Goal: Transaction & Acquisition: Purchase product/service

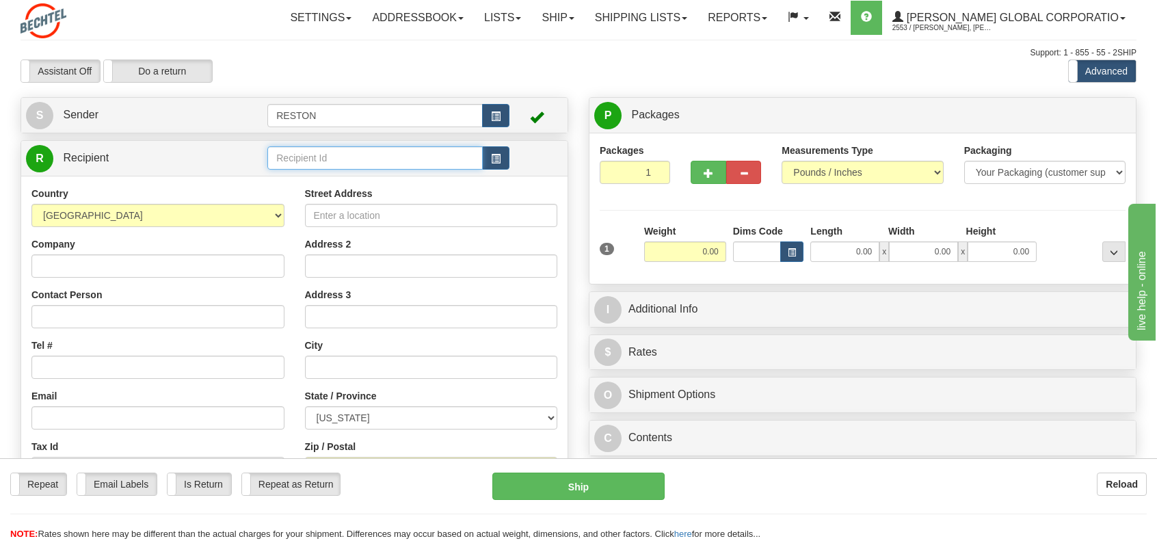
click at [364, 160] on input "text" at bounding box center [374, 157] width 215 height 23
type input "[PERSON_NAME]"
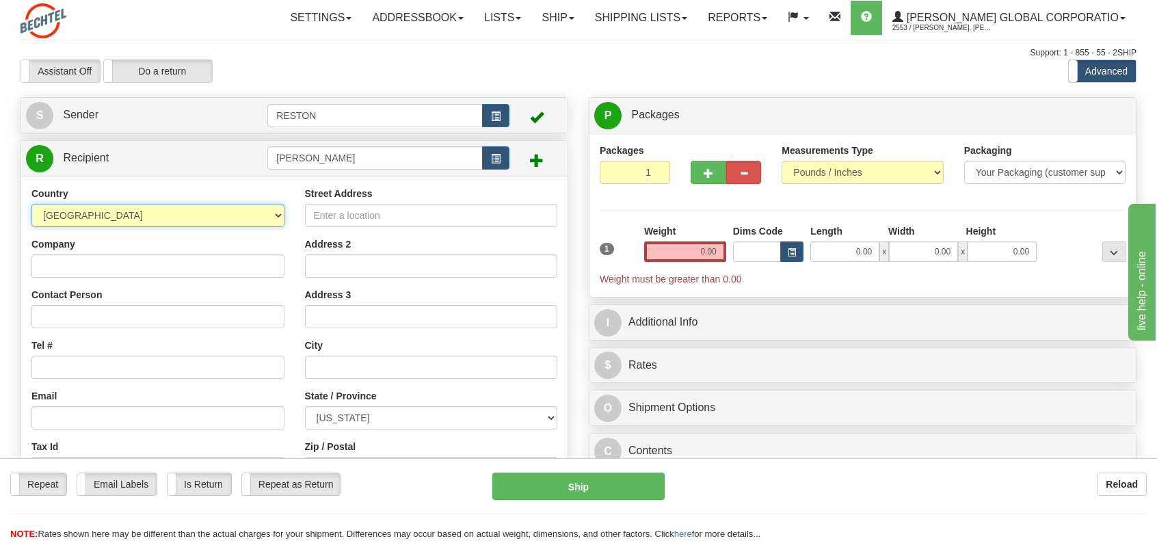
click at [282, 216] on select "[GEOGRAPHIC_DATA] [GEOGRAPHIC_DATA] [GEOGRAPHIC_DATA] [GEOGRAPHIC_DATA] [US_STA…" at bounding box center [157, 215] width 253 height 23
select select "SA"
click at [31, 204] on select "[GEOGRAPHIC_DATA] [GEOGRAPHIC_DATA] [GEOGRAPHIC_DATA] [GEOGRAPHIC_DATA] [US_STA…" at bounding box center [157, 215] width 253 height 23
click at [111, 266] on input "Company" at bounding box center [157, 265] width 253 height 23
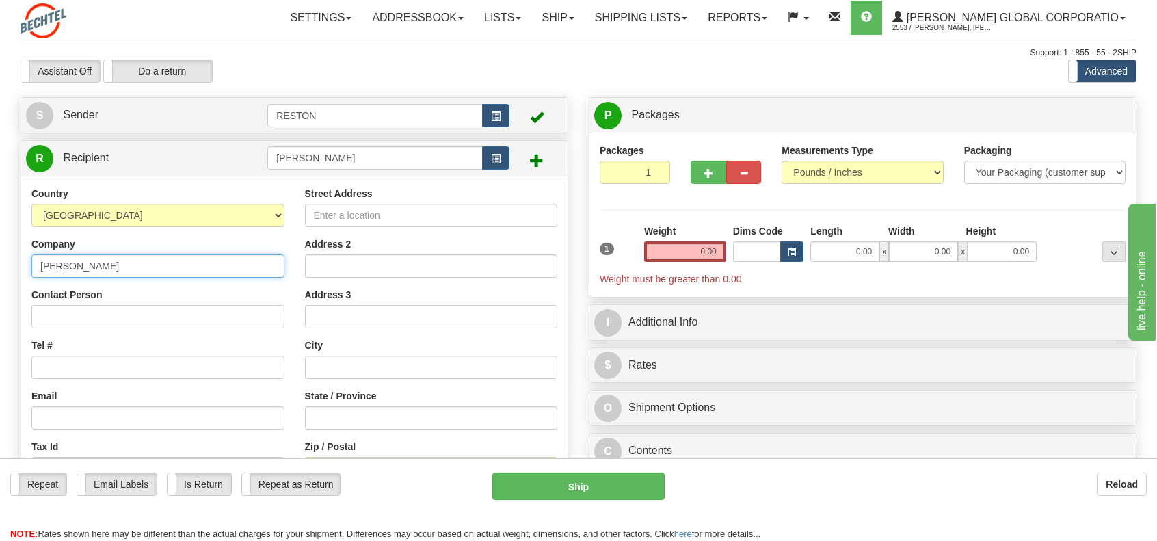
type input "Bechtel"
click at [394, 217] on input "Street Address" at bounding box center [431, 215] width 253 height 23
paste input ""4228 KFGA4228, Al Mina District (الميناء) Duba 49632 7992 Tabuk Province""
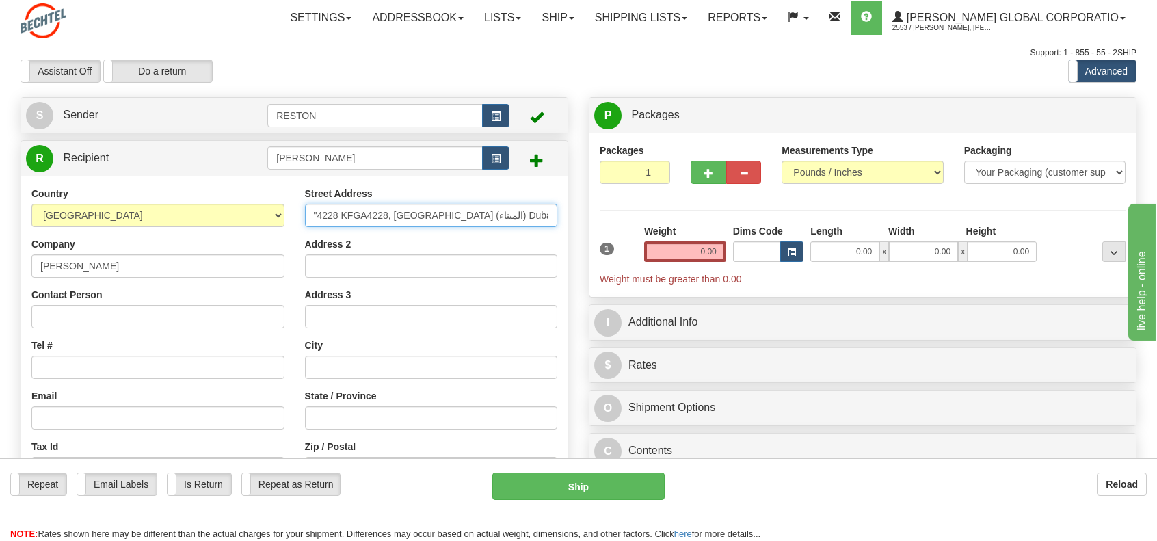
scroll to position [0, 85]
type input ""4228 KFGA4228, Al Mina District (الميناء) Duba 49632 7992 Tabuk Province""
click at [79, 320] on input "Contact Person" at bounding box center [157, 316] width 253 height 23
type input "John Moretto"
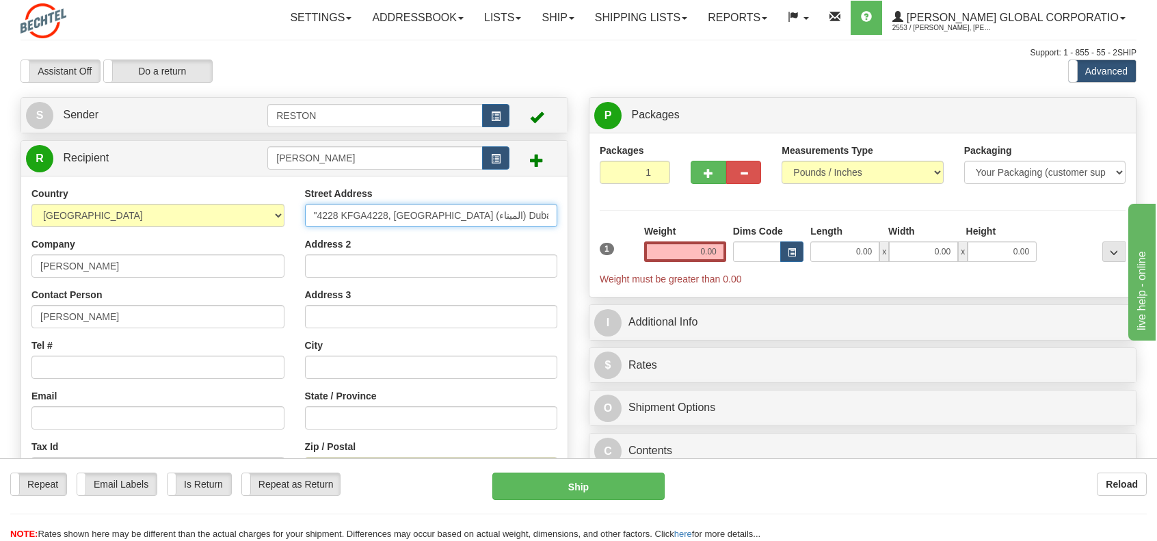
click at [365, 217] on input ""4228 KFGA4228, Al Mina District (الميناء) Duba 49632 7992 Tabuk Province"" at bounding box center [431, 215] width 253 height 23
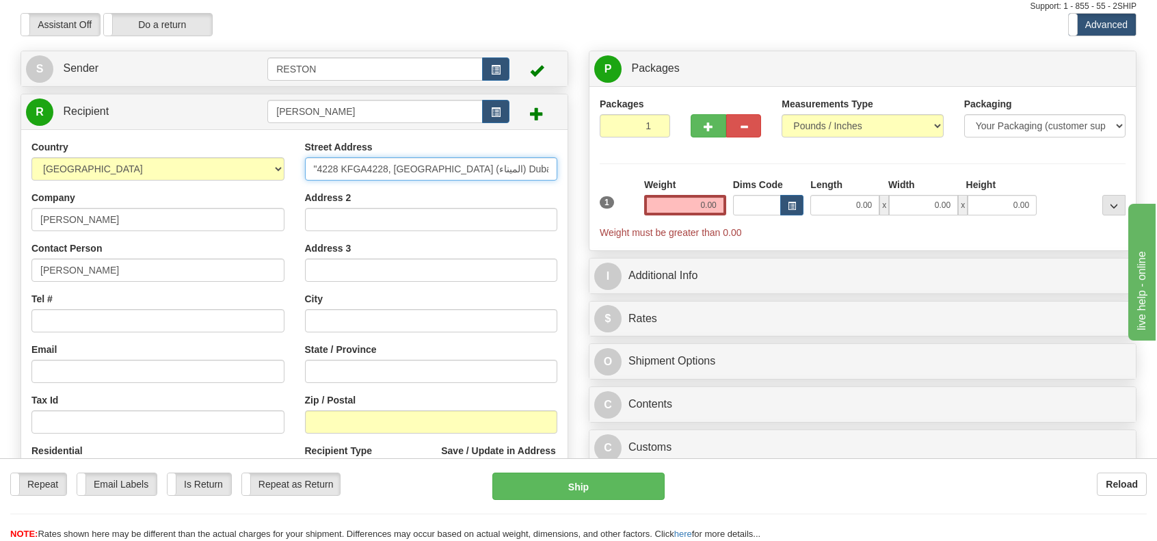
scroll to position [68, 0]
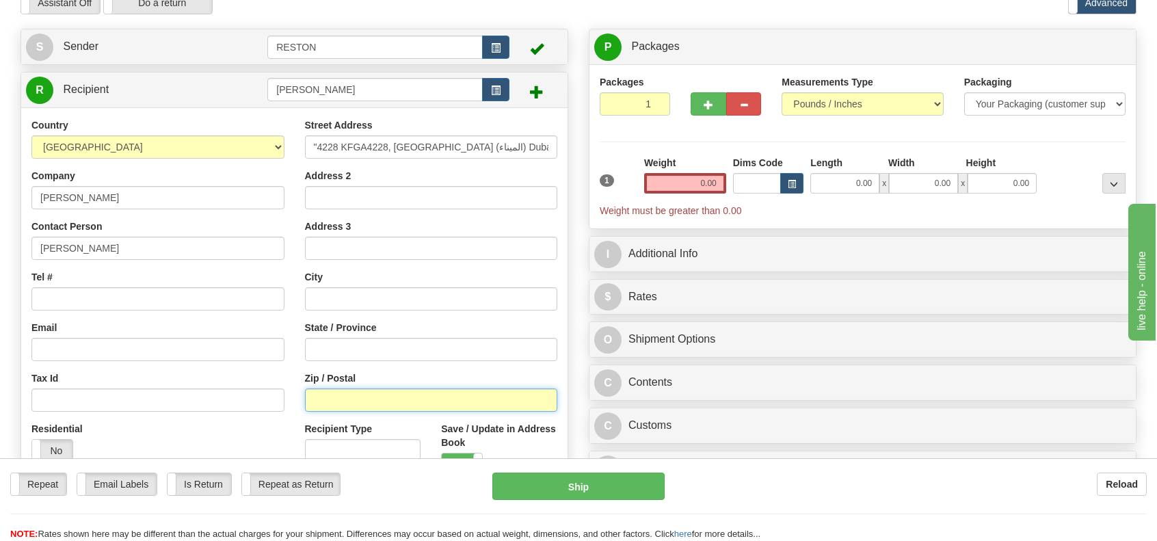
click at [408, 410] on input "Zip / Postal" at bounding box center [431, 399] width 253 height 23
type input "49632"
click at [373, 343] on input "State / Province" at bounding box center [431, 349] width 253 height 23
type input "Duba"
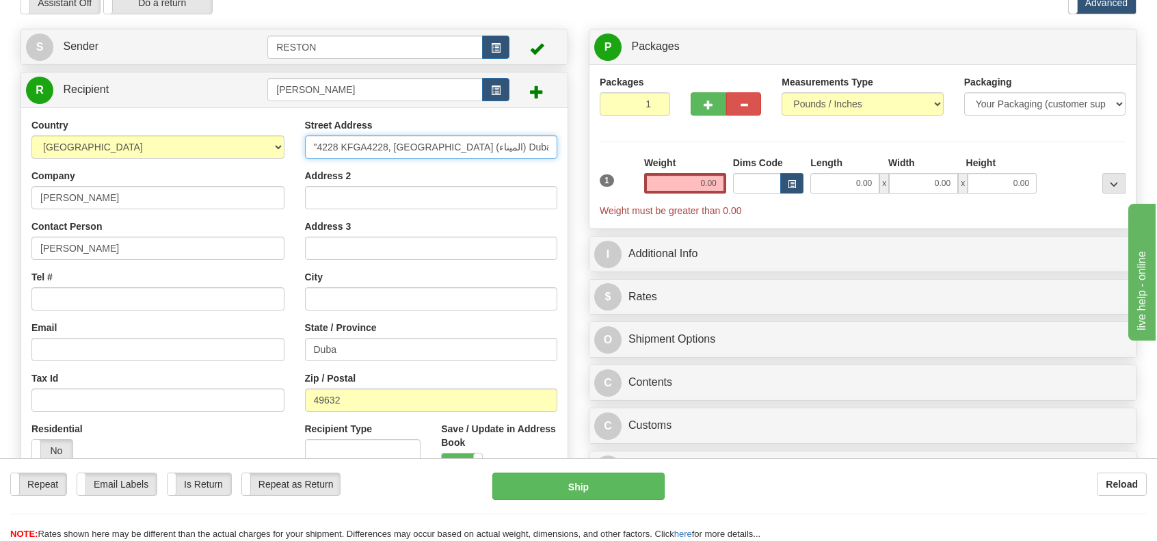
click at [311, 142] on input ""4228 KFGA4228, Al Mina District (الميناء) Duba 49632 7992 Tabuk Province"" at bounding box center [431, 146] width 253 height 23
type input "4228 KFGA4228, Al Mina District (الميناء) Duba 49632 7992 Tabuk Province""
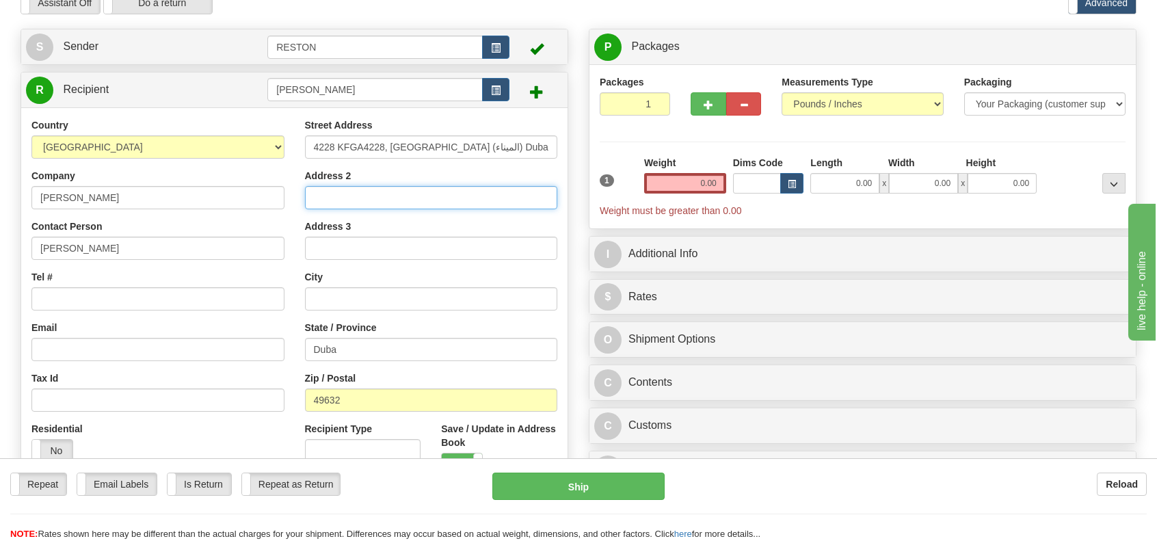
click at [371, 199] on input "Address 2" at bounding box center [431, 197] width 253 height 23
type input "Al Mina District"
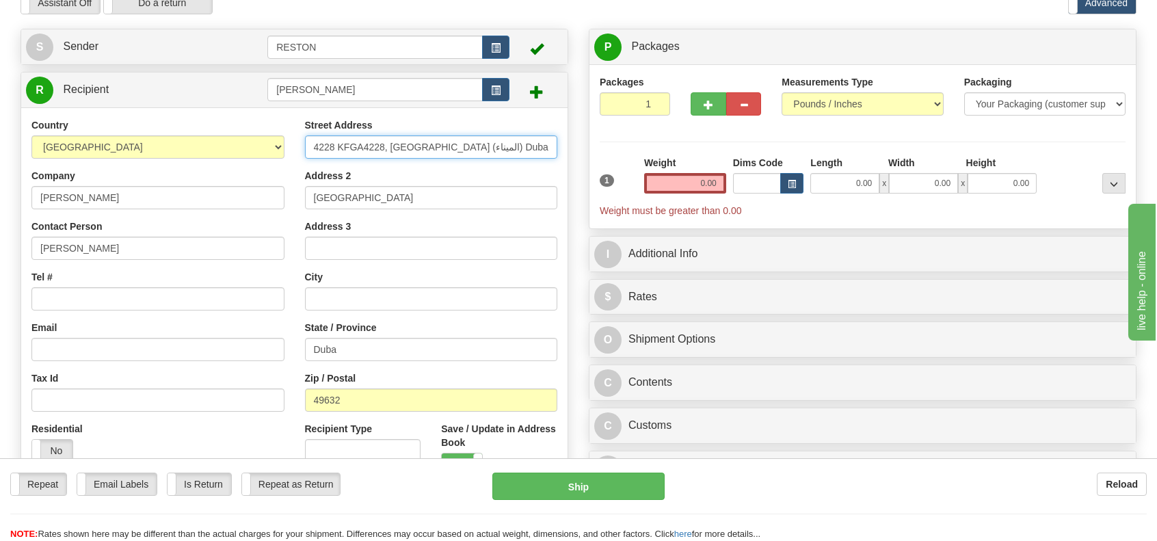
click at [386, 148] on input "4228 KFGA4228, Al Mina District (الميناء) Duba 49632 7992 Tabuk Province"" at bounding box center [431, 146] width 253 height 23
type input "4228 KFGA4228 (الميناء) Duba 49632 7992 Tabuk Province""
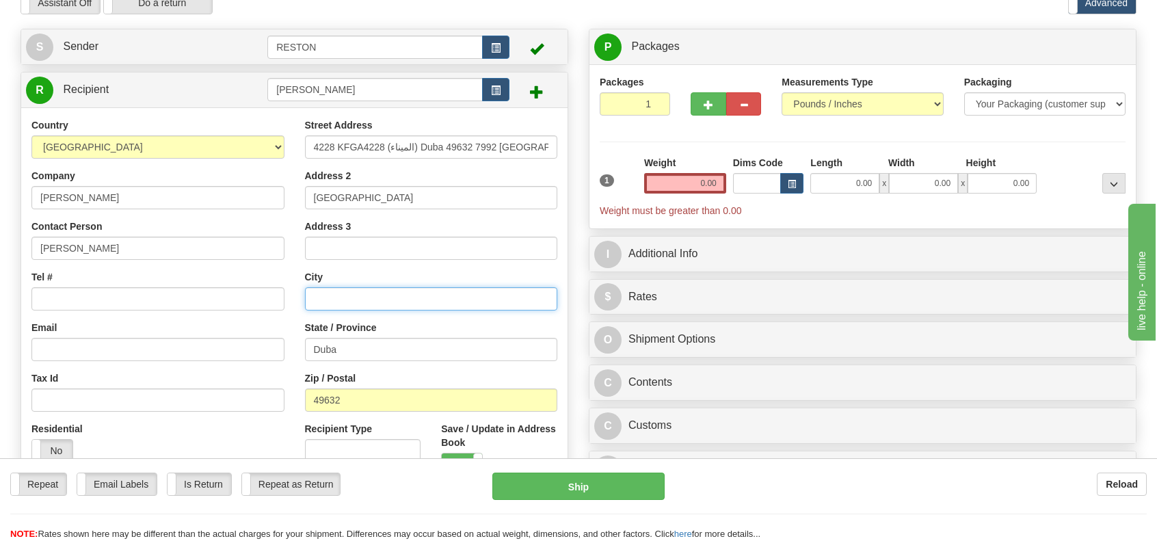
click at [334, 300] on input "text" at bounding box center [431, 298] width 253 height 23
type input "Duba"
type input "Tabuk"
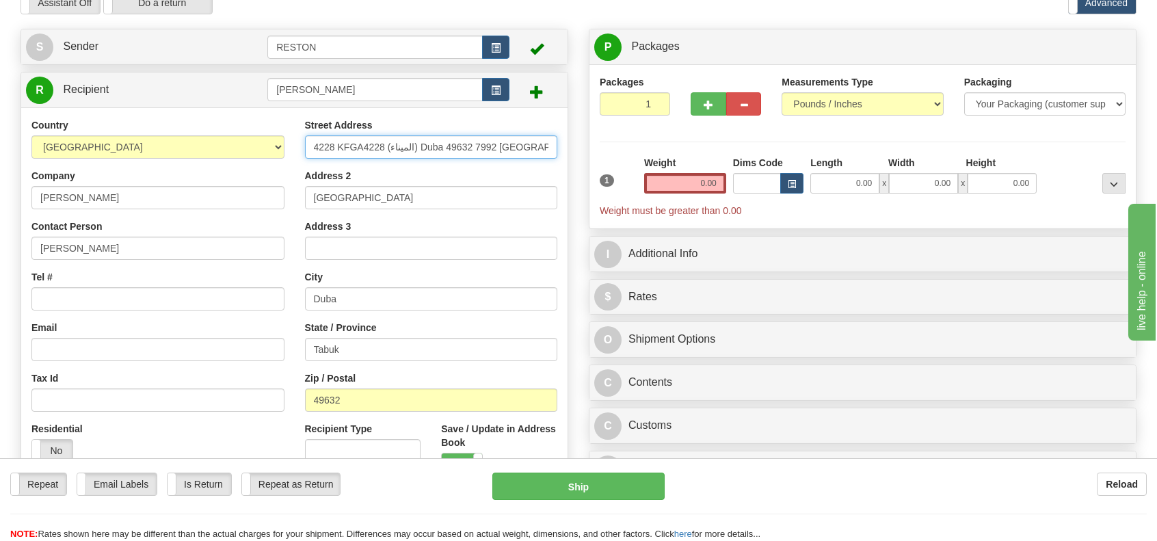
click at [412, 144] on input "4228 KFGA4228 (الميناء) Duba 49632 7992 Tabuk Province"" at bounding box center [431, 146] width 253 height 23
type input "4228 KFGA4228 (الميناء)"
click at [59, 345] on input "Email" at bounding box center [157, 349] width 253 height 23
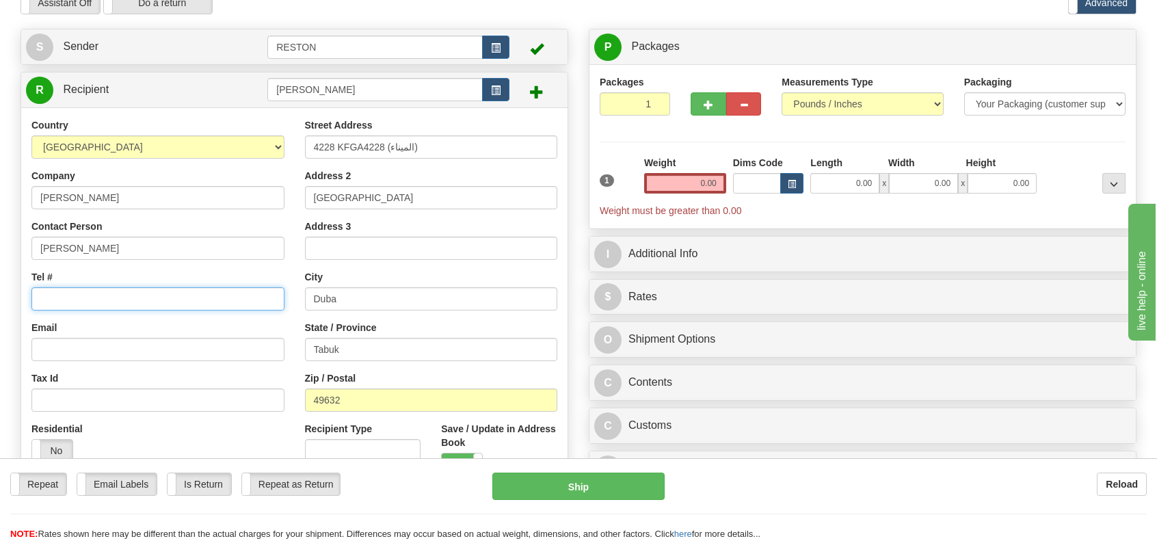
click at [66, 302] on input "Tel #" at bounding box center [157, 298] width 253 height 23
paste input "(+)966 552119891"
type input "(+)966 552119891"
click at [56, 349] on input "Email" at bounding box center [157, 349] width 253 height 23
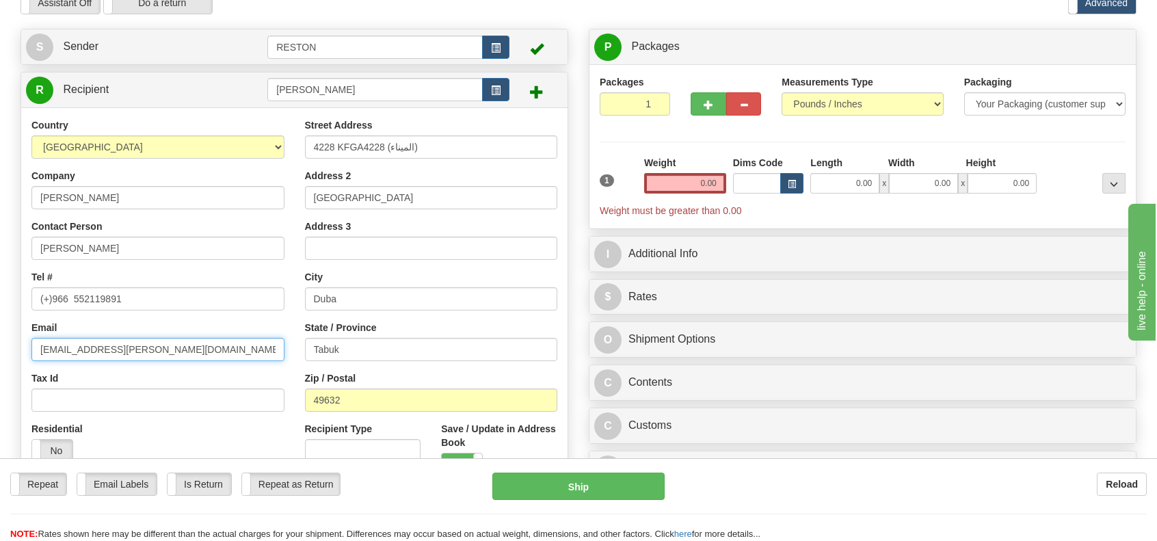
type input "jmoretto@bechtel.com"
click at [399, 402] on input "49632" at bounding box center [431, 399] width 253 height 23
type input "49632 79922"
click at [707, 181] on input "0.00" at bounding box center [685, 183] width 82 height 21
type input "0.00"
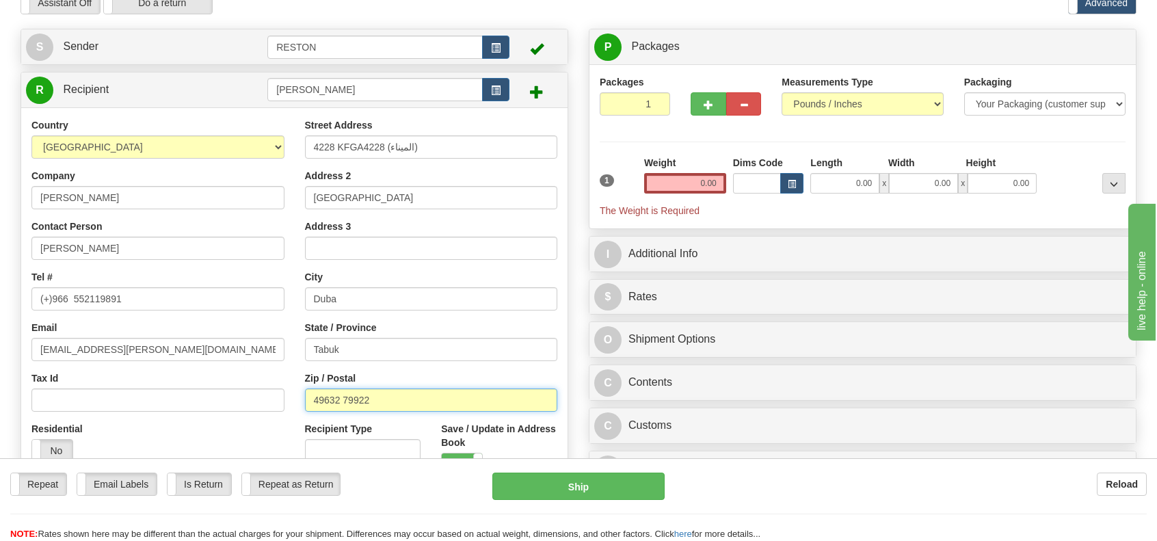
click at [375, 397] on input "49632 79922" at bounding box center [431, 399] width 253 height 23
type input "49632 7992"
click at [707, 184] on input "0.00" at bounding box center [685, 183] width 82 height 21
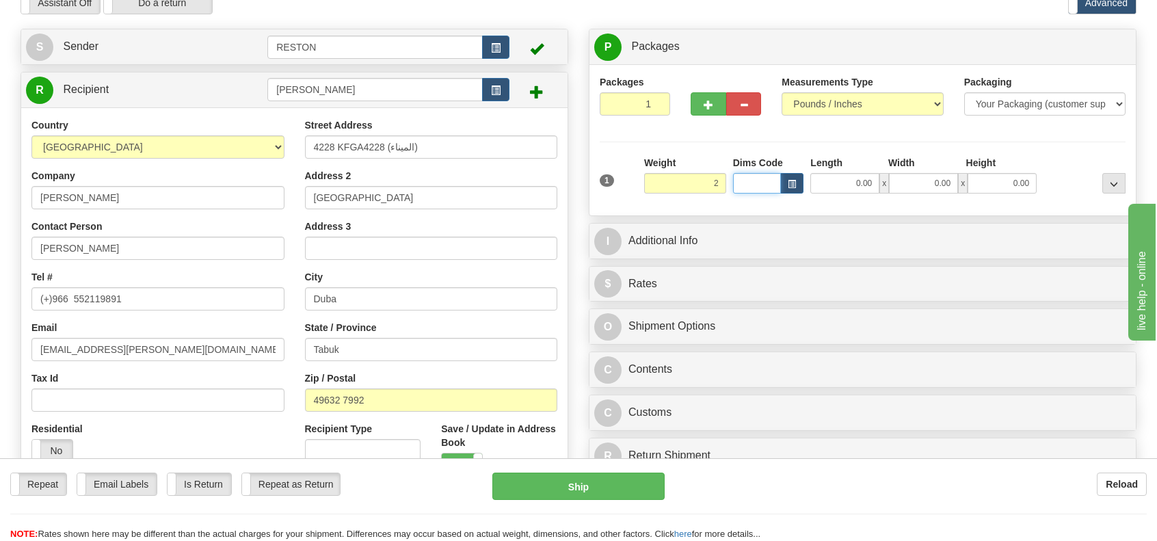
type input "2.00"
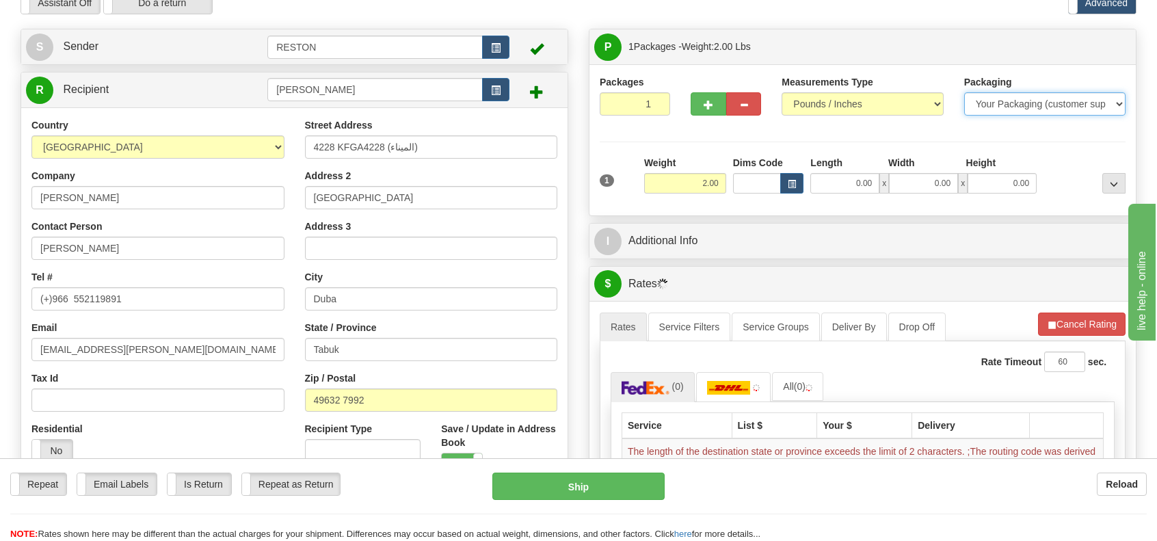
click at [1115, 102] on select "Your Packaging (customer supplied) Envelope (carrier supplied) Pack (carrier su…" at bounding box center [1044, 103] width 161 height 23
select select "3"
click at [964, 92] on select "Your Packaging (customer supplied) Envelope (carrier supplied) Pack (carrier su…" at bounding box center [1044, 103] width 161 height 23
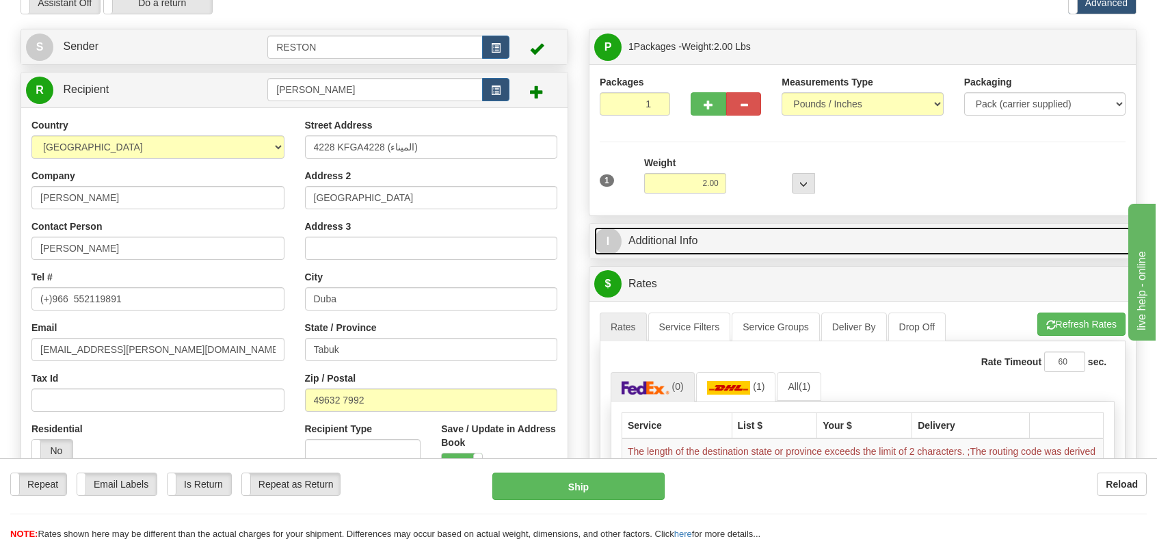
click at [599, 238] on span "I" at bounding box center [607, 241] width 27 height 27
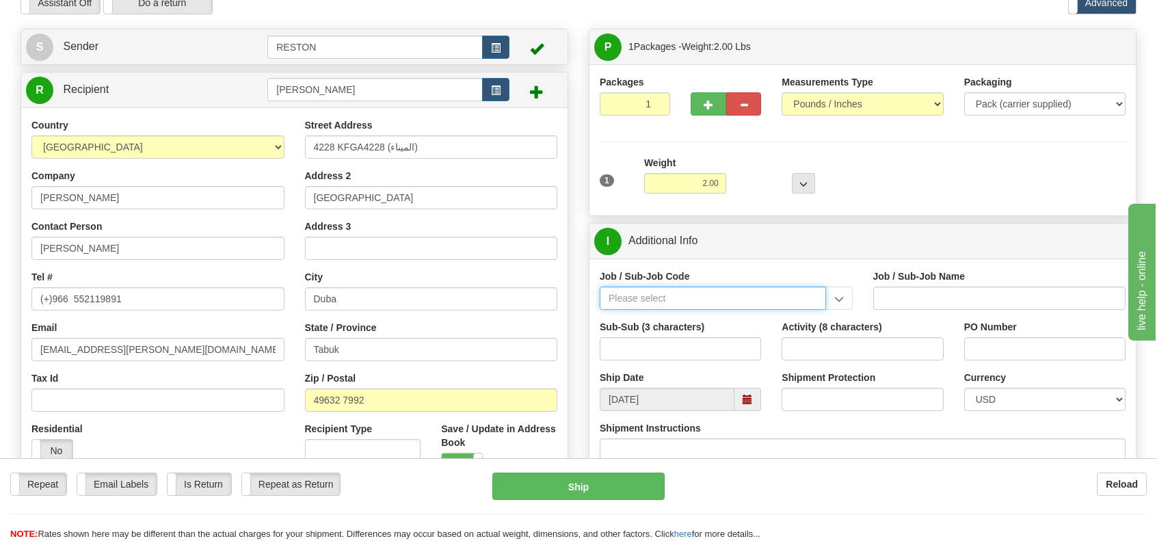
click at [658, 302] on input "Job / Sub-Job Code" at bounding box center [713, 298] width 226 height 23
paste input "26364362"
click at [635, 296] on input "26364362" at bounding box center [713, 298] width 226 height 23
type input "26364-362"
click at [616, 317] on div "26364-362" at bounding box center [710, 319] width 213 height 15
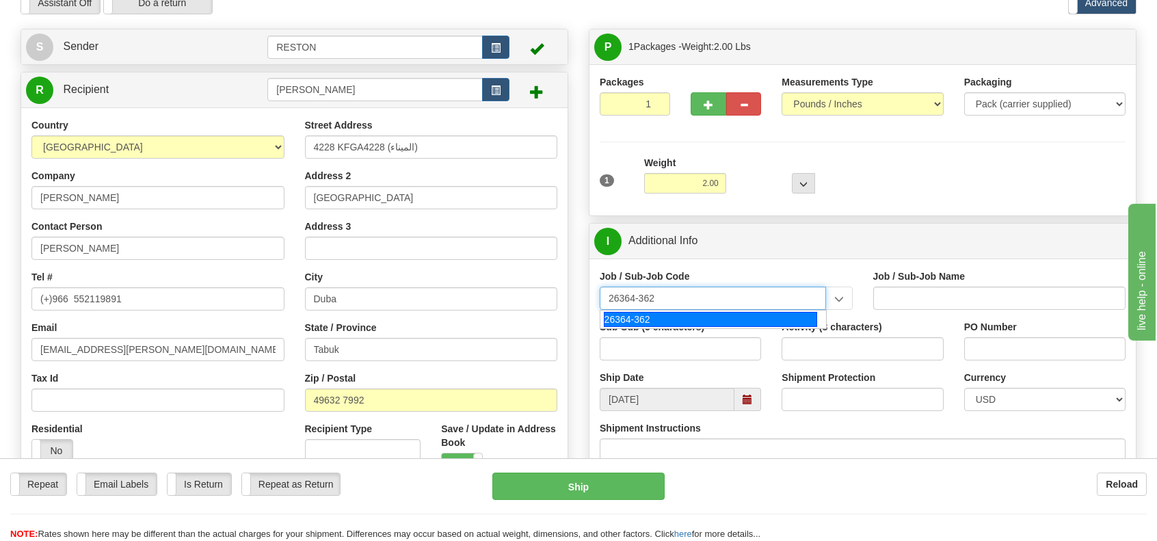
type input "NEOM - INF HIGHWAYS"
type input "26364-362"
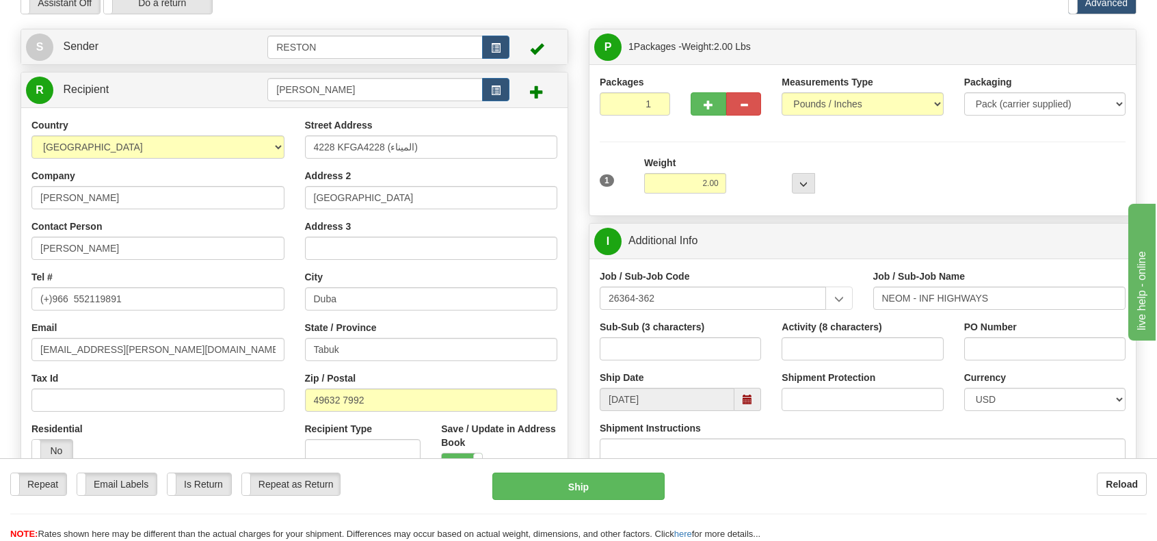
scroll to position [274, 0]
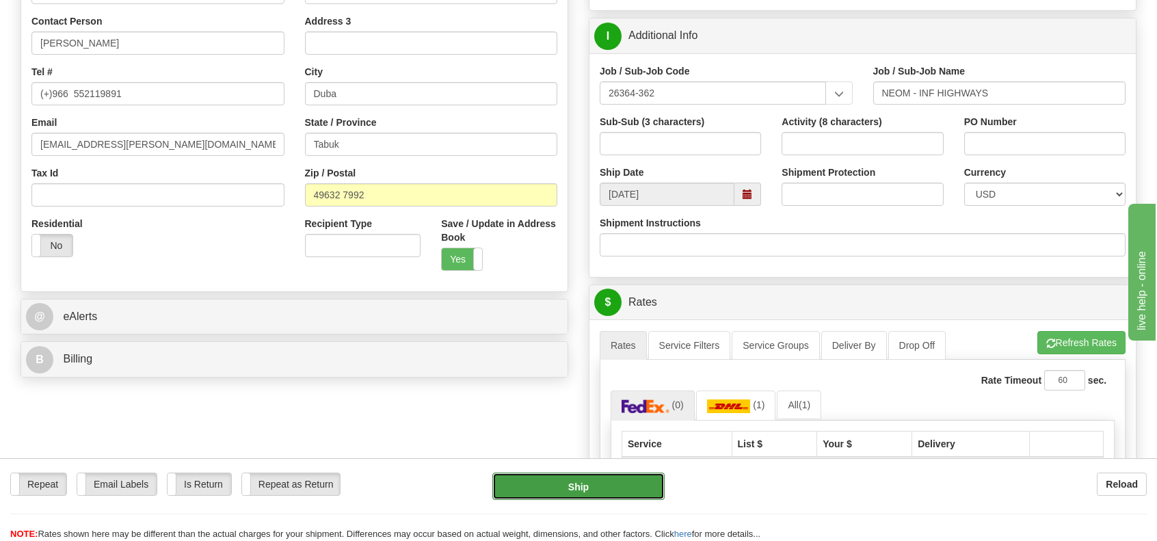
click at [594, 494] on button "Ship" at bounding box center [578, 485] width 172 height 27
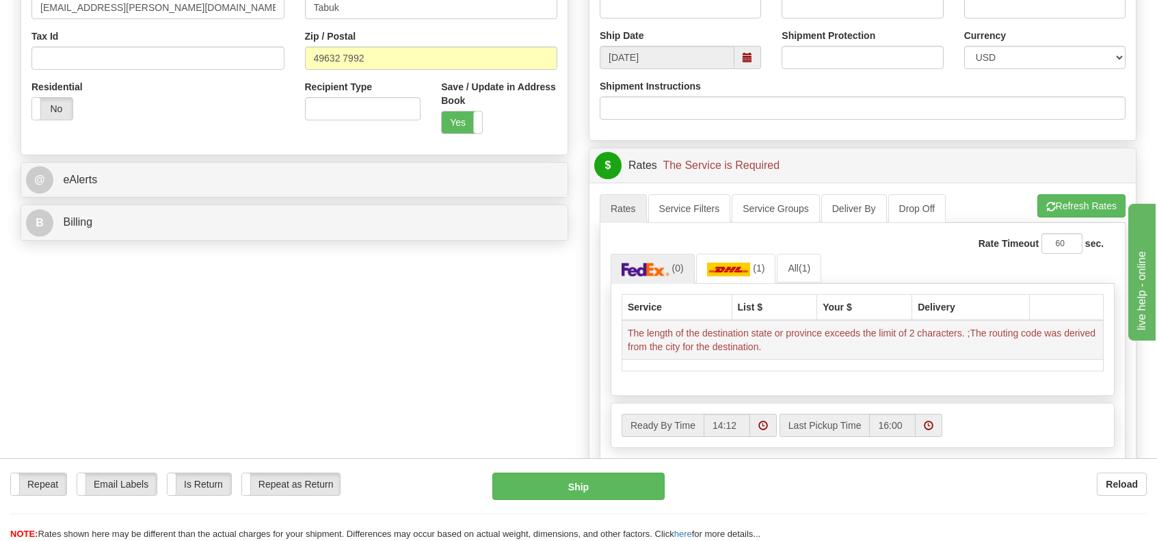
scroll to position [205, 0]
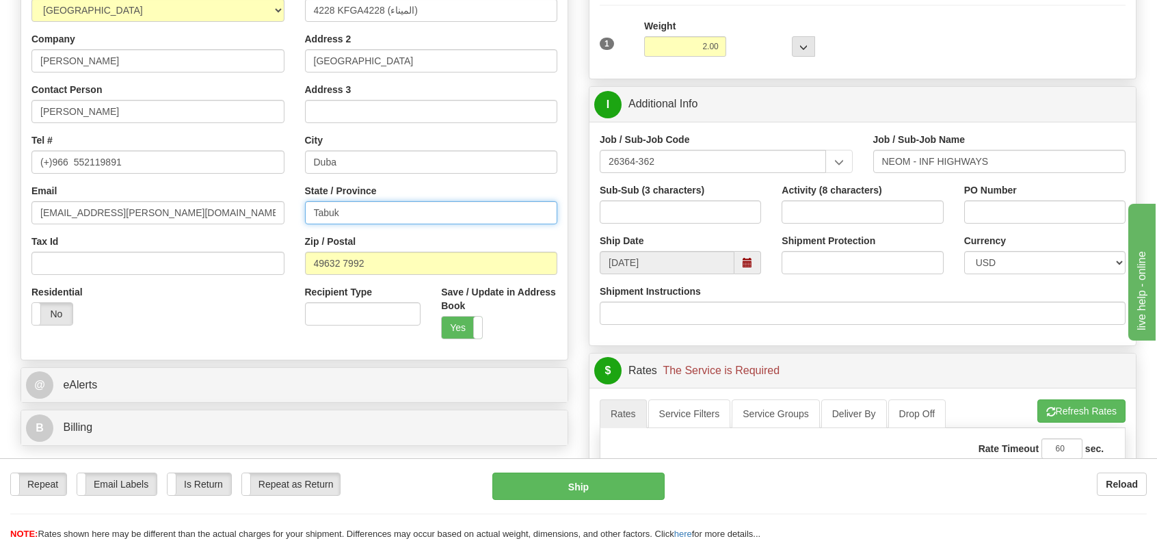
click at [356, 215] on input "Tabuk" at bounding box center [431, 212] width 253 height 23
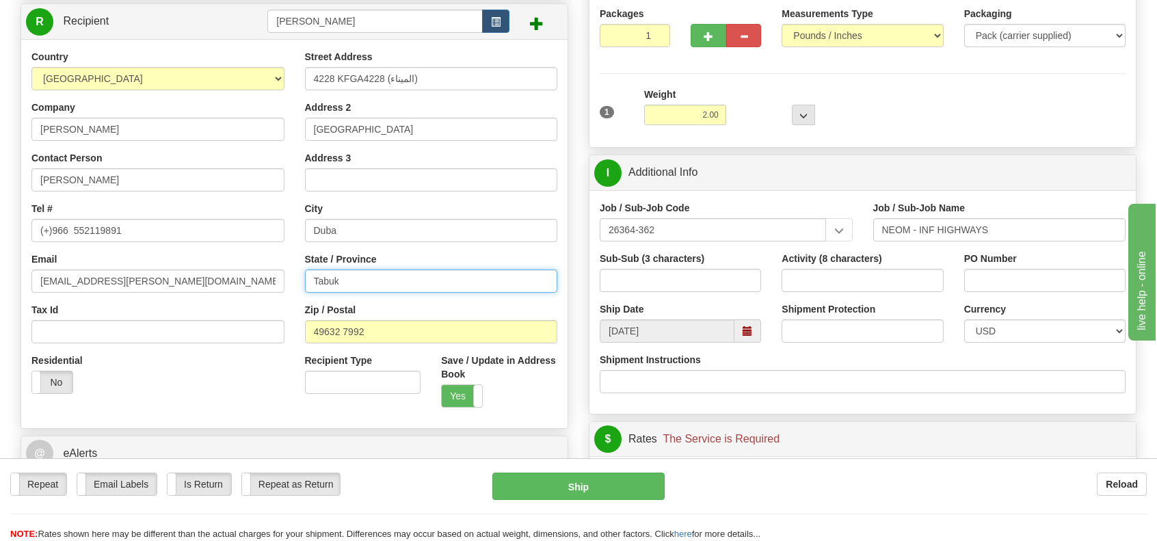
scroll to position [274, 0]
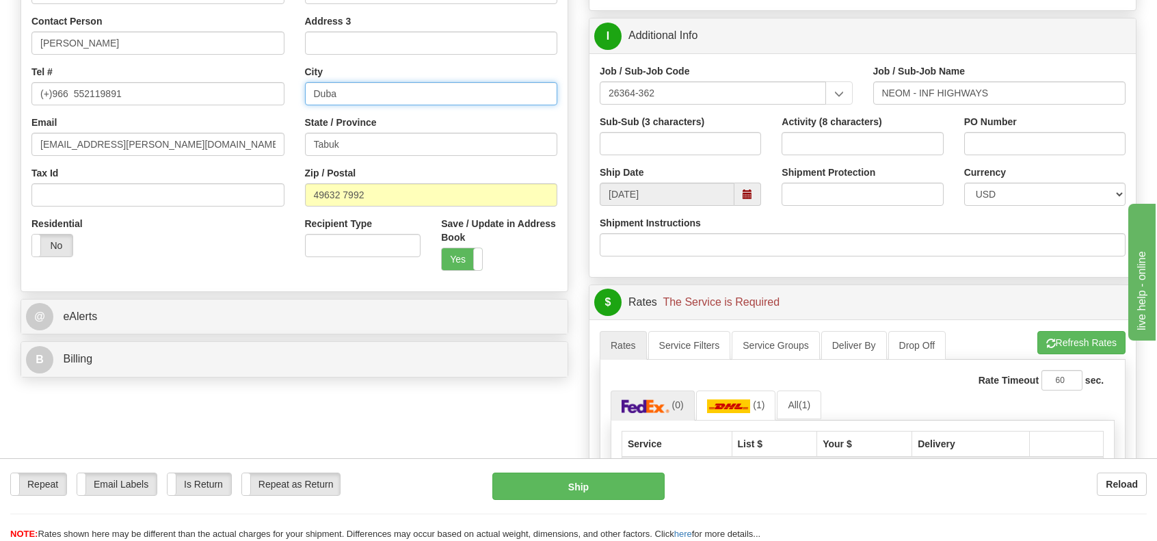
click at [360, 95] on input "Duba" at bounding box center [431, 93] width 253 height 23
type input "D"
type input "Tabuk"
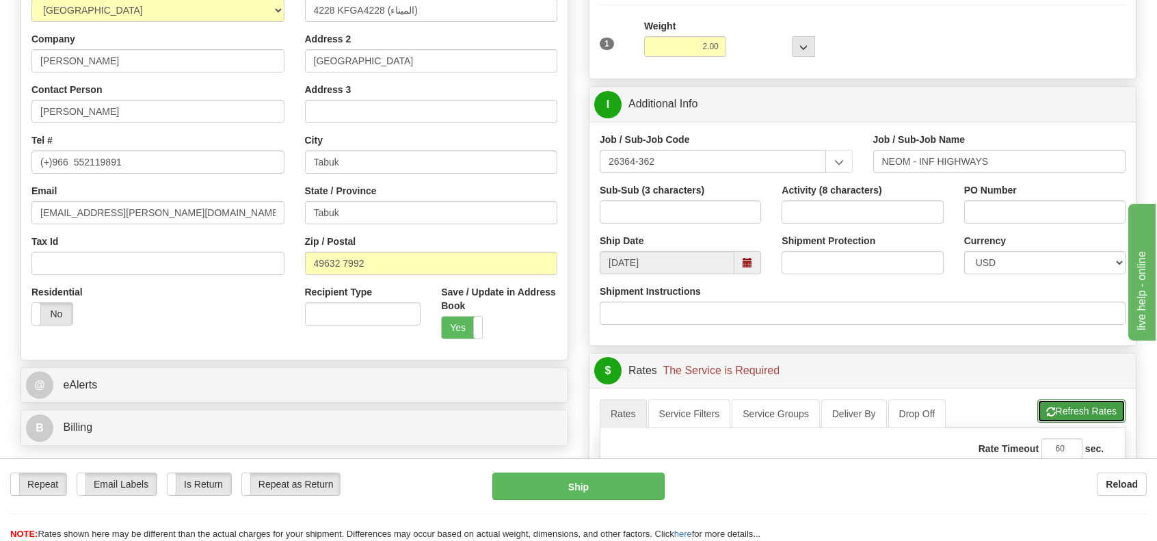
click at [1059, 412] on button "Refresh Rates" at bounding box center [1081, 410] width 88 height 23
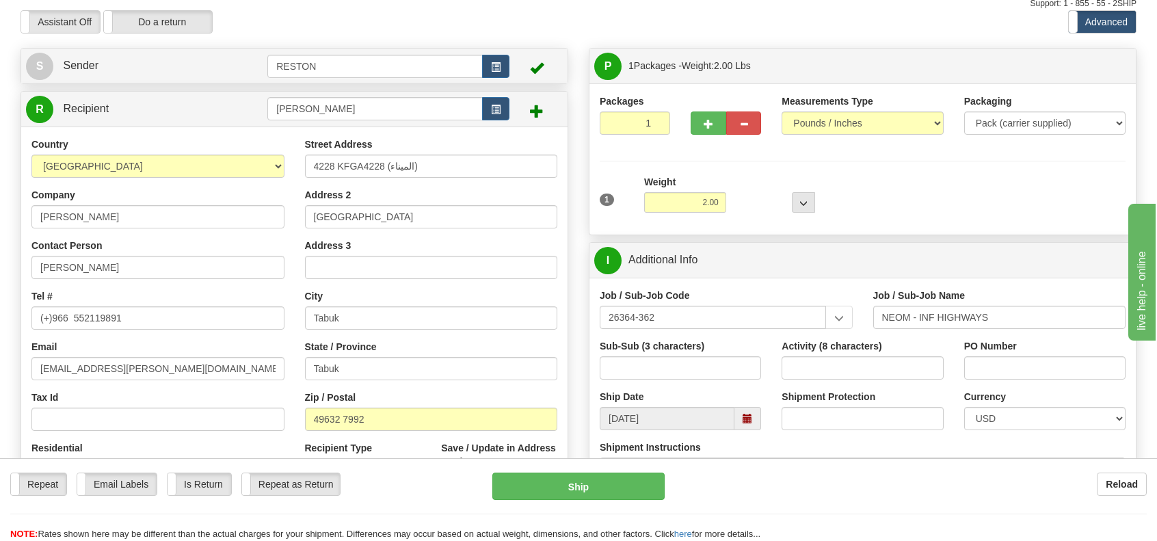
scroll to position [0, 0]
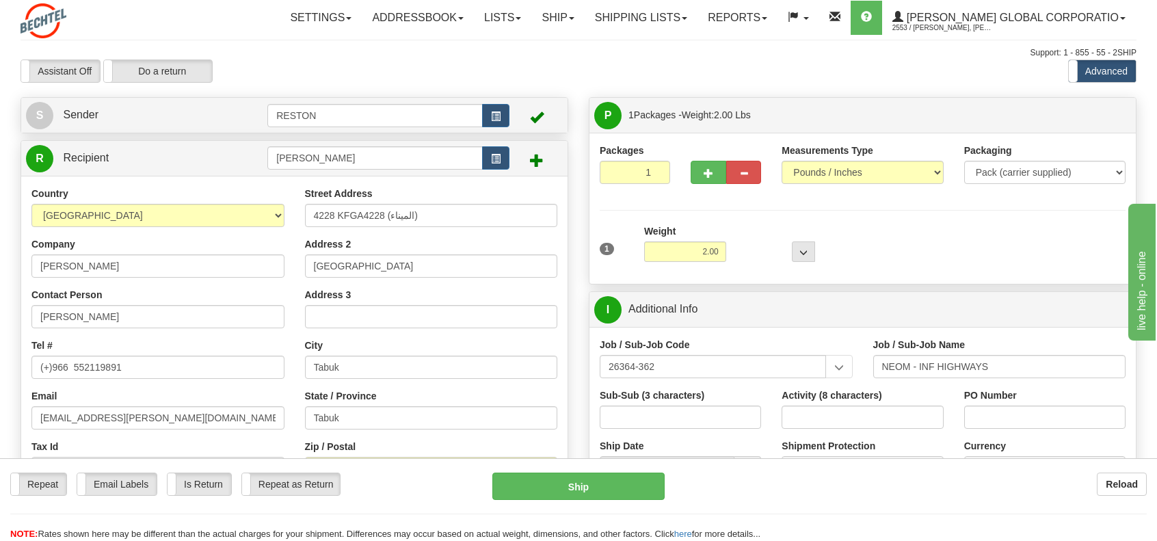
click at [393, 421] on input "Tabuk" at bounding box center [431, 417] width 253 height 23
type input "T"
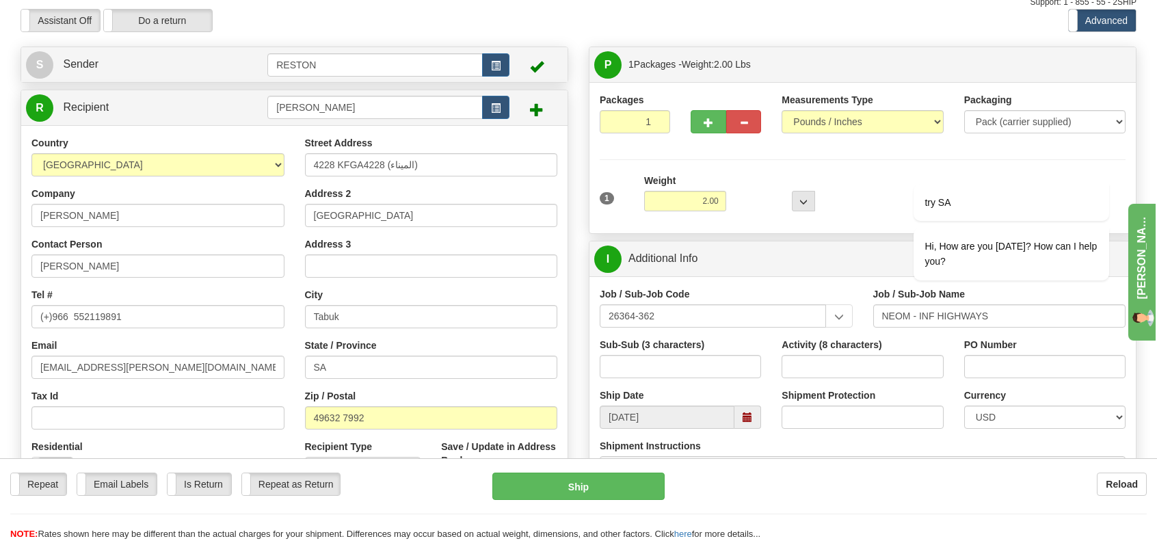
scroll to position [137, 0]
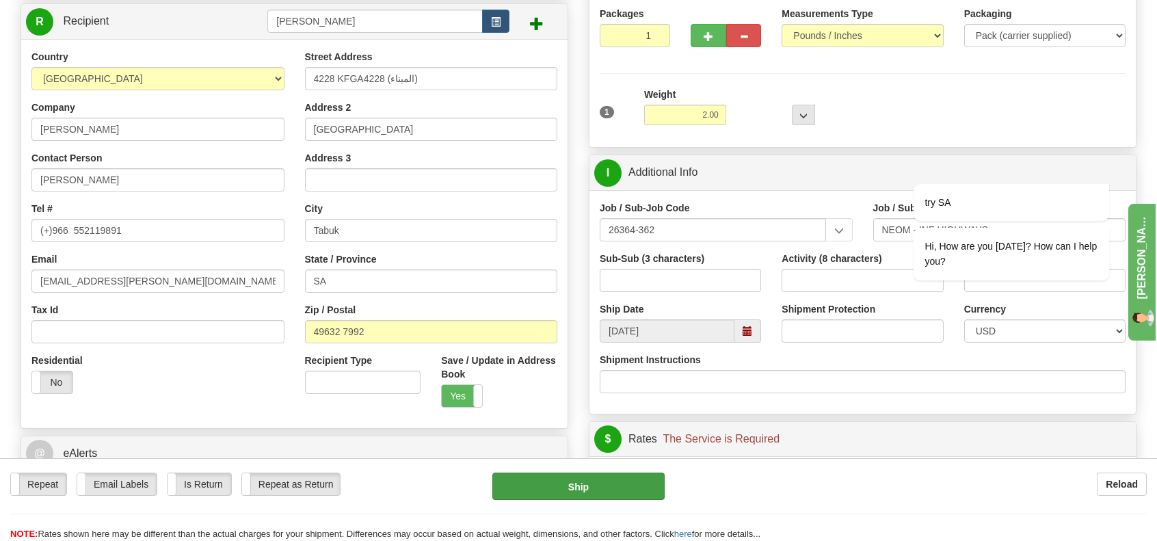
type input "SA"
click at [591, 488] on button "Ship" at bounding box center [578, 485] width 172 height 27
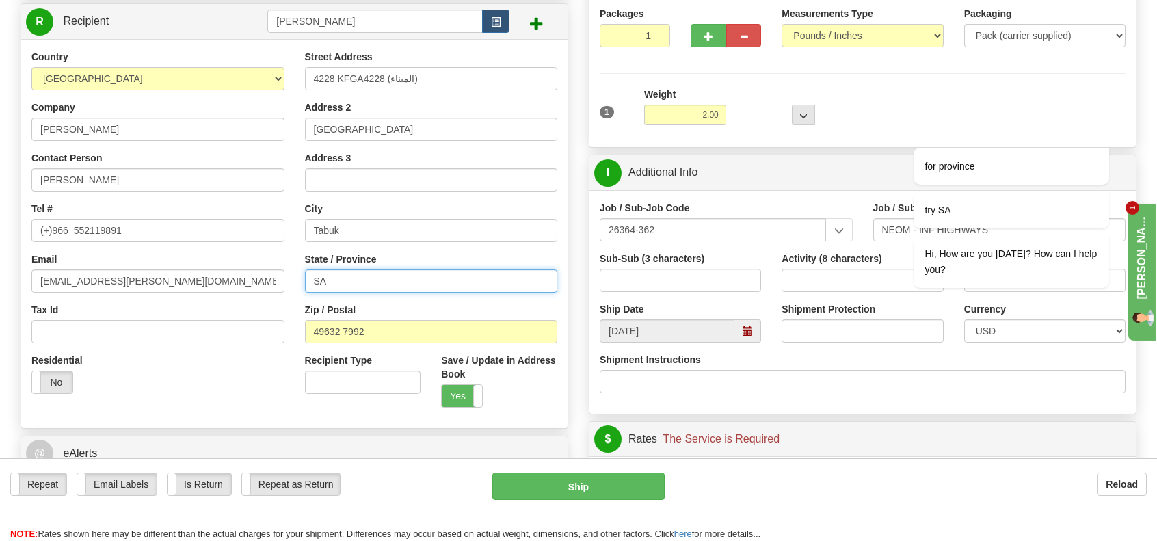
click at [357, 283] on input "SA" at bounding box center [431, 280] width 253 height 23
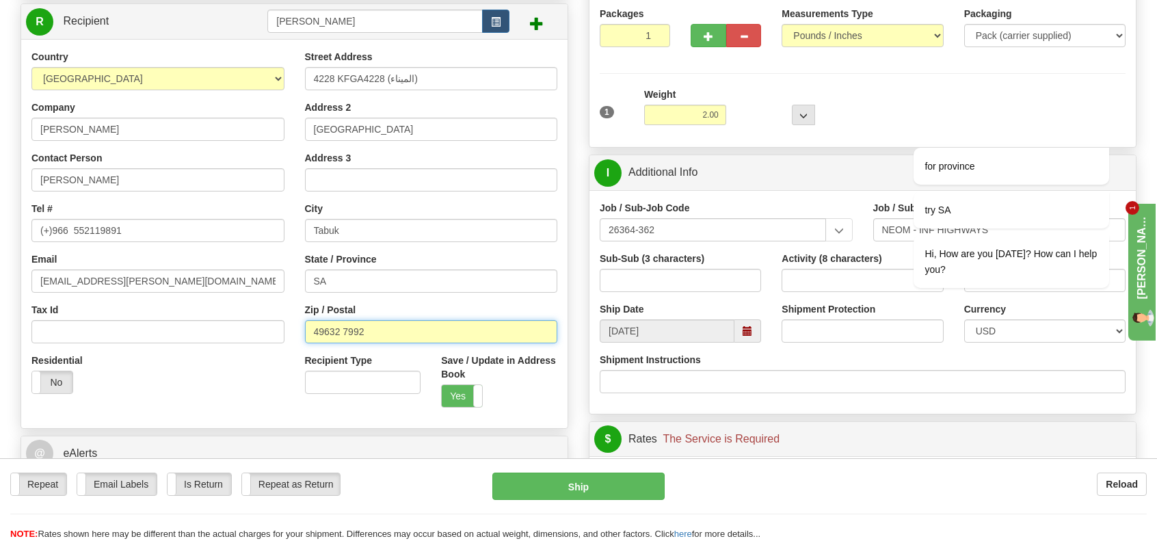
click at [375, 334] on input "49632 7992" at bounding box center [431, 331] width 253 height 23
click at [342, 329] on input "49632 7992" at bounding box center [431, 331] width 253 height 23
type input "496327992"
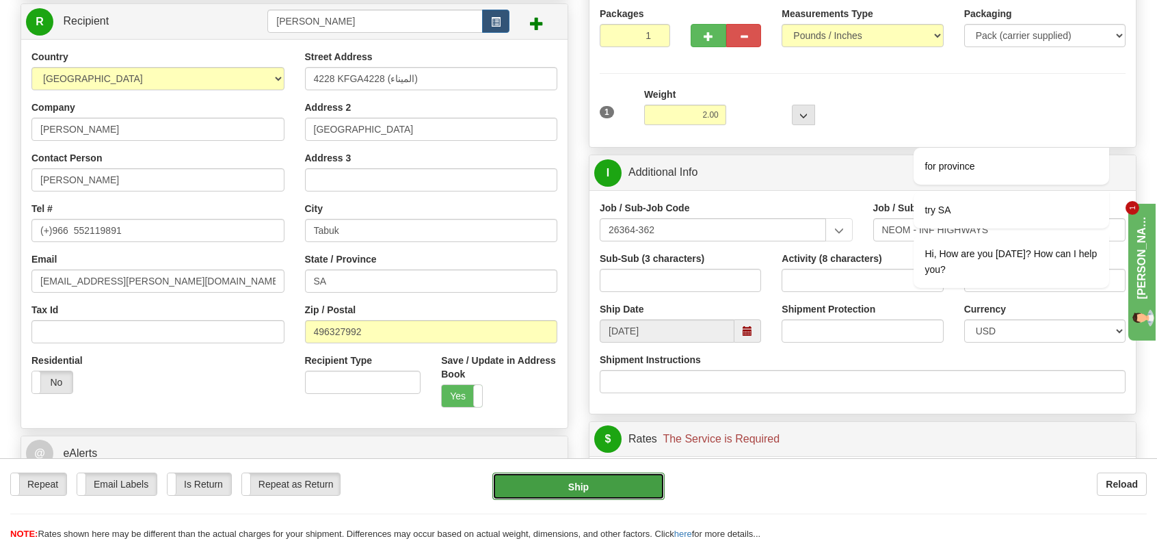
click at [566, 492] on button "Ship" at bounding box center [578, 485] width 172 height 27
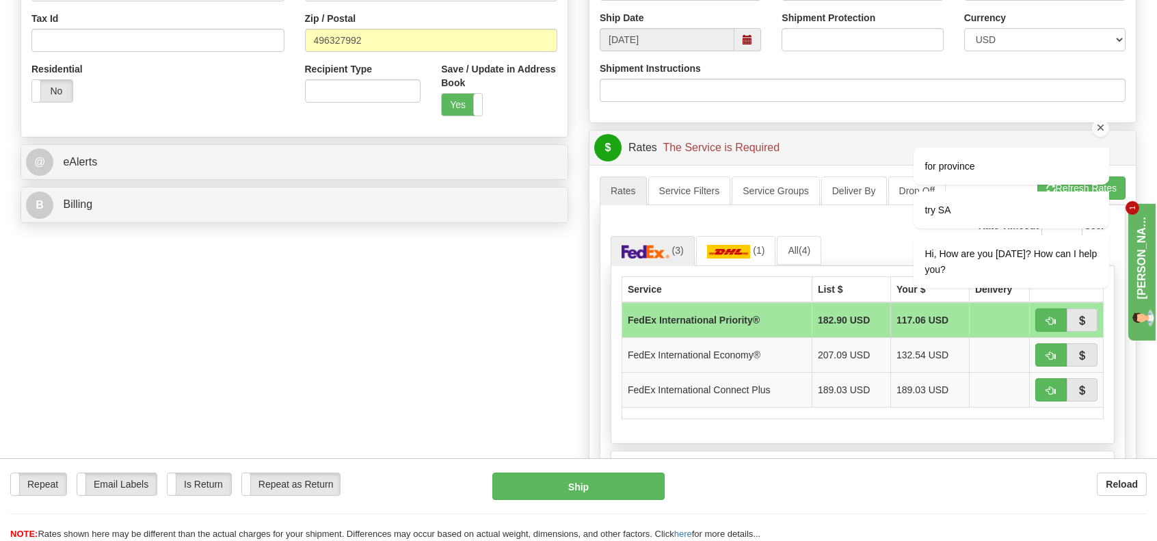
scroll to position [410, 0]
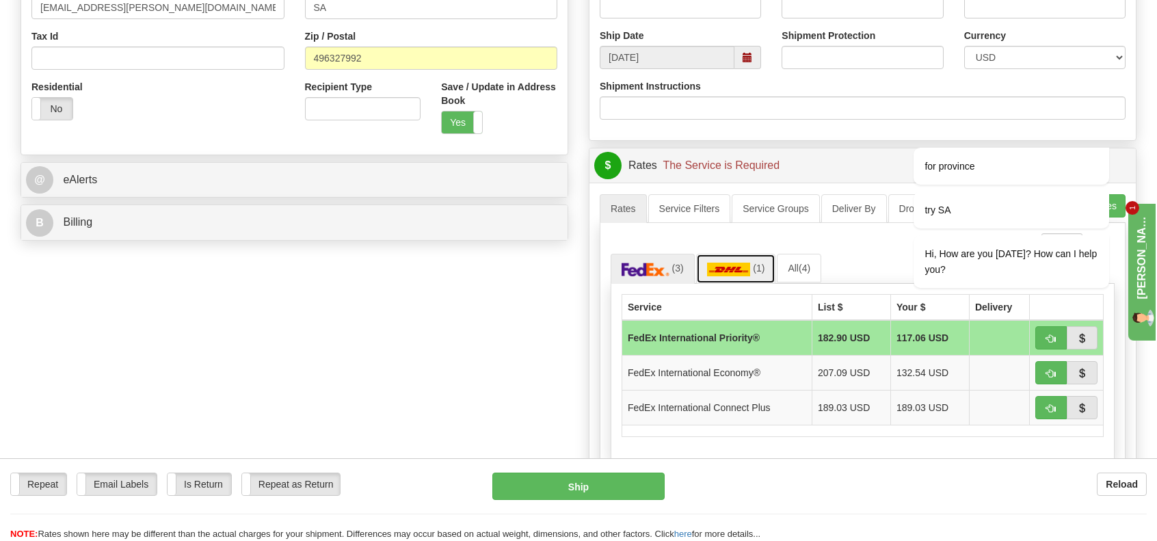
click at [744, 265] on img at bounding box center [729, 270] width 44 height 14
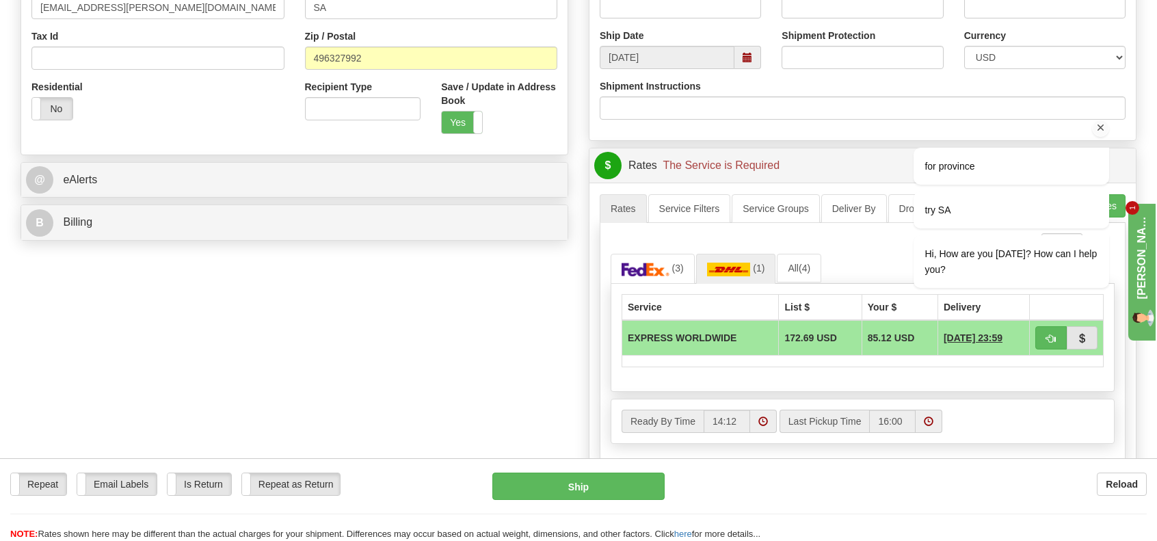
click at [1052, 338] on div "for province try SA Hi, How are you today? How can I help you?" at bounding box center [993, 267] width 246 height 321
click at [600, 490] on button "Ship" at bounding box center [578, 485] width 172 height 27
type input "D"
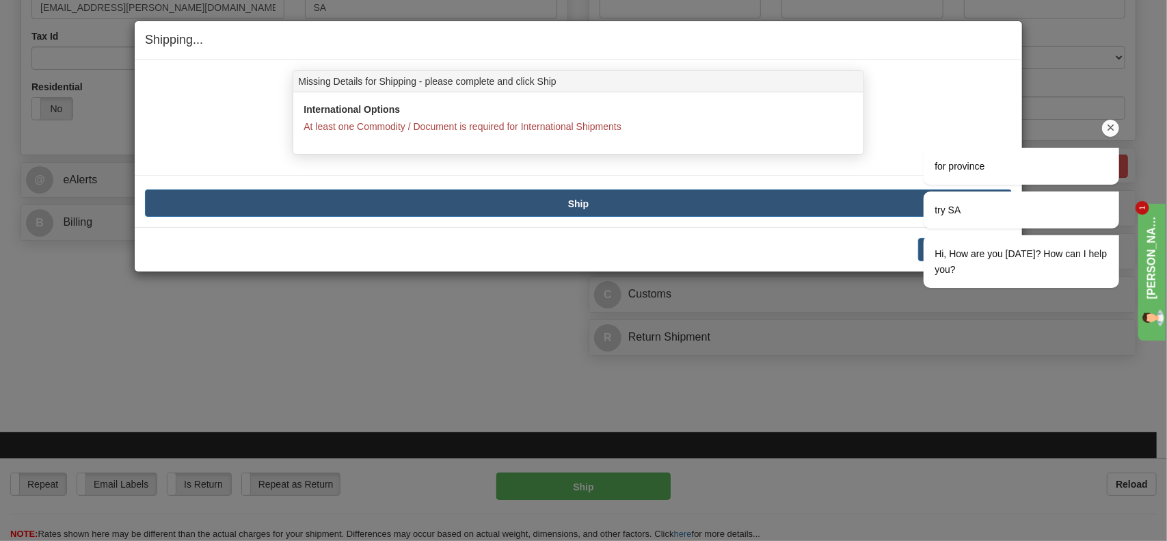
click at [1106, 130] on icon "Chat attention grabber" at bounding box center [1110, 127] width 12 height 12
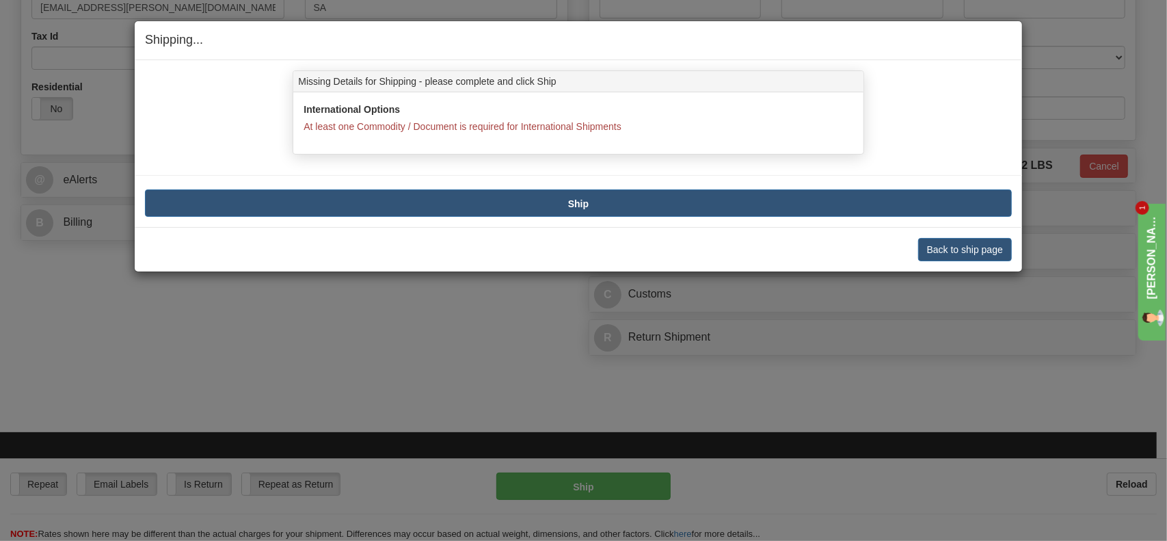
click at [624, 310] on div "Shipping... Your SHIPMENT will EXPIRE in Missing Details for Shipping - please …" at bounding box center [583, 270] width 1167 height 541
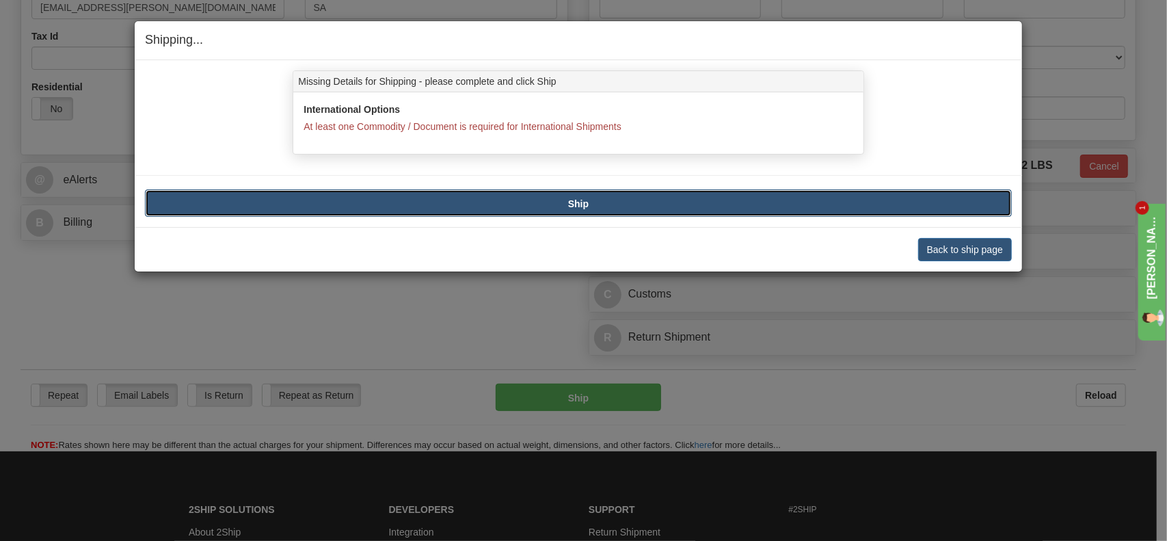
click at [600, 202] on button "Ship" at bounding box center [578, 202] width 867 height 27
click at [956, 241] on button "Back to ship page" at bounding box center [965, 249] width 94 height 23
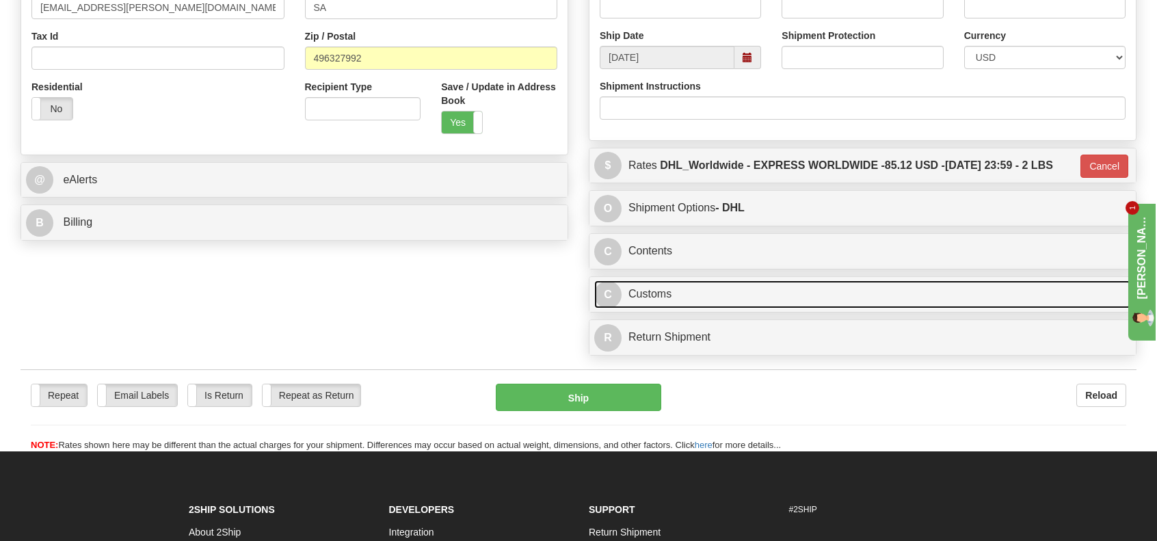
click at [623, 297] on link "C Customs" at bounding box center [862, 294] width 537 height 28
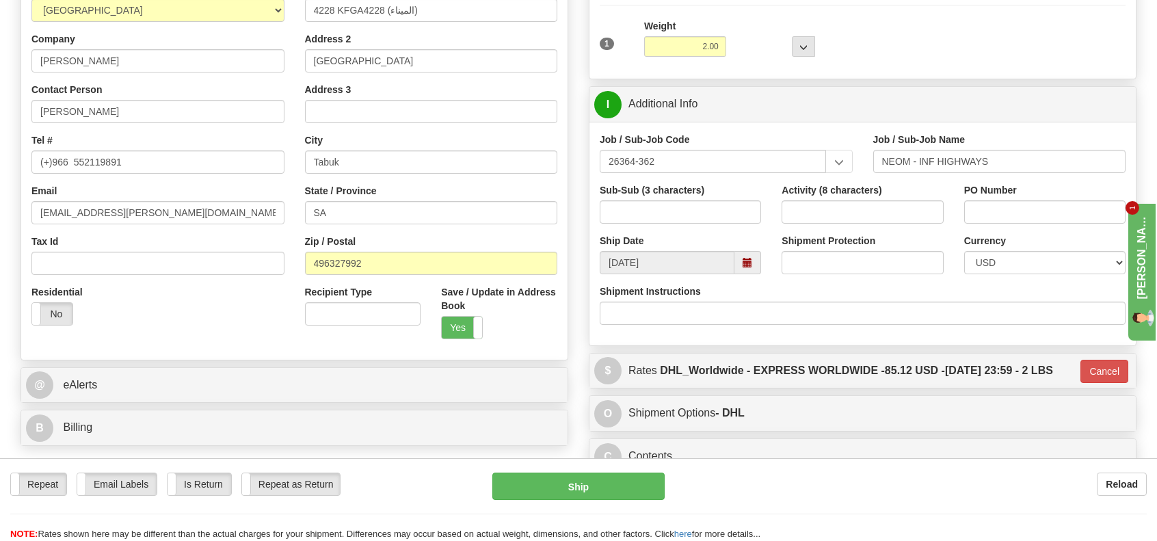
scroll to position [137, 0]
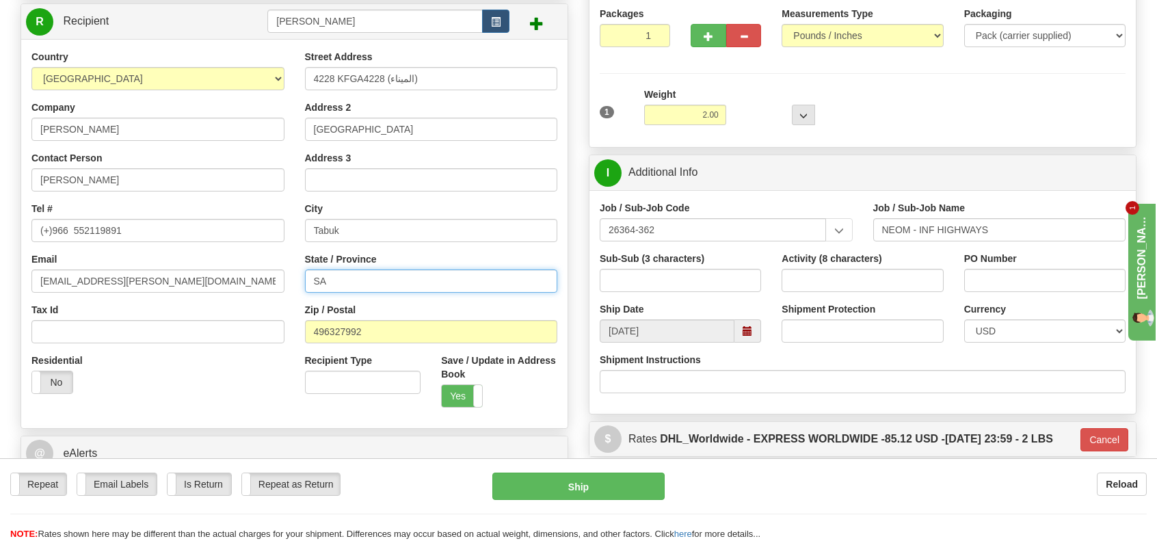
click at [342, 284] on input "SA" at bounding box center [431, 280] width 253 height 23
type input "S"
type input "KSA"
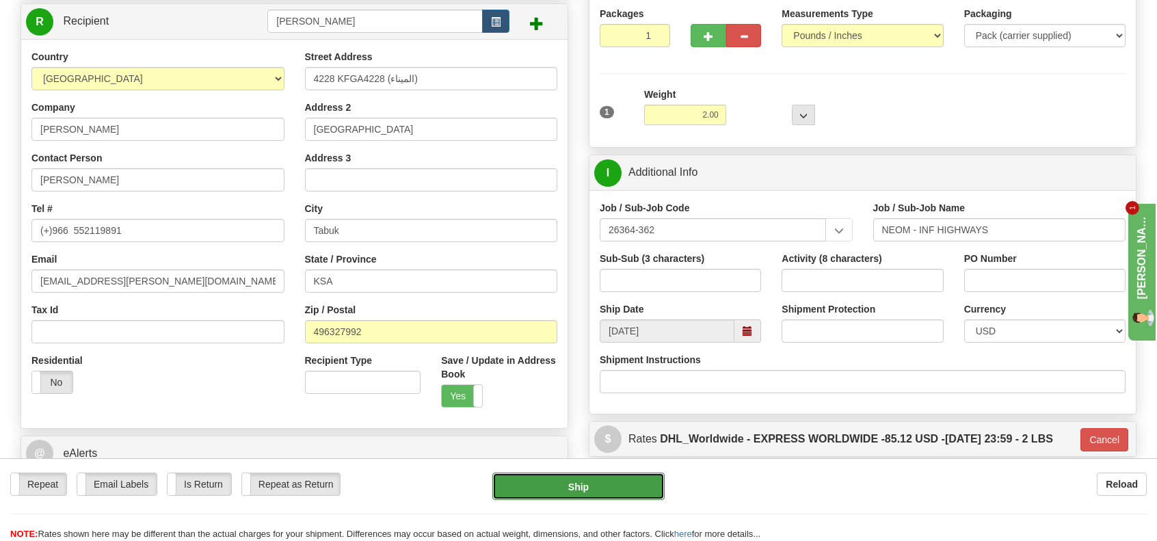
click at [576, 490] on button "Ship" at bounding box center [578, 485] width 172 height 27
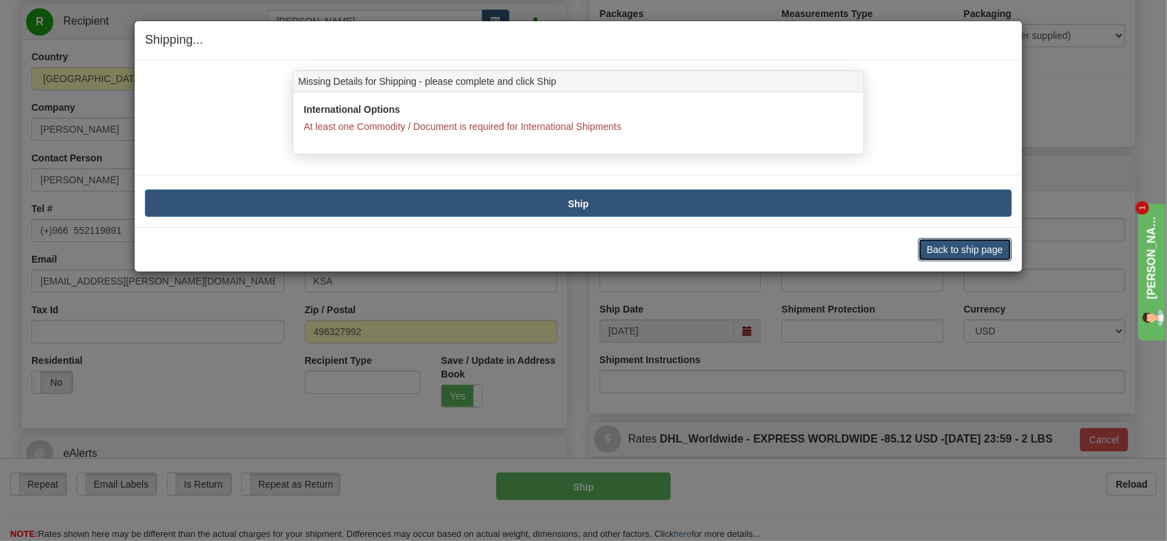
click at [944, 245] on button "Back to ship page" at bounding box center [965, 249] width 94 height 23
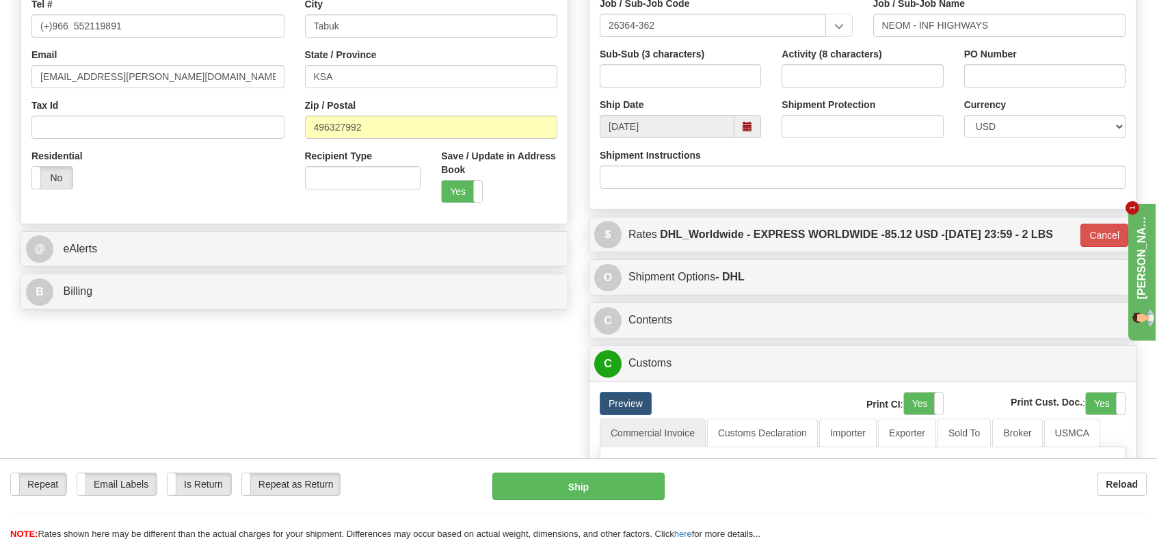
scroll to position [342, 0]
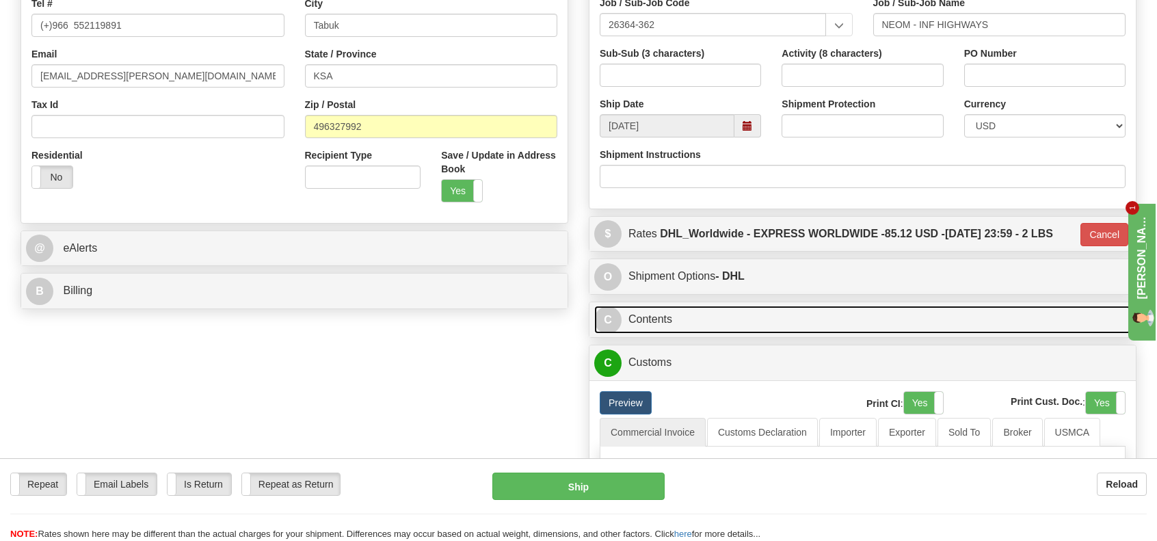
click at [611, 317] on span "C" at bounding box center [607, 319] width 27 height 27
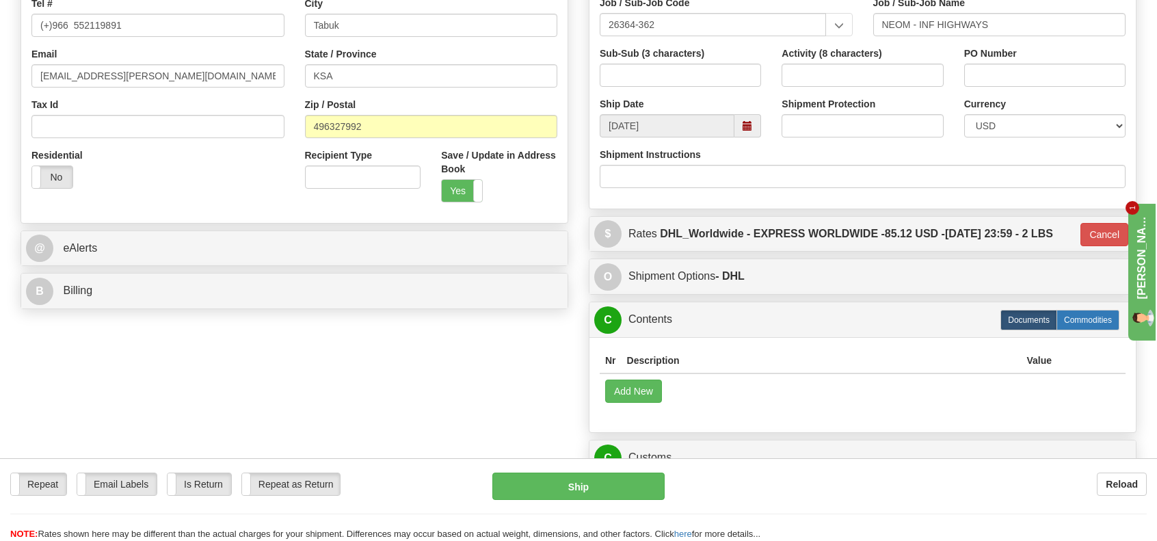
click at [1075, 317] on label "Commodities" at bounding box center [1087, 320] width 63 height 21
type input "D"
radio input "true"
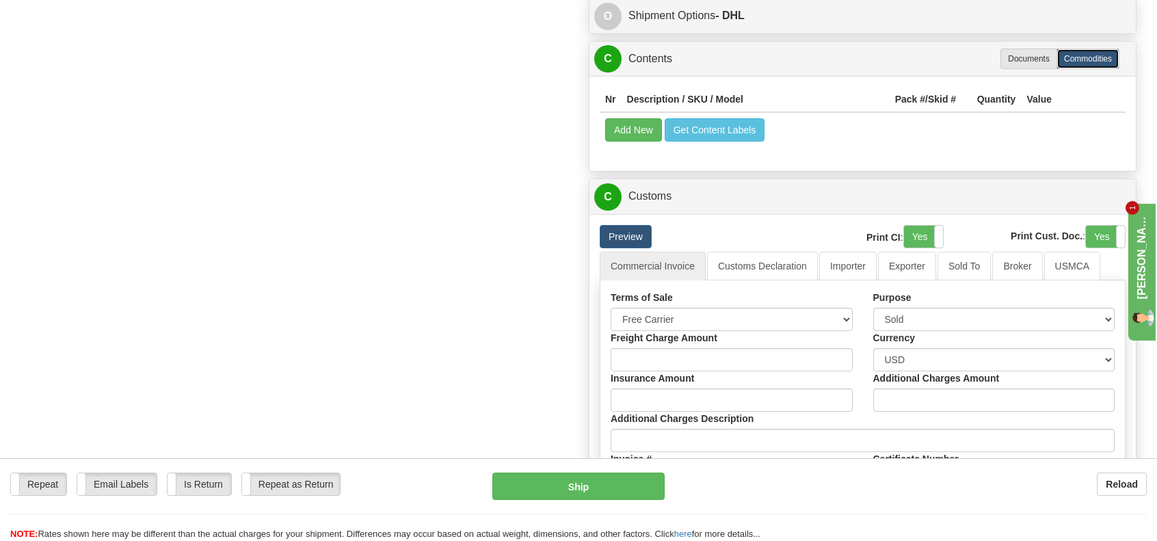
scroll to position [957, 0]
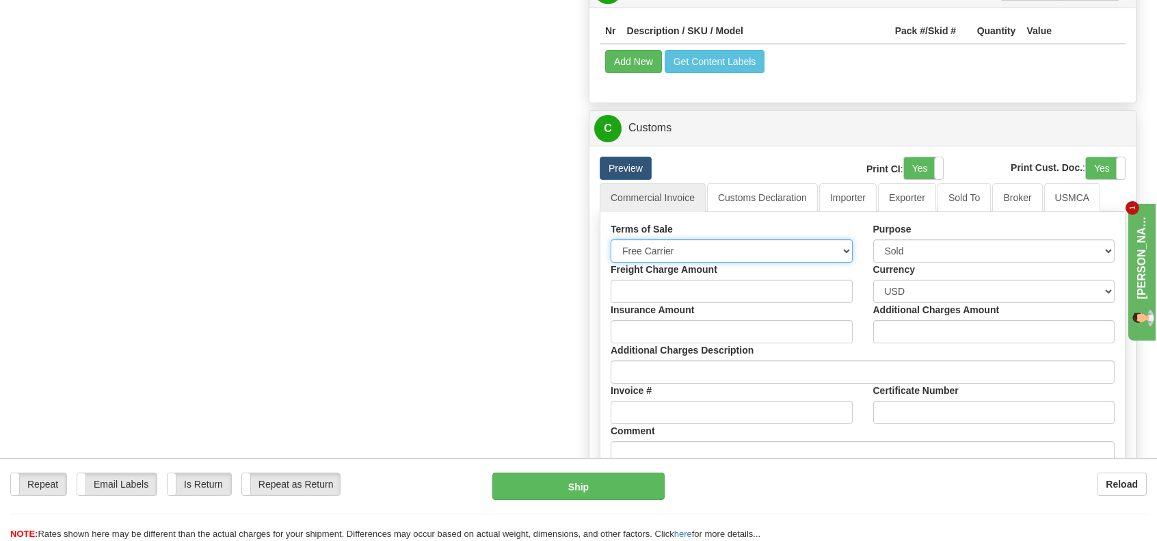
click at [733, 243] on select "Free Carrier Free On Board Ex Works Delivered Duty Unpaid Delivered Duty Paid C…" at bounding box center [732, 250] width 242 height 23
click at [626, 55] on button "Add New" at bounding box center [633, 61] width 57 height 23
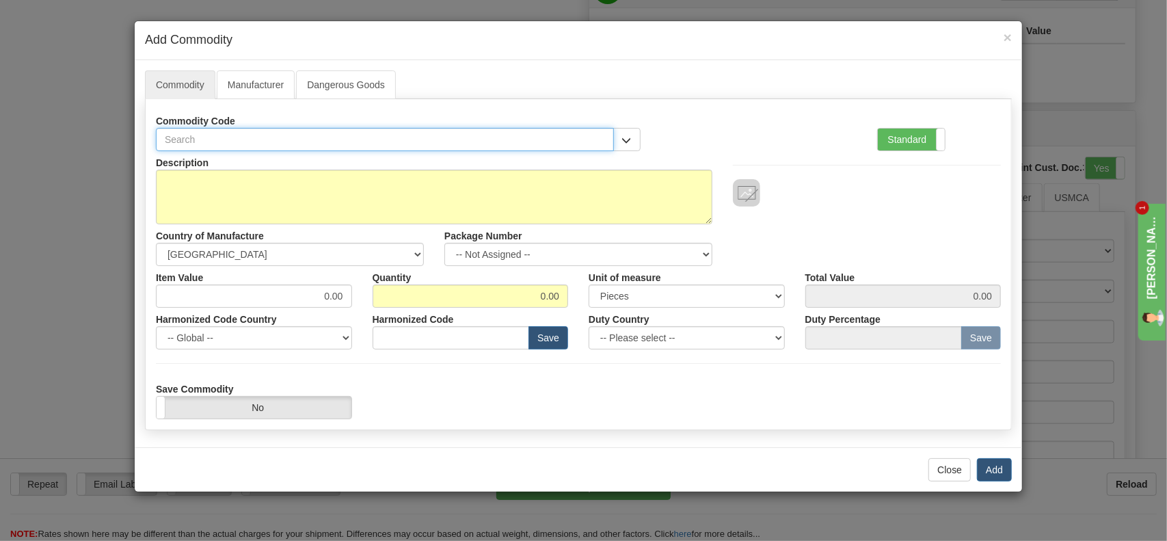
click at [198, 138] on input "text" at bounding box center [385, 139] width 458 height 23
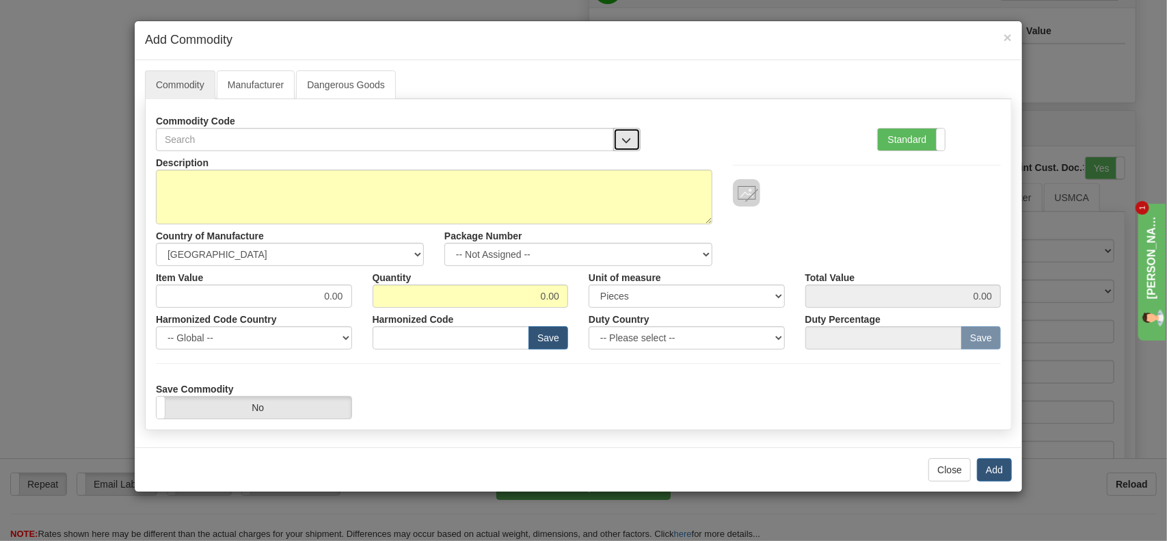
click at [622, 137] on span "button" at bounding box center [627, 140] width 10 height 9
click at [230, 139] on input "text" at bounding box center [385, 139] width 458 height 23
type input "f"
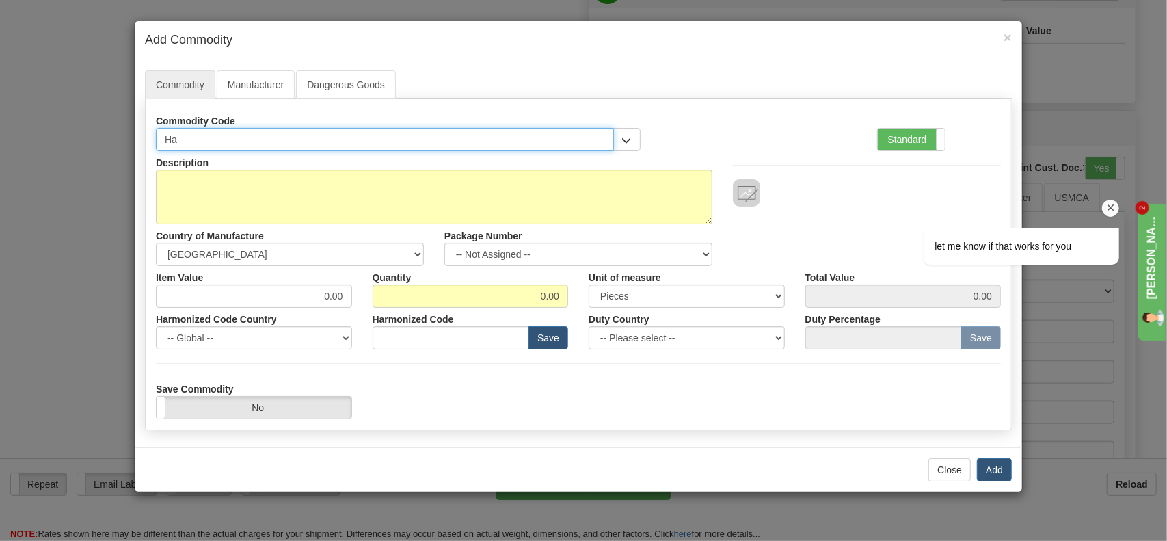
type input "H"
type input "award"
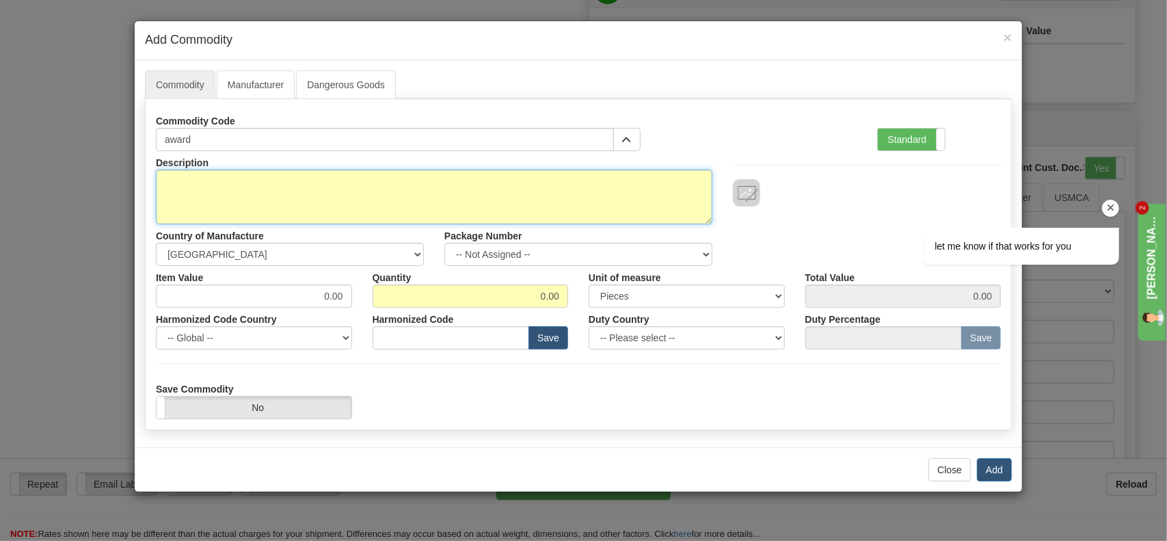
click at [231, 180] on textarea "Description" at bounding box center [434, 197] width 557 height 55
type textarea "paper weight award"
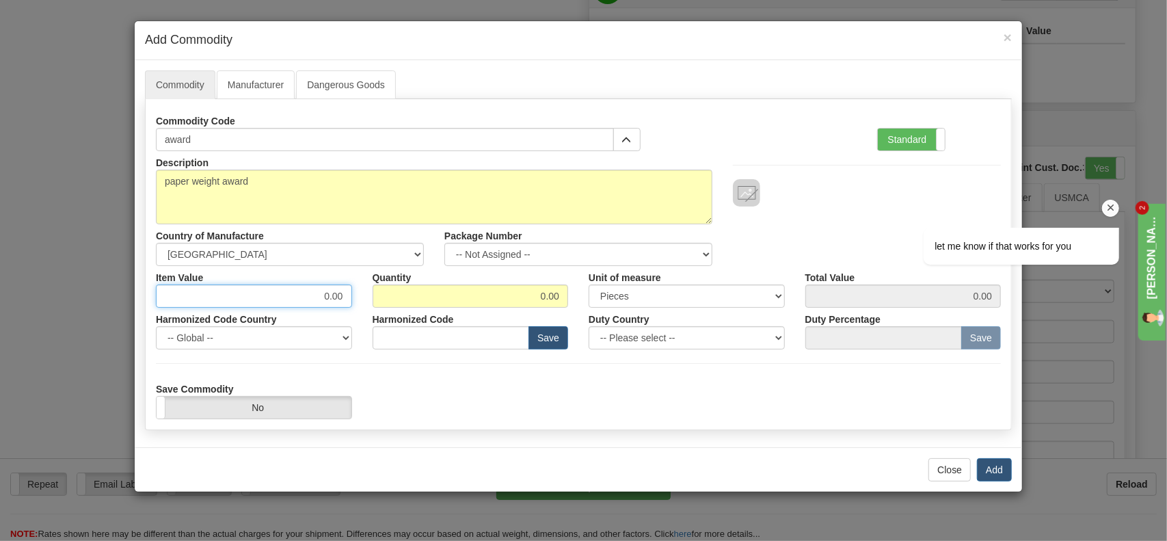
click at [305, 293] on input "0.00" at bounding box center [254, 295] width 196 height 23
click at [328, 292] on input "0.00" at bounding box center [254, 295] width 196 height 23
click at [539, 285] on input "0.00" at bounding box center [471, 295] width 196 height 23
drag, startPoint x: 544, startPoint y: 288, endPoint x: 574, endPoint y: 297, distance: 31.6
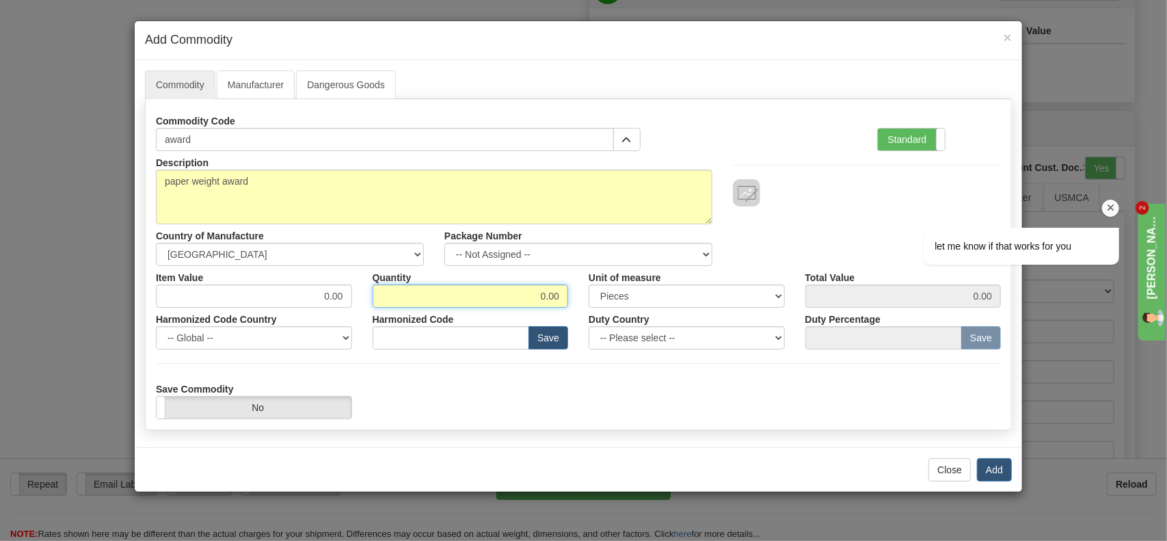
click at [574, 297] on div "Quantity 0.00" at bounding box center [470, 287] width 217 height 42
type input "0"
drag, startPoint x: 539, startPoint y: 292, endPoint x: 584, endPoint y: 293, distance: 45.2
click at [584, 293] on div "Item Value 0.00 Quantity Unit of measure 3 Thousand Square Inches Adjustments 5…" at bounding box center [579, 287] width 866 height 42
type input "2"
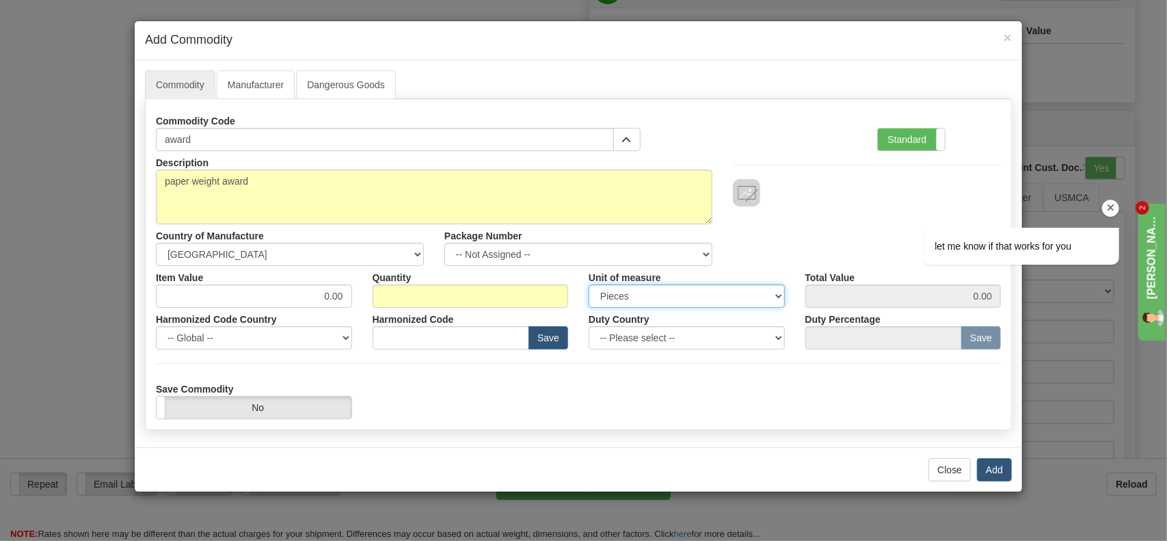
select select "PFG"
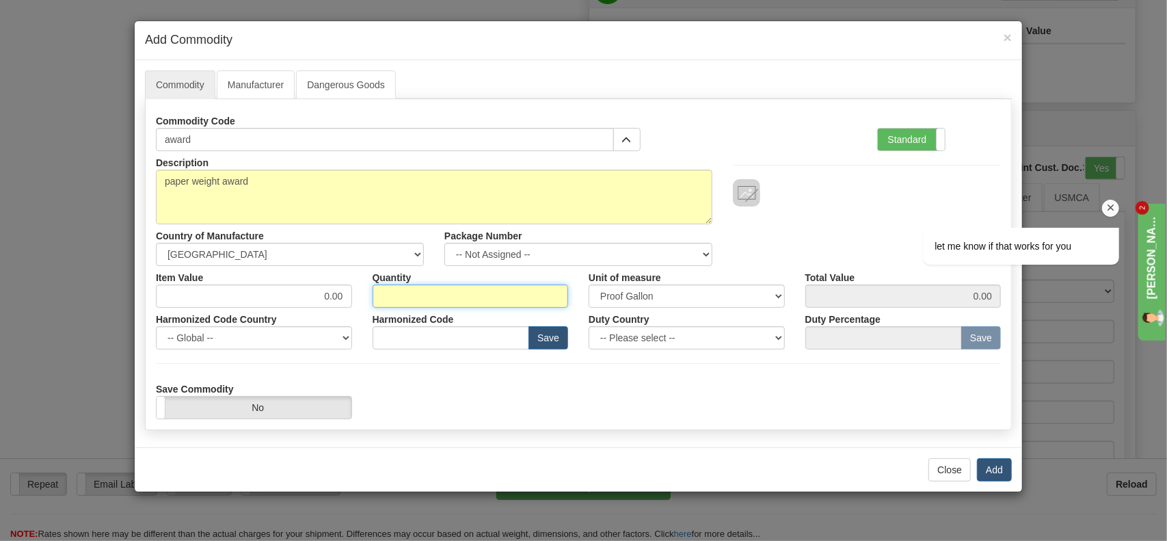
click at [562, 292] on input "Quantity" at bounding box center [471, 295] width 196 height 23
drag, startPoint x: 562, startPoint y: 292, endPoint x: 552, endPoint y: 298, distance: 12.0
click at [552, 298] on input "Quantity" at bounding box center [471, 295] width 196 height 23
type input "2"
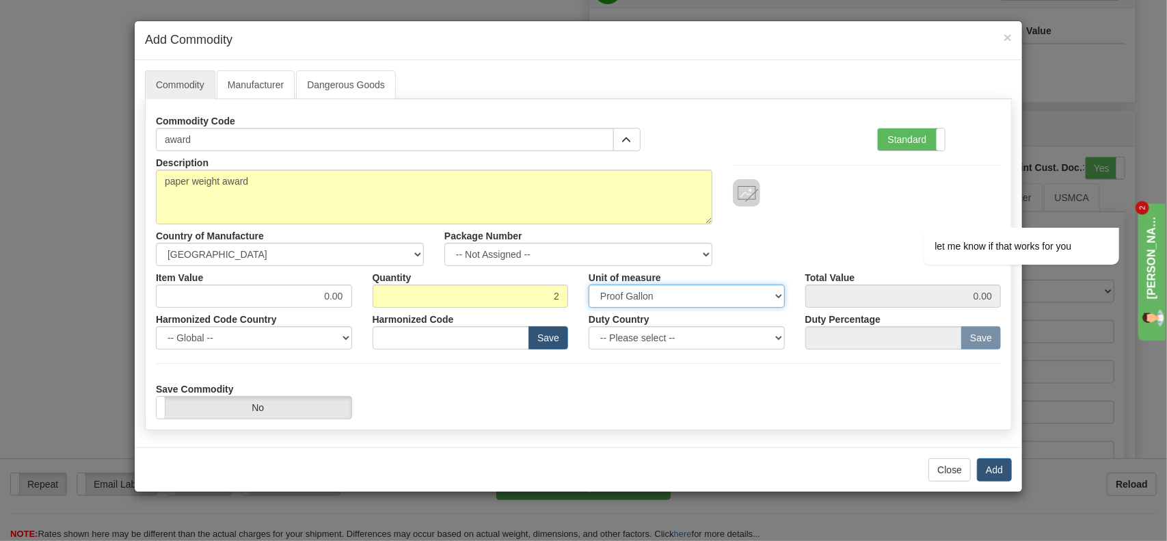
click at [662, 291] on select "3 Thousand Square Inches Adjustments 56 Pound Bushel Bag Barrel Board Feet Box …" at bounding box center [687, 295] width 196 height 23
select select "PCS"
click at [589, 284] on select "3 Thousand Square Inches Adjustments 56 Pound Bushel Bag Barrel Board Feet Box …" at bounding box center [687, 295] width 196 height 23
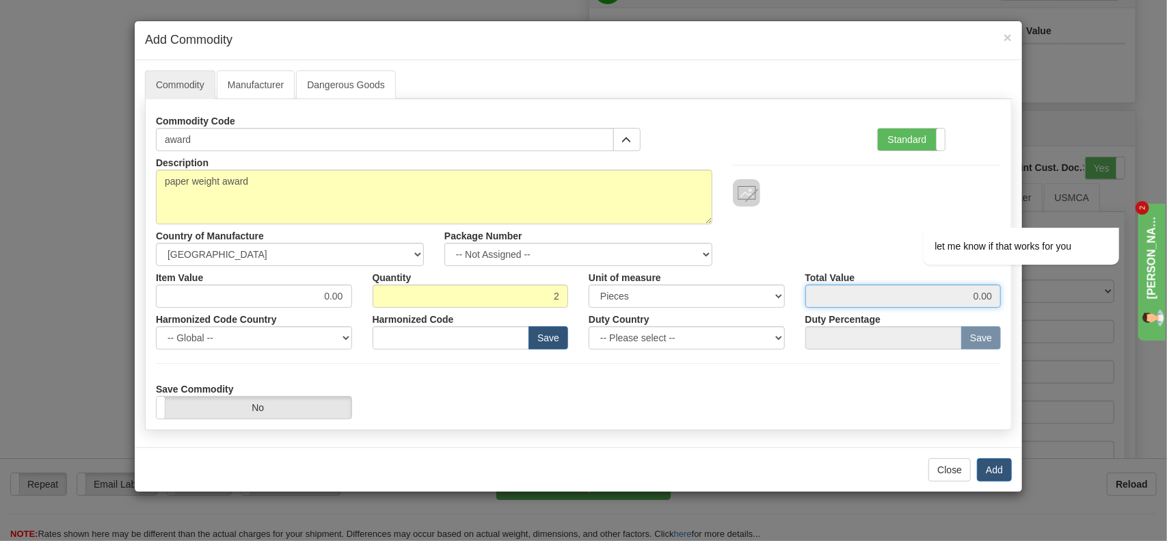
click at [870, 297] on input "0.00" at bounding box center [904, 295] width 196 height 23
click at [974, 293] on div "let me know if that works for you" at bounding box center [1002, 267] width 246 height 161
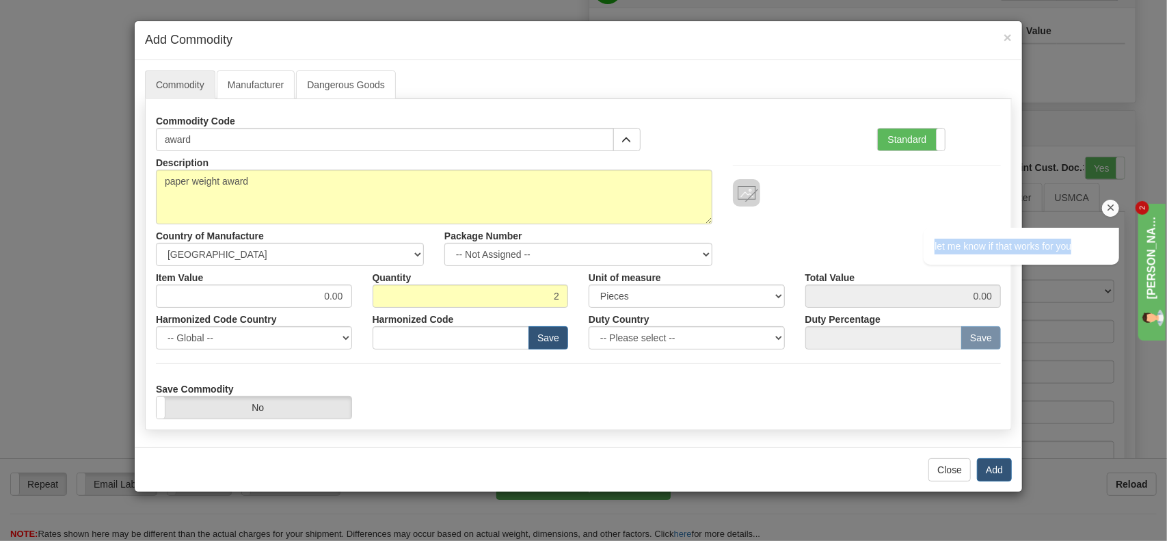
click at [974, 293] on div "let me know if that works for you" at bounding box center [1002, 267] width 246 height 161
drag, startPoint x: 993, startPoint y: 291, endPoint x: 946, endPoint y: 291, distance: 46.5
click at [946, 291] on div "let me know if that works for you" at bounding box center [1002, 267] width 246 height 161
click at [926, 293] on div "let me know if that works for you" at bounding box center [1002, 267] width 246 height 161
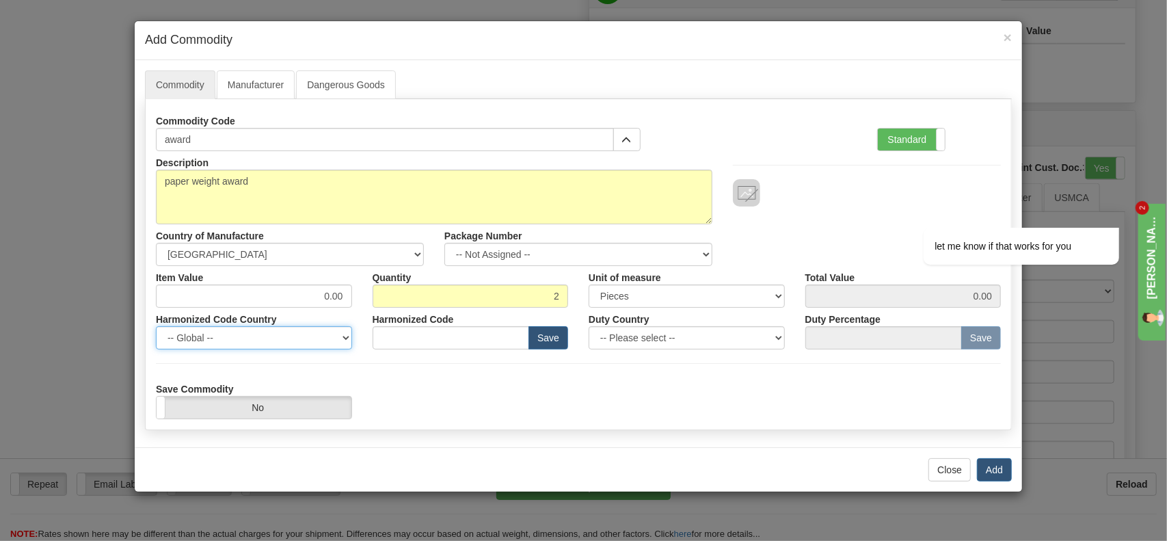
click at [240, 339] on select "-- Global -- AFGHANISTAN ALAND ISLANDS ALBANIA ALGERIA AMERICAN SAMOA ANDORRA A…" at bounding box center [254, 337] width 196 height 23
click at [259, 338] on select "-- Global -- AFGHANISTAN ALAND ISLANDS ALBANIA ALGERIA AMERICAN SAMOA ANDORRA A…" at bounding box center [254, 337] width 196 height 23
click at [267, 332] on select "-- Global -- AFGHANISTAN ALAND ISLANDS ALBANIA ALGERIA AMERICAN SAMOA ANDORRA A…" at bounding box center [254, 337] width 196 height 23
select select "SA"
click at [156, 326] on select "-- Global -- AFGHANISTAN ALAND ISLANDS ALBANIA ALGERIA AMERICAN SAMOA ANDORRA A…" at bounding box center [254, 337] width 196 height 23
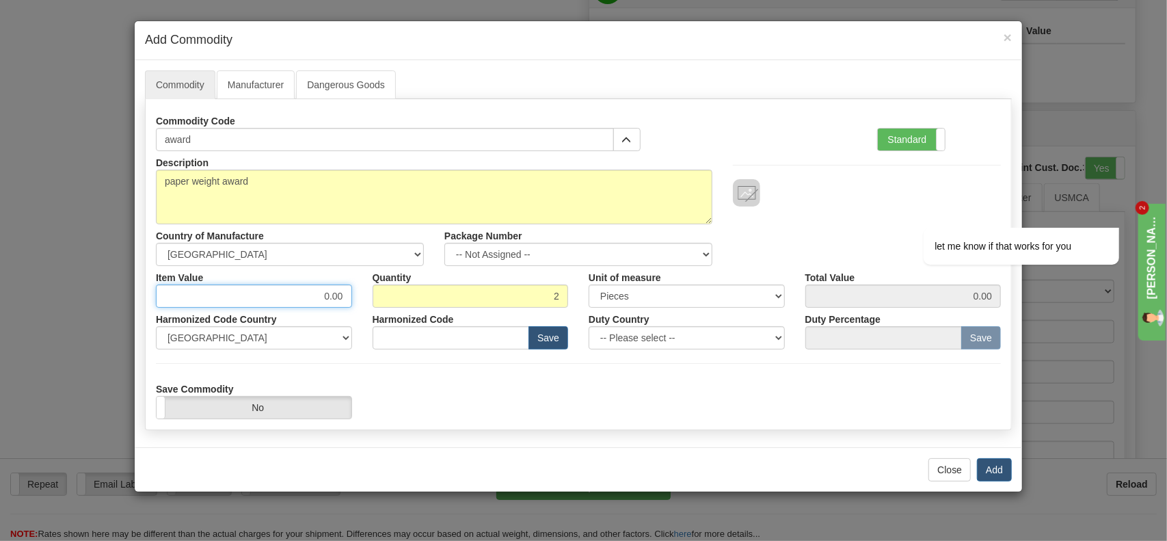
click at [323, 295] on input "0.00" at bounding box center [254, 295] width 196 height 23
click at [330, 295] on input "0.00" at bounding box center [254, 295] width 196 height 23
type input "2.00"
type input "4.00"
click at [867, 295] on input "4.00" at bounding box center [904, 295] width 196 height 23
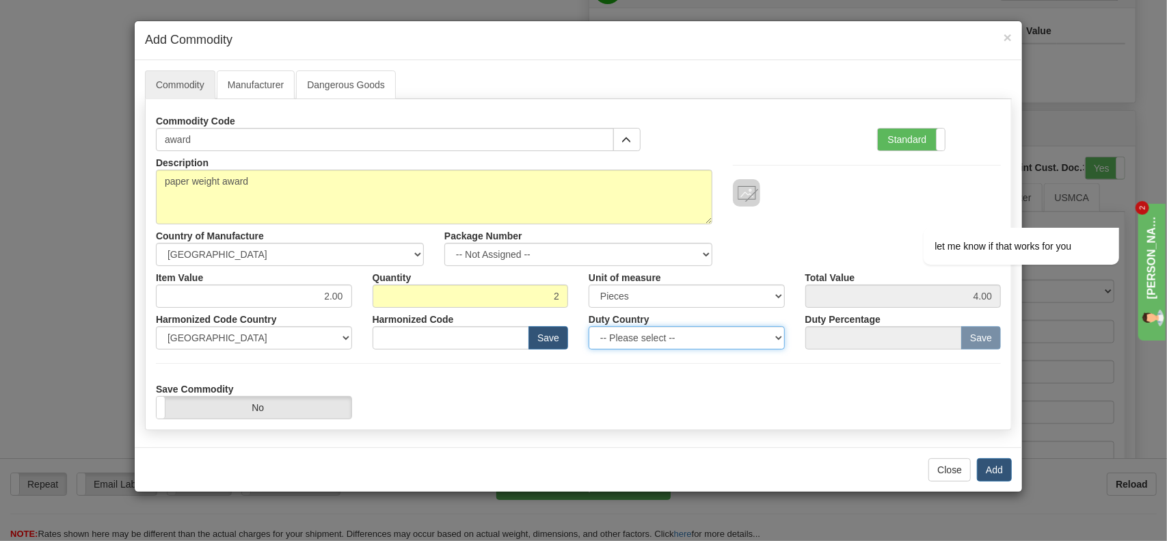
click at [679, 342] on select "-- Please select -- AFGHANISTAN ALAND ISLANDS ALBANIA ALGERIA AMERICAN SAMOA AN…" at bounding box center [687, 337] width 196 height 23
select select "SA"
click at [589, 326] on select "-- Please select -- AFGHANISTAN ALAND ISLANDS ALBANIA ALGERIA AMERICAN SAMOA AN…" at bounding box center [687, 337] width 196 height 23
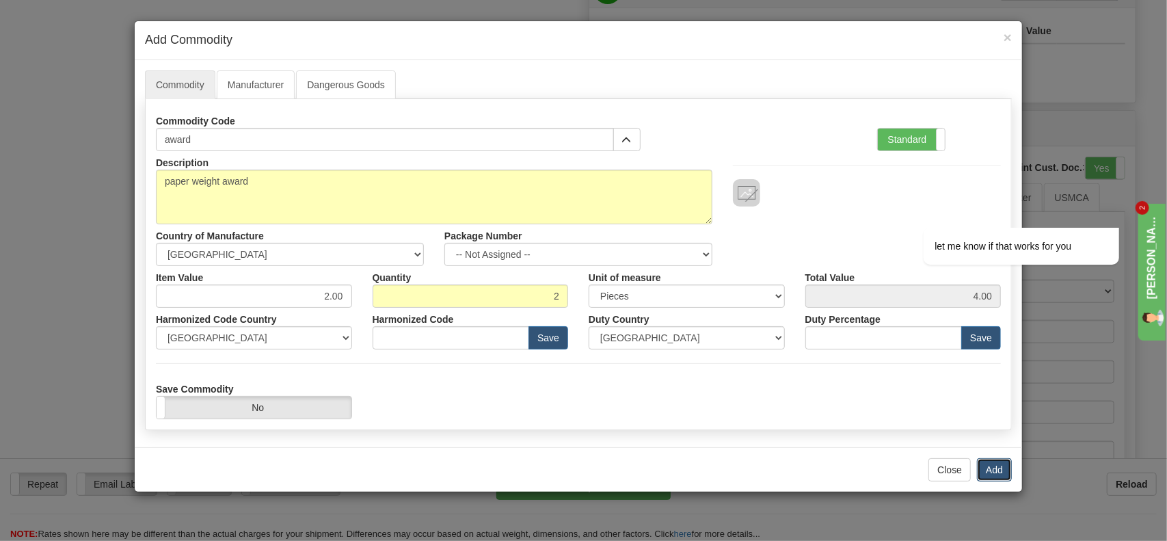
click at [997, 464] on button "Add" at bounding box center [994, 469] width 35 height 23
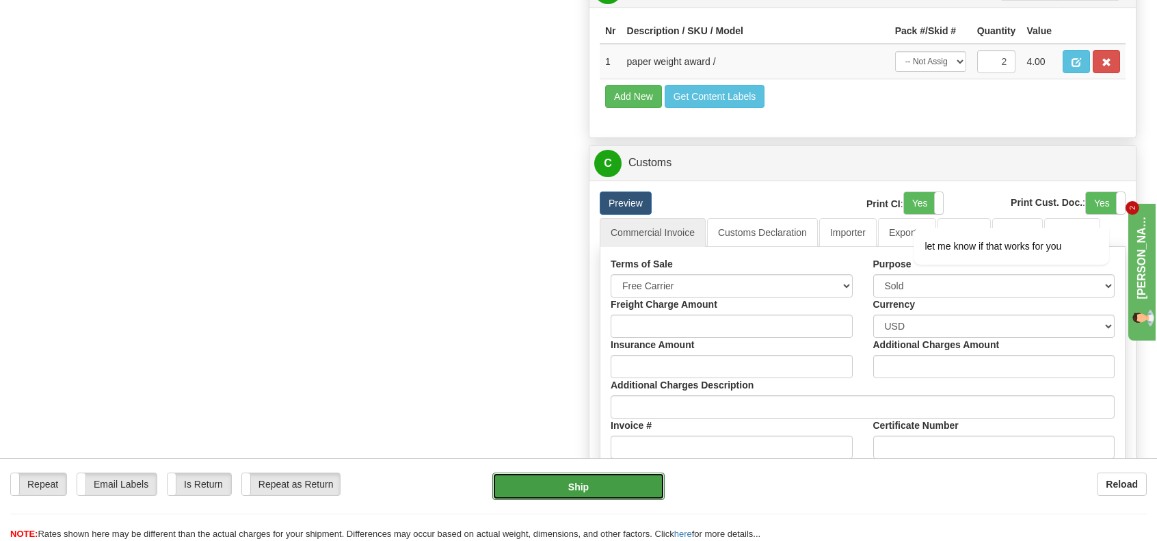
click at [599, 482] on button "Ship" at bounding box center [578, 485] width 172 height 27
click at [568, 489] on button "Ship" at bounding box center [578, 485] width 172 height 27
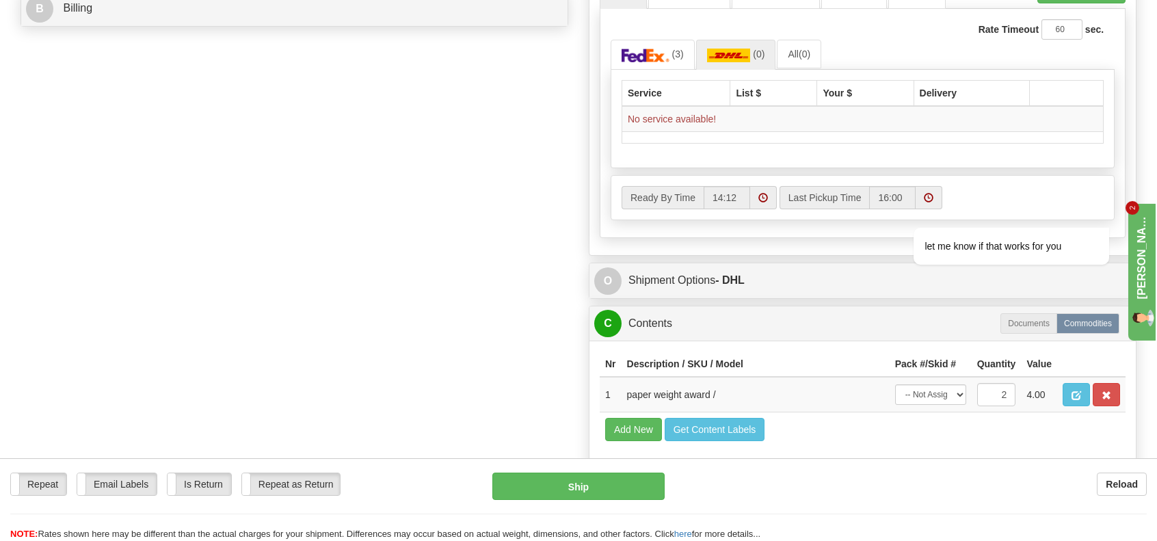
scroll to position [547, 0]
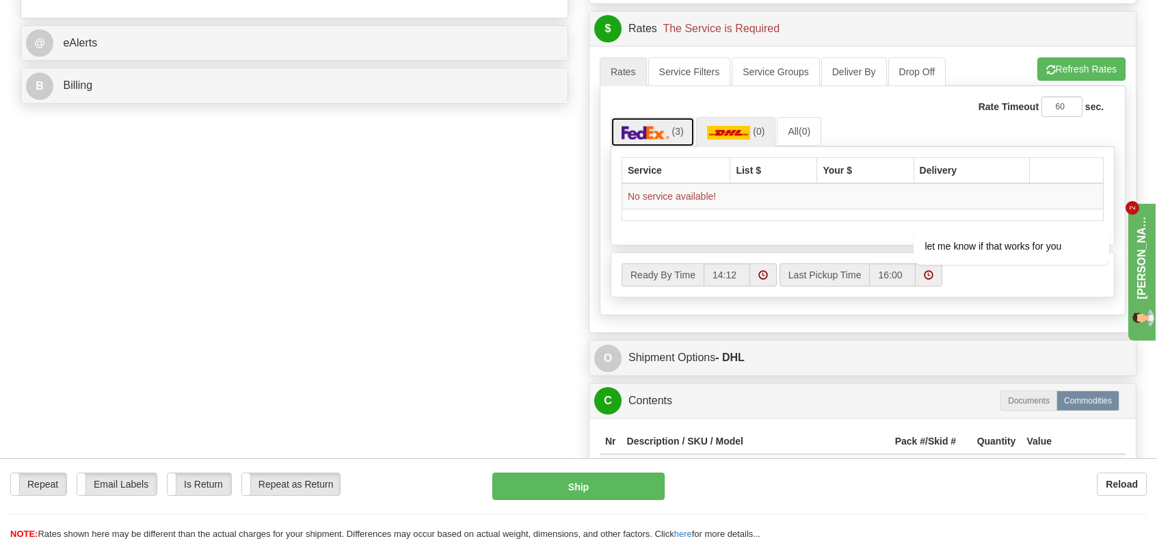
click at [656, 135] on img at bounding box center [646, 133] width 48 height 14
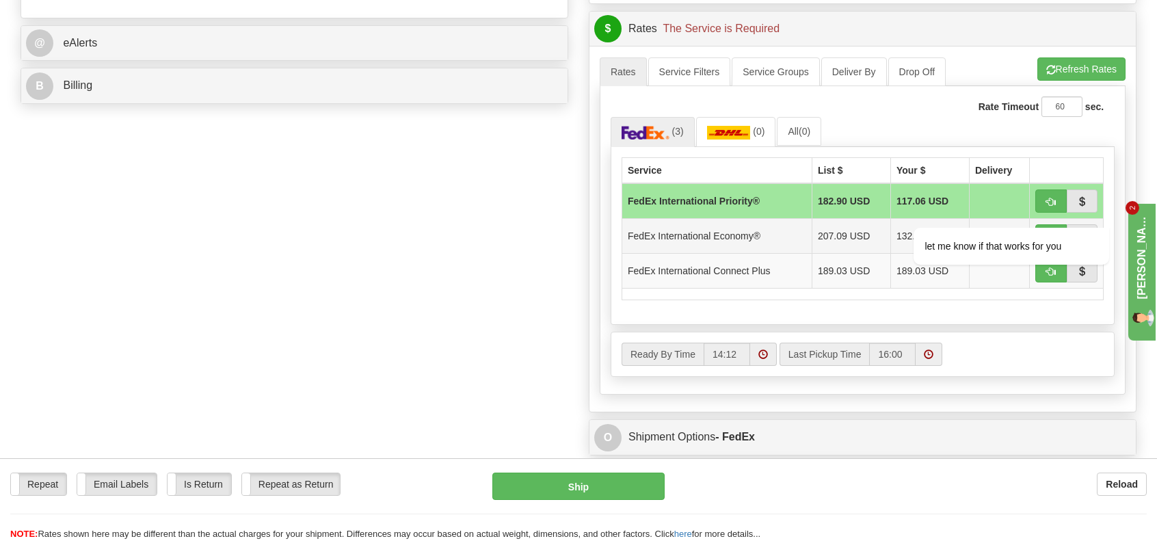
click at [728, 231] on td "FedEx International Economy®" at bounding box center [717, 235] width 190 height 35
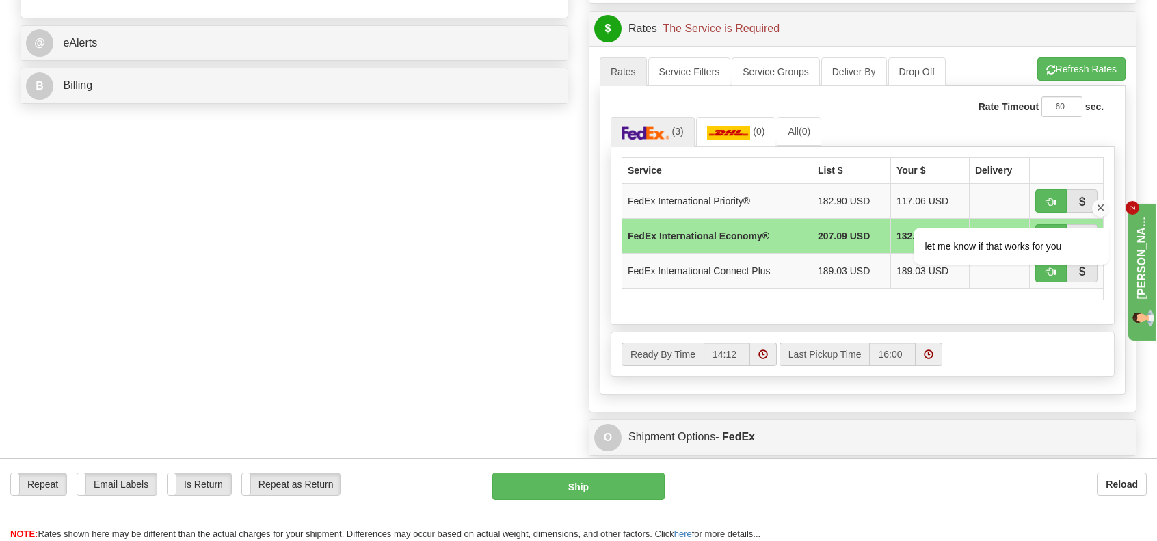
click at [1050, 225] on div "let me know if that works for you" at bounding box center [994, 232] width 232 height 77
drag, startPoint x: 1102, startPoint y: 203, endPoint x: 1965, endPoint y: 392, distance: 883.5
click at [1102, 203] on icon "Chat attention grabber" at bounding box center [1101, 207] width 12 height 12
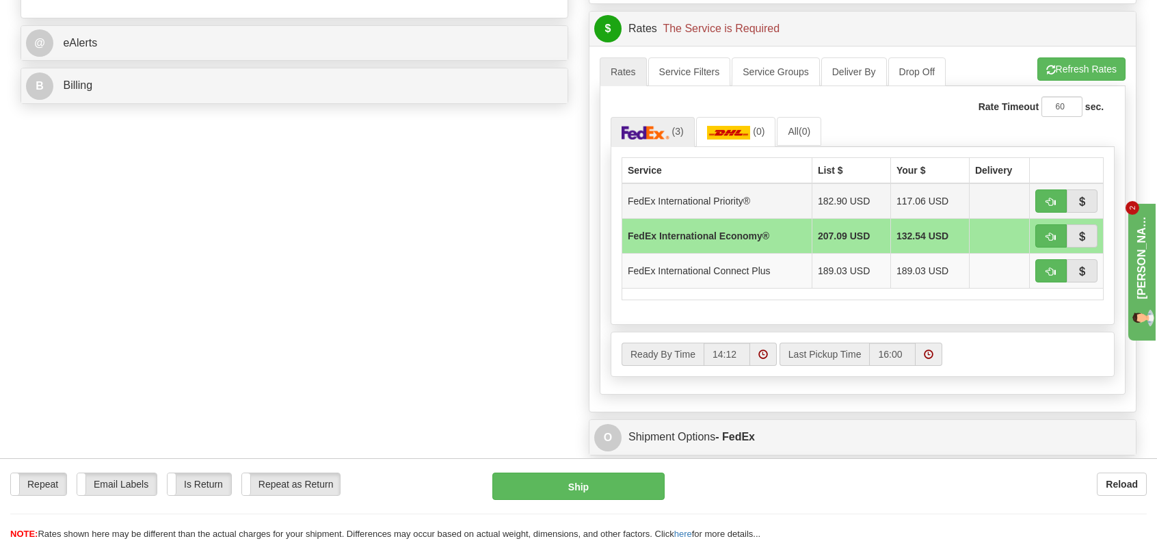
click at [914, 191] on td "117.06 USD" at bounding box center [929, 201] width 79 height 36
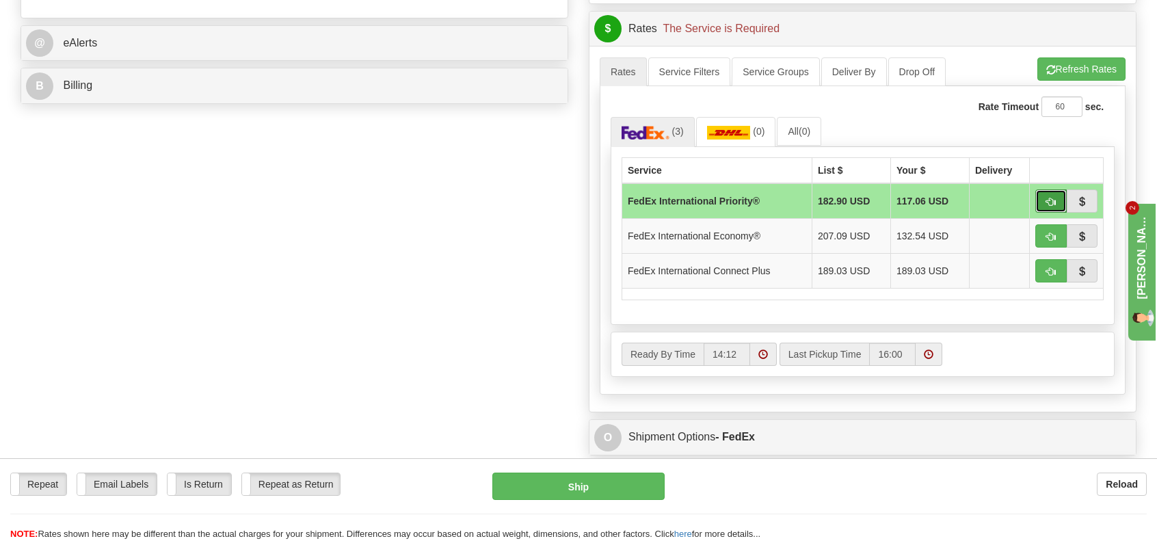
click at [1052, 198] on span "button" at bounding box center [1051, 202] width 10 height 9
type input "01"
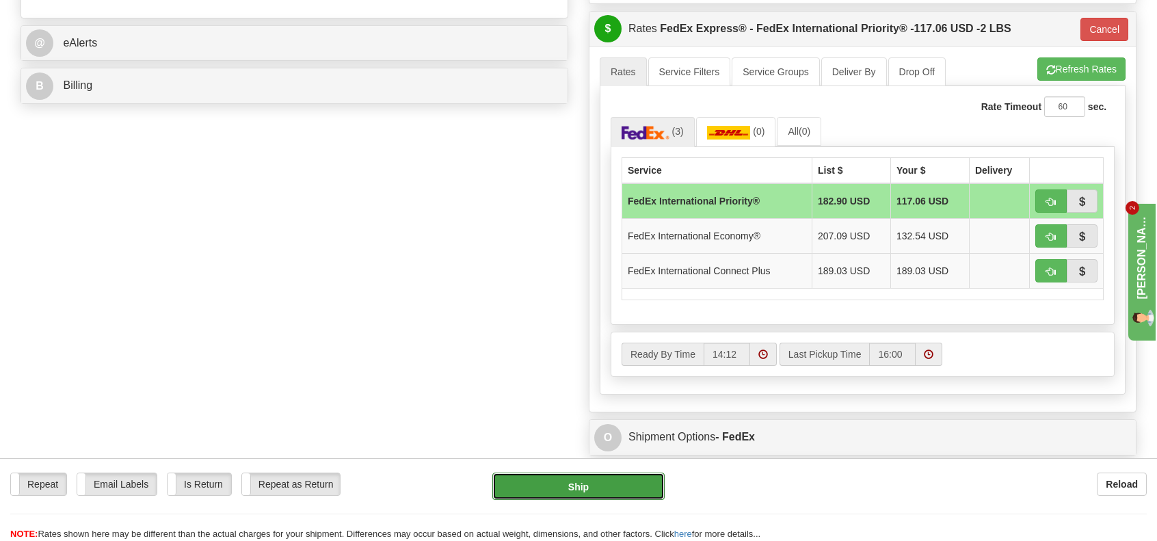
click at [585, 491] on button "Ship" at bounding box center [578, 485] width 172 height 27
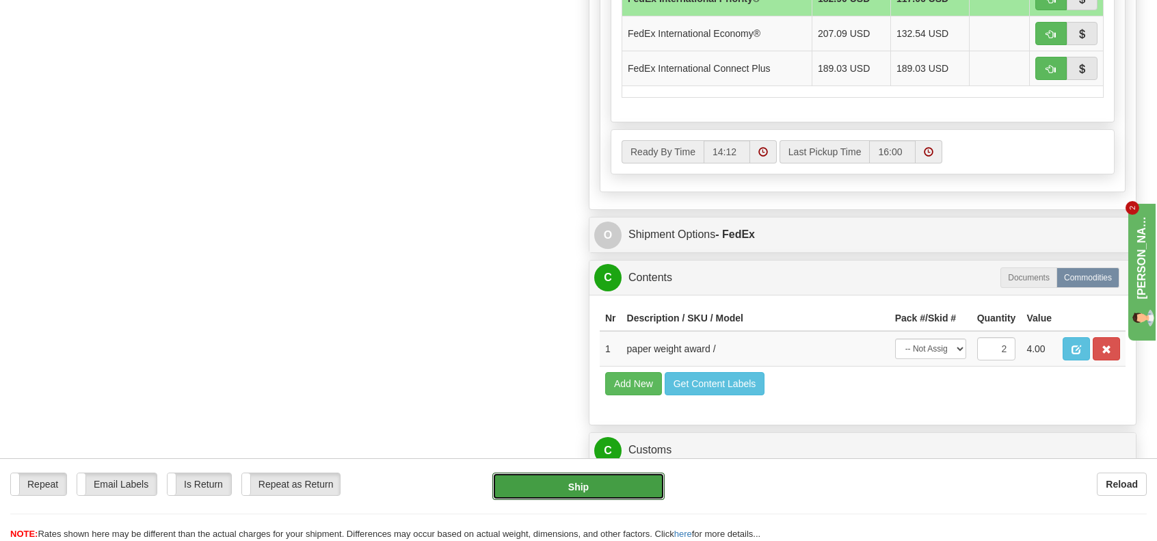
scroll to position [821, 0]
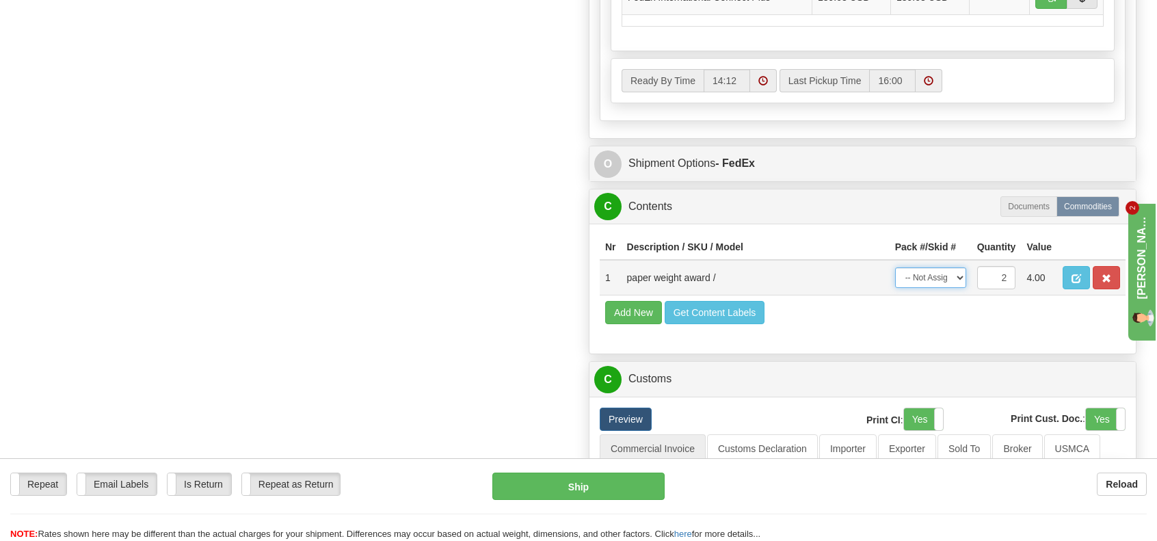
click at [960, 271] on select "-- Not Assigned -- Item 1" at bounding box center [930, 277] width 71 height 21
select select "0"
click at [895, 267] on select "-- Not Assigned -- Item 1" at bounding box center [930, 277] width 71 height 21
click at [585, 488] on button "Ship" at bounding box center [578, 485] width 172 height 27
click at [639, 308] on button "Add New" at bounding box center [633, 312] width 57 height 23
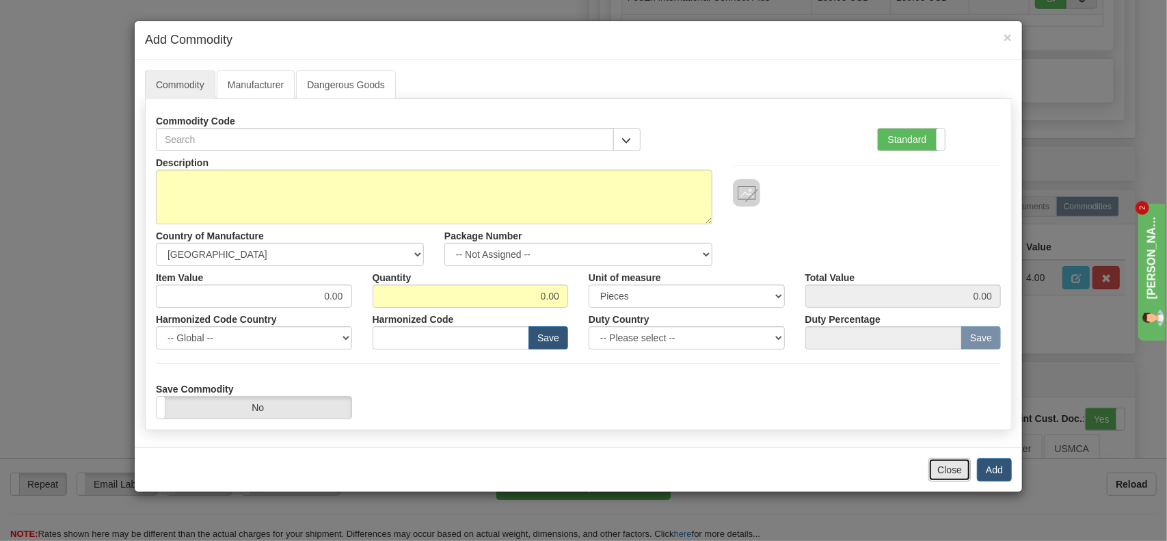
click at [946, 470] on button "Close" at bounding box center [950, 469] width 42 height 23
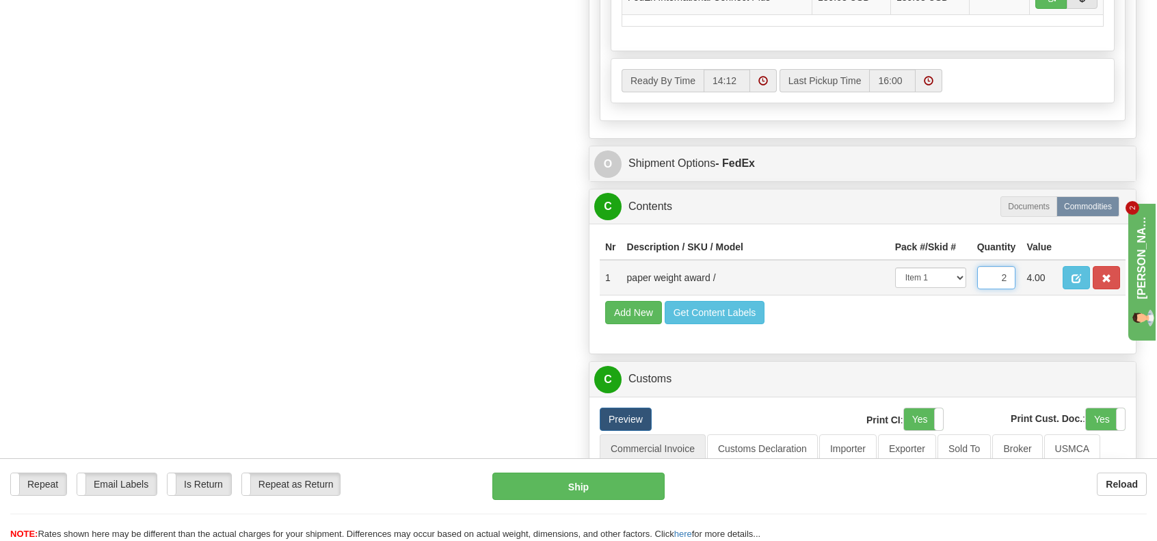
click at [1000, 269] on input "2" at bounding box center [996, 277] width 39 height 23
drag, startPoint x: 1000, startPoint y: 273, endPoint x: 1009, endPoint y: 273, distance: 8.9
click at [1009, 273] on input "2" at bounding box center [996, 277] width 39 height 23
click at [1028, 270] on td "4.00" at bounding box center [1039, 278] width 36 height 36
click at [1077, 274] on span "button" at bounding box center [1077, 278] width 10 height 9
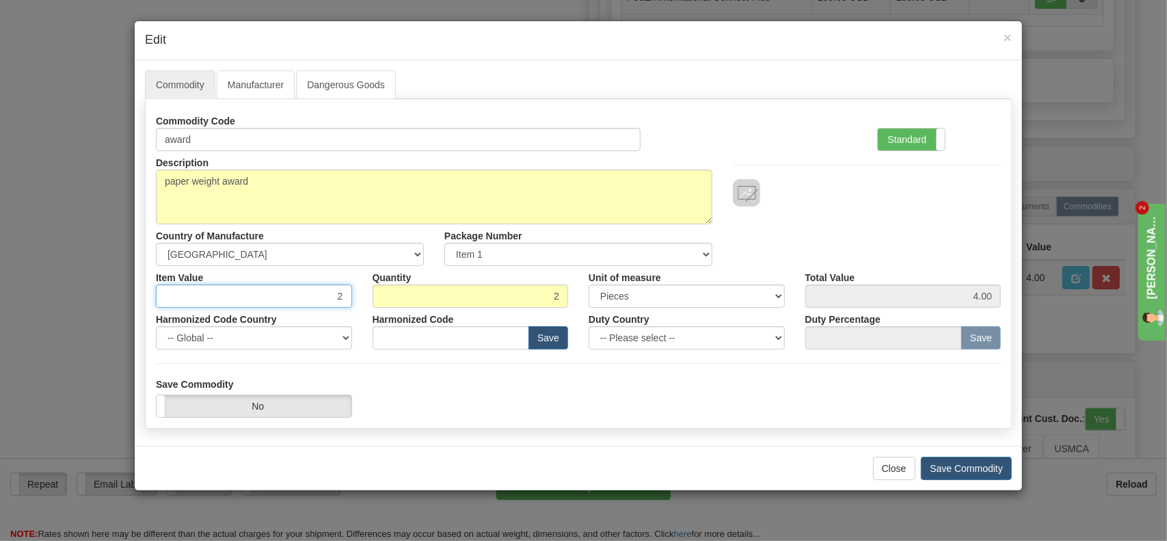
click at [342, 295] on input "2" at bounding box center [254, 295] width 196 height 23
type input "2.00"
click at [960, 470] on button "Save Commodity" at bounding box center [966, 468] width 91 height 23
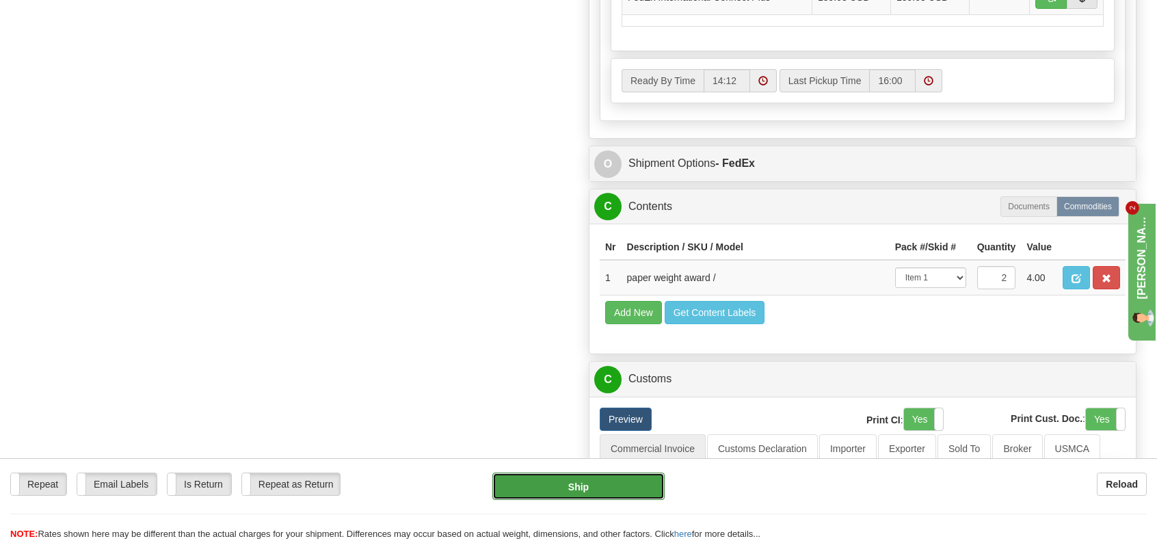
click at [595, 490] on button "Ship" at bounding box center [578, 485] width 172 height 27
click at [587, 489] on button "Ship" at bounding box center [578, 485] width 172 height 27
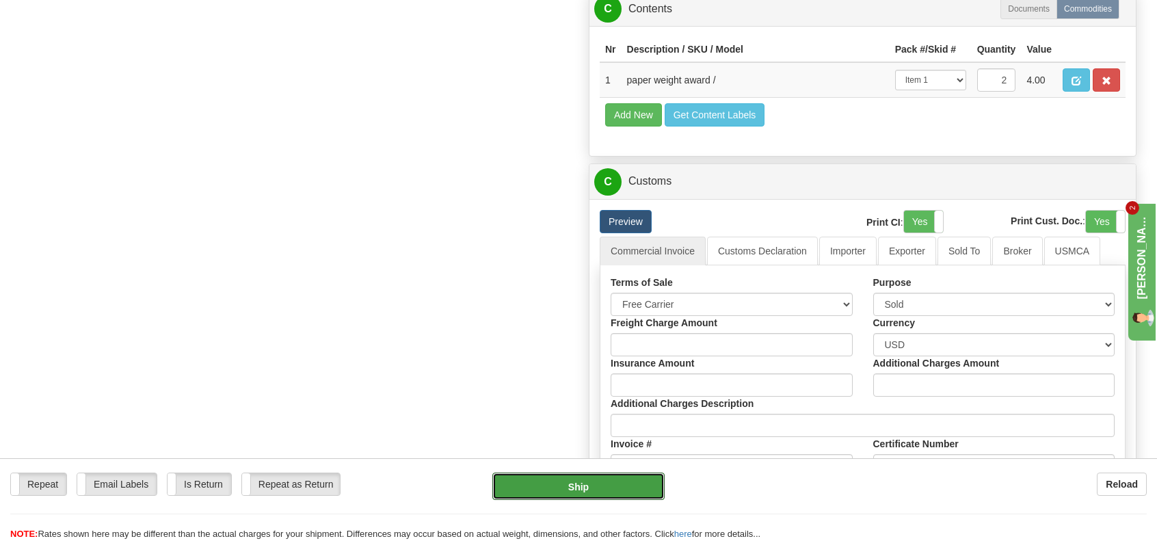
scroll to position [1026, 0]
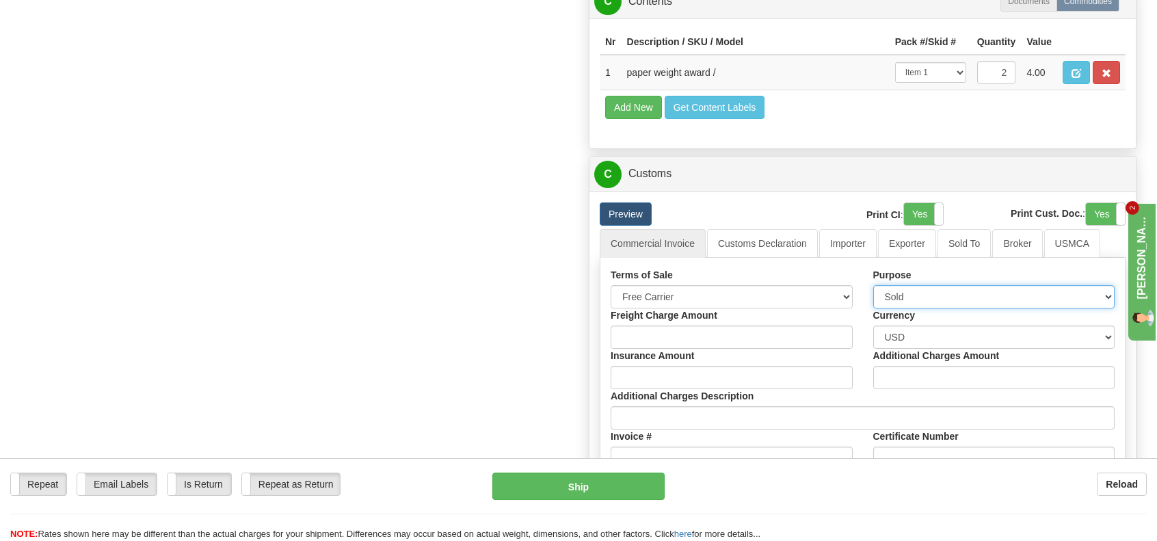
click at [926, 291] on select "Sold Not Sold Gift Sample Repair and Return Personal Effects Merchandise Danger…" at bounding box center [994, 296] width 242 height 23
select select "3"
click at [873, 285] on select "Sold Not Sold Gift Sample Repair and Return Personal Effects Merchandise Danger…" at bounding box center [994, 296] width 242 height 23
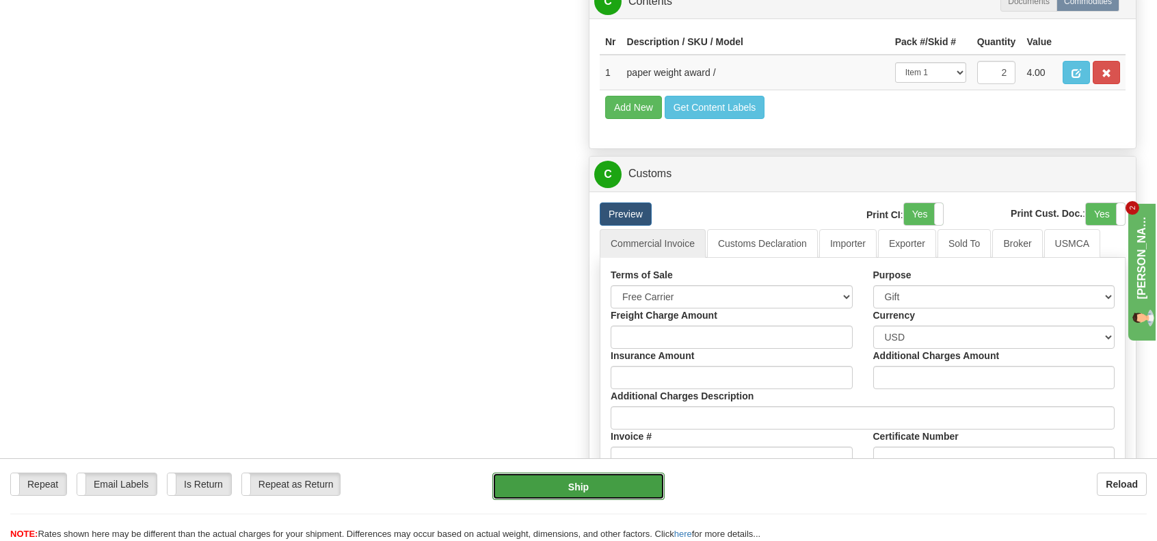
click at [608, 485] on button "Ship" at bounding box center [578, 485] width 172 height 27
click at [1056, 325] on select "Please select CAD USD EUR ZAR RON ANG ARN AUD AUS AWG BBD BFR BGN BHD BMD BND B…" at bounding box center [994, 336] width 242 height 23
click at [671, 325] on input "Freight Charge Amount" at bounding box center [732, 336] width 242 height 23
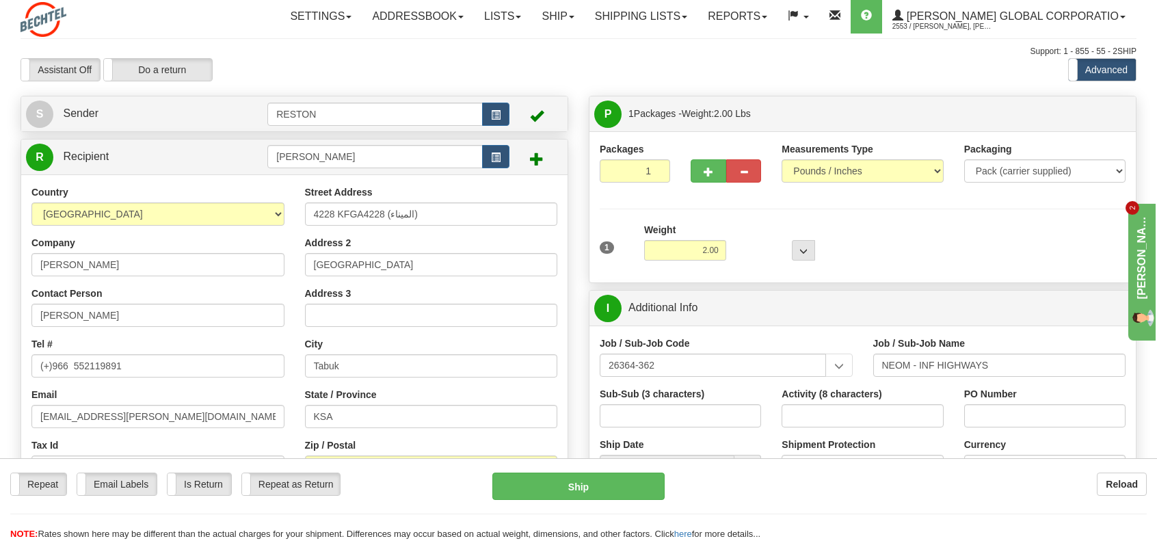
scroll to position [0, 0]
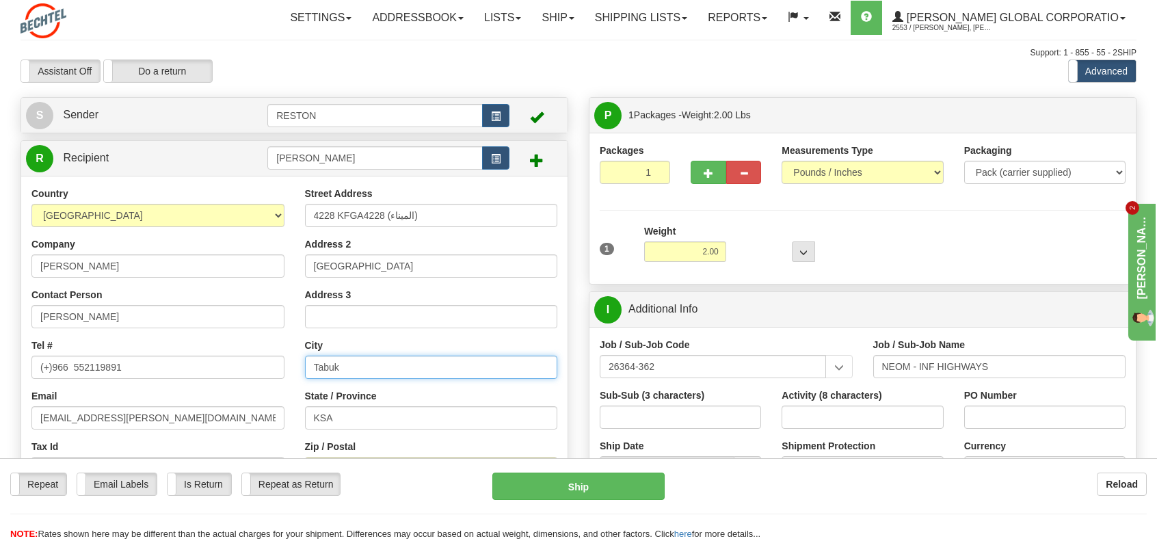
click at [315, 369] on input "Tabuk" at bounding box center [431, 367] width 253 height 23
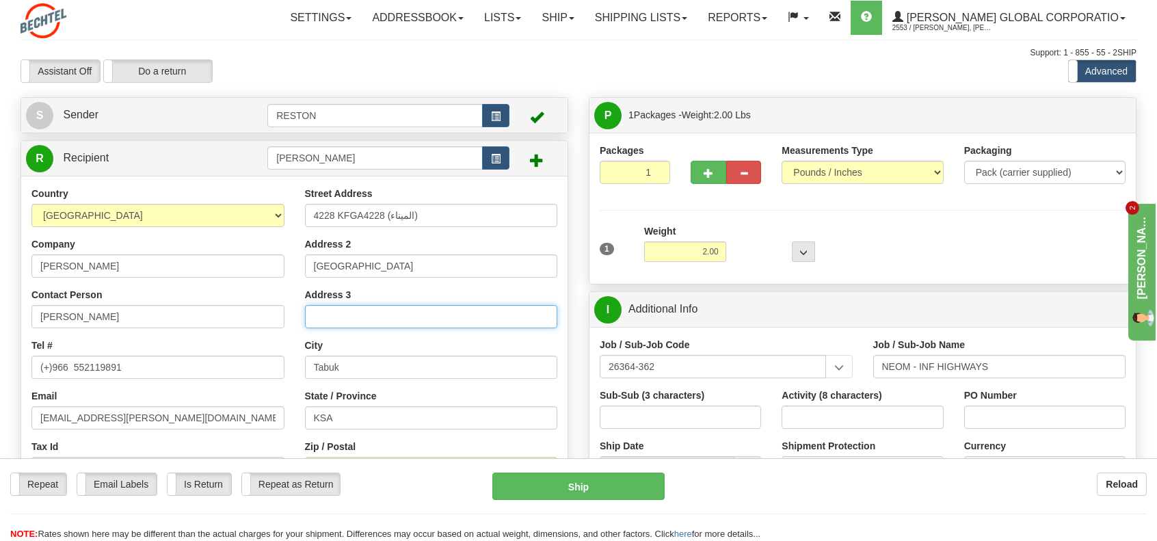
click at [319, 315] on input "Address 3" at bounding box center [431, 316] width 253 height 23
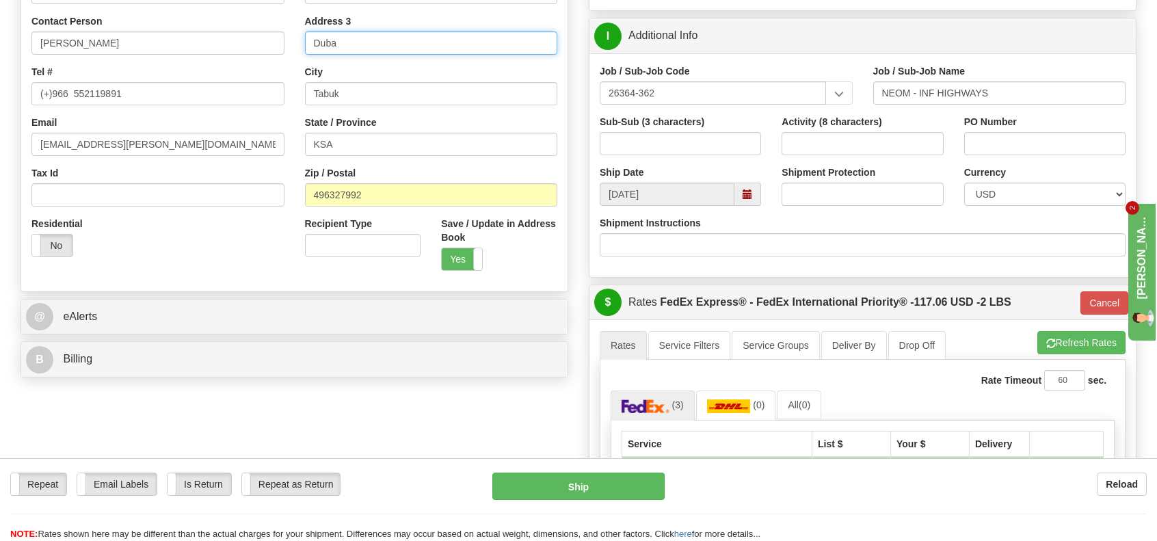
scroll to position [137, 0]
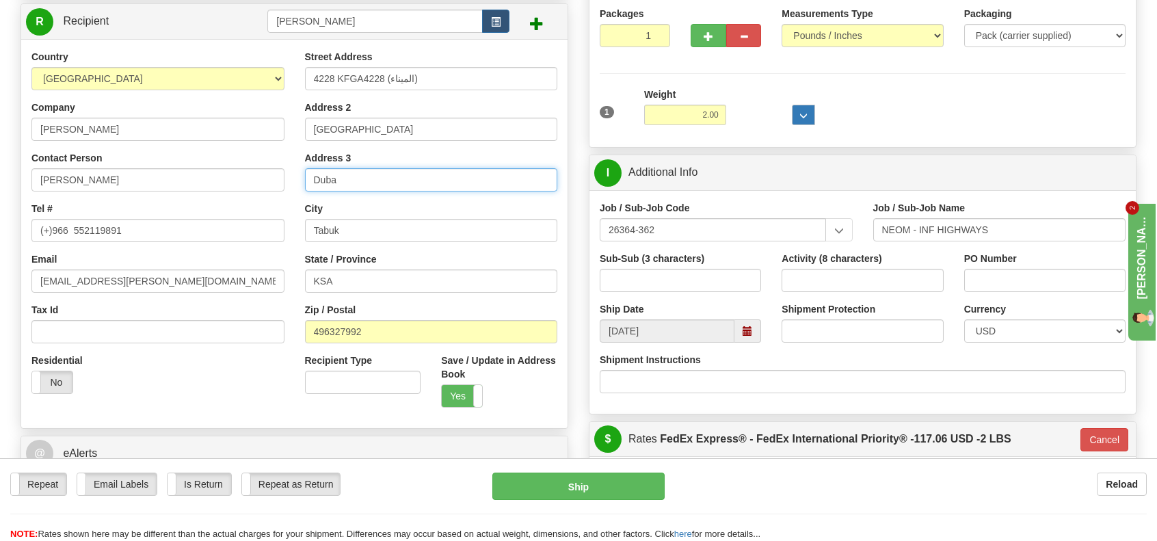
type input "Duba"
click at [803, 116] on span "..." at bounding box center [803, 116] width 8 height 8
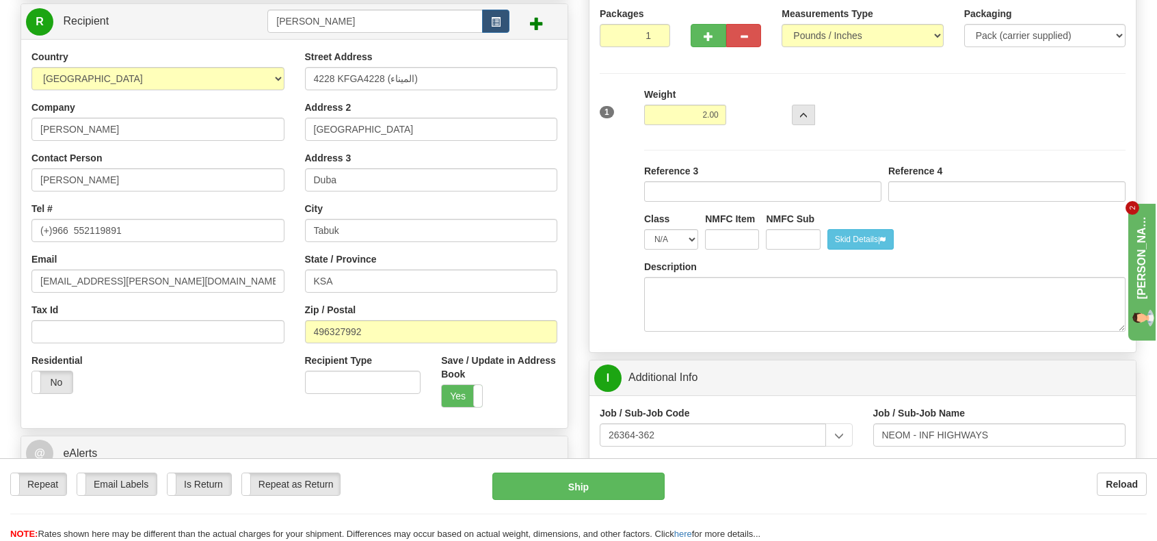
click at [877, 111] on div "1 Weight 2.00 Dims Code 0 x" at bounding box center [862, 112] width 533 height 49
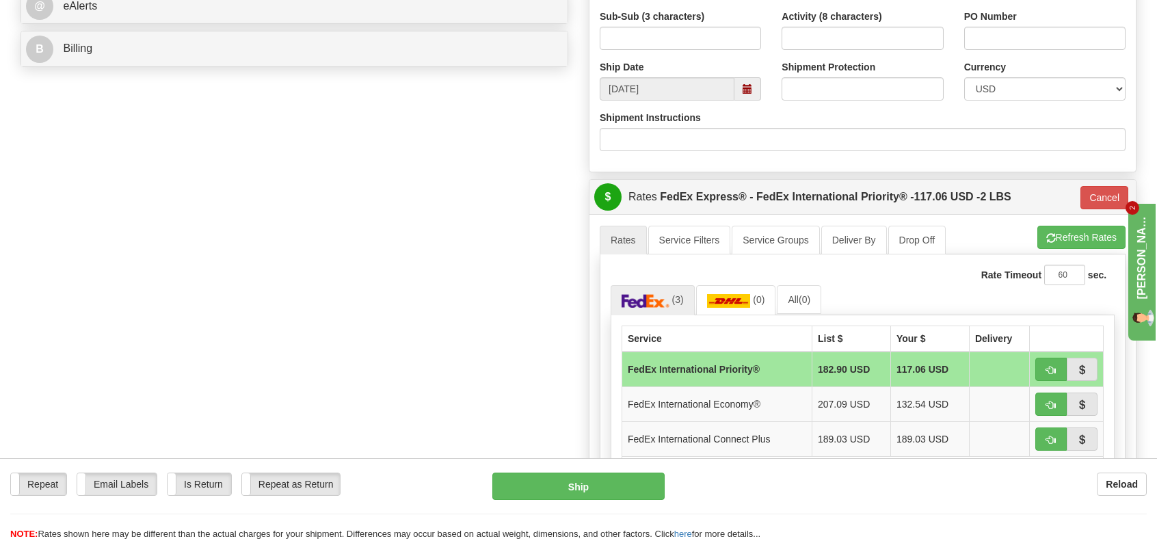
scroll to position [615, 0]
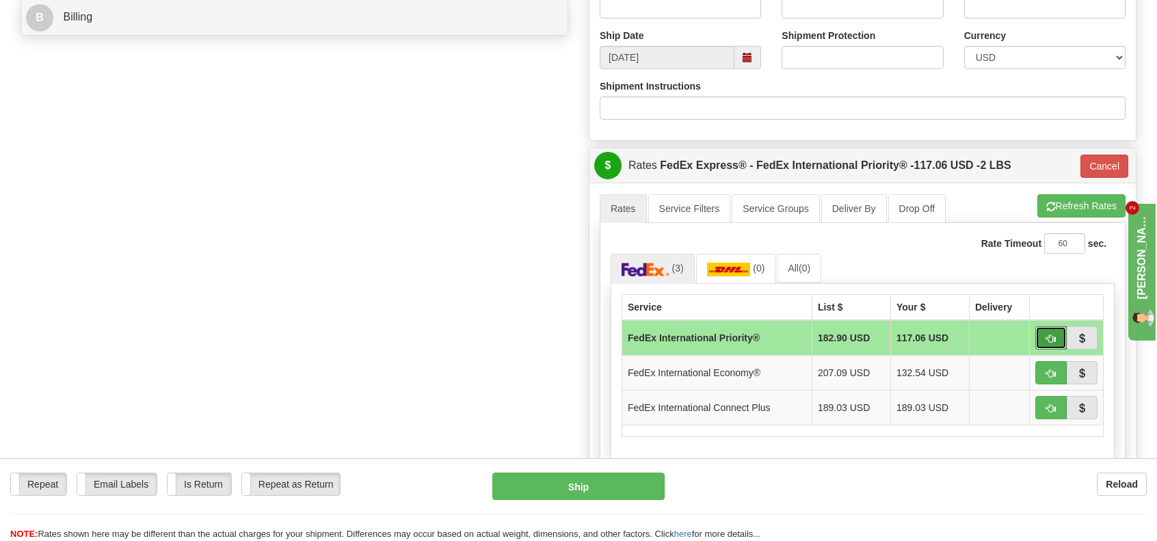
click at [1049, 337] on span "button" at bounding box center [1051, 338] width 10 height 9
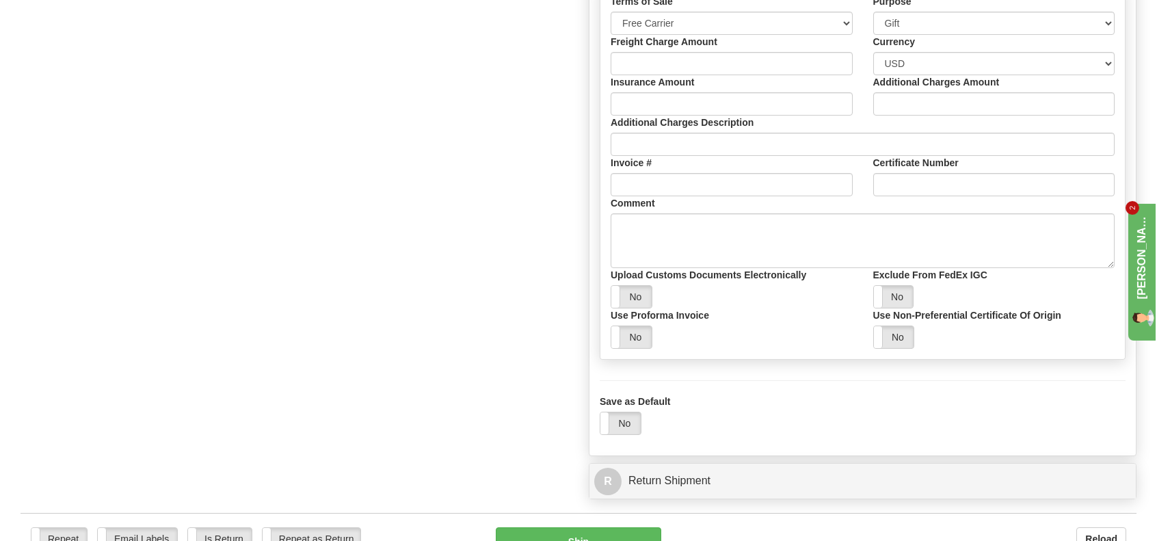
scroll to position [1778, 0]
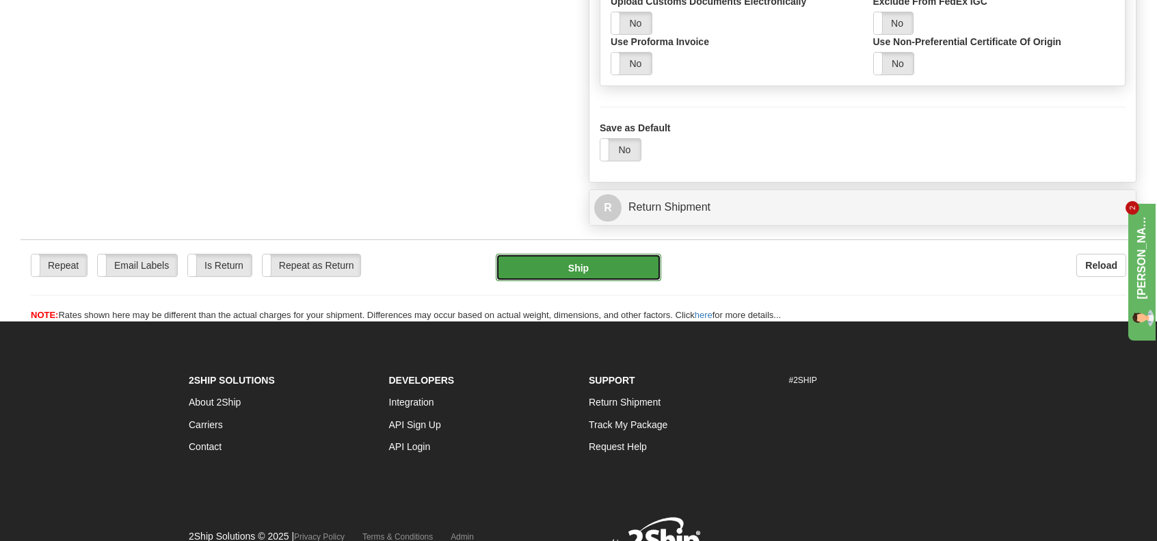
click at [589, 254] on button "Ship" at bounding box center [578, 267] width 165 height 27
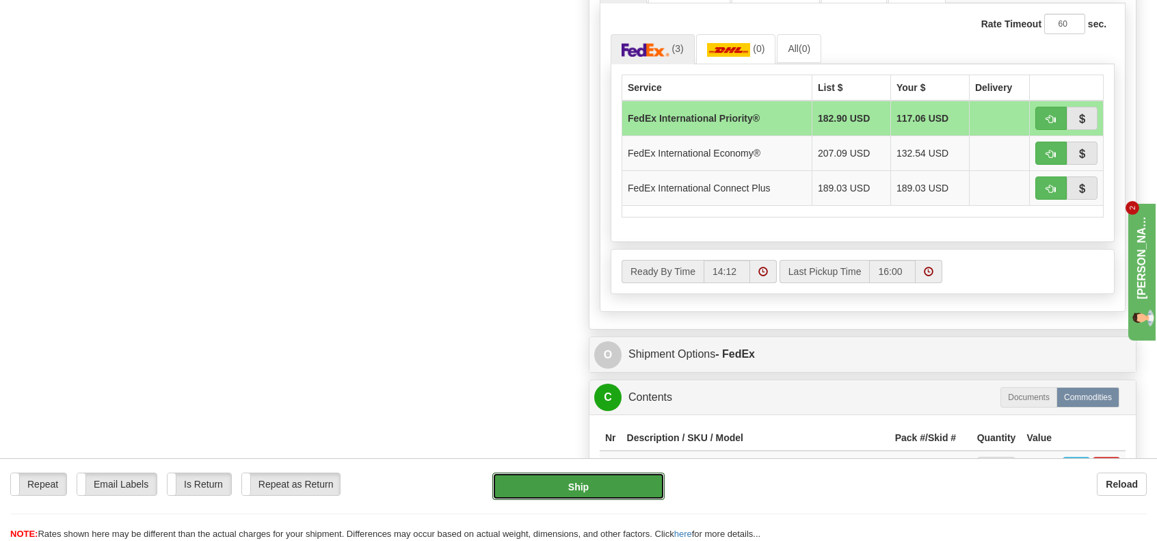
scroll to position [821, 0]
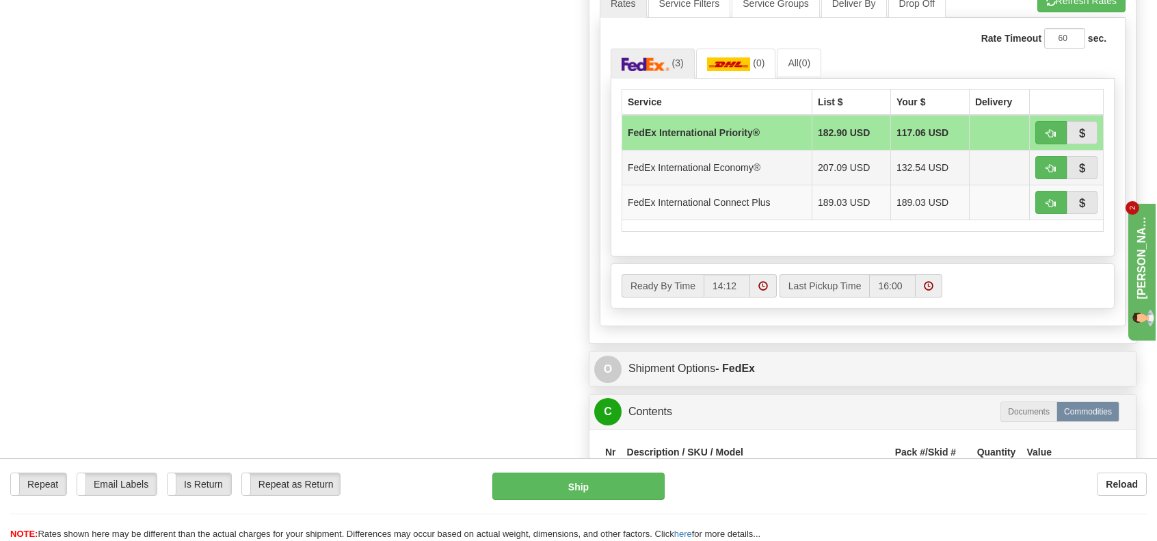
click at [931, 165] on td "132.54 USD" at bounding box center [929, 167] width 79 height 35
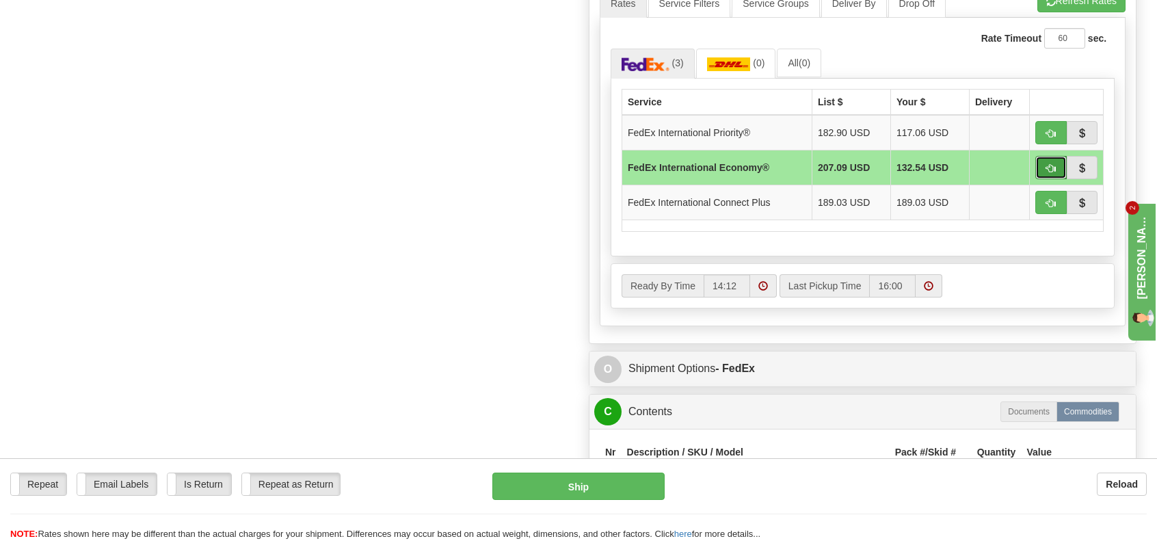
click at [1044, 160] on button "button" at bounding box center [1050, 167] width 31 height 23
type input "03"
click at [602, 489] on button "Ship" at bounding box center [578, 485] width 172 height 27
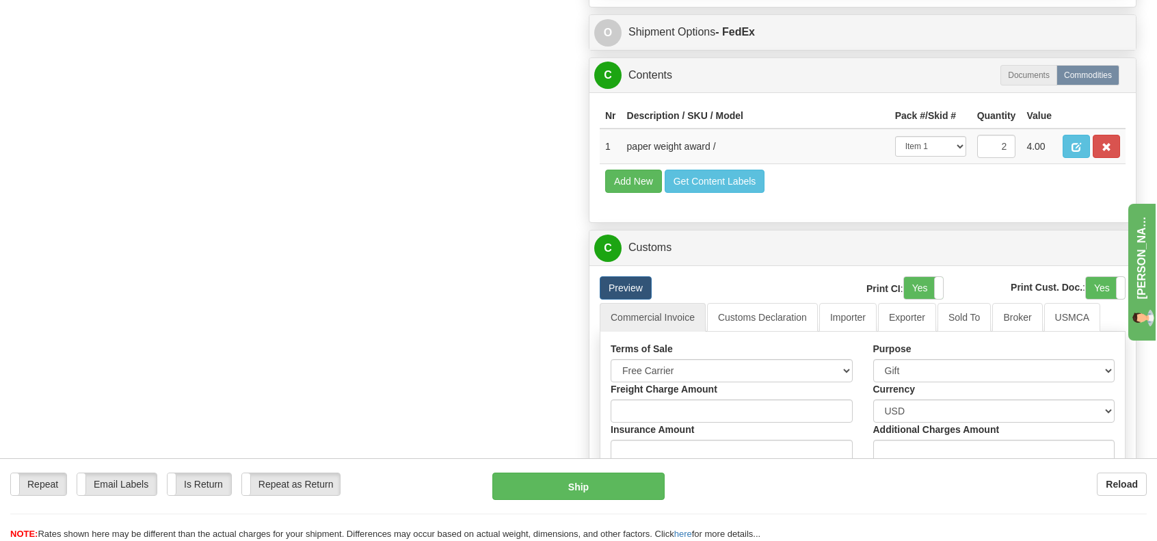
scroll to position [1162, 0]
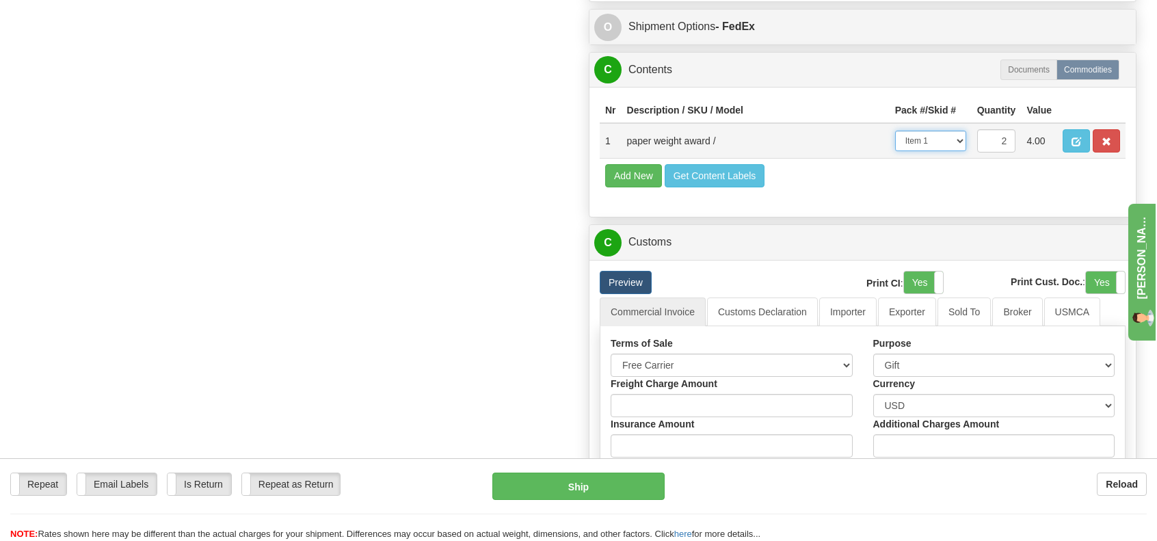
click at [957, 131] on select "-- Not Assigned -- Item 1" at bounding box center [930, 141] width 71 height 21
select select
click at [895, 131] on select "-- Not Assigned -- Item 1" at bounding box center [930, 141] width 71 height 21
click at [620, 482] on button "Ship" at bounding box center [578, 485] width 172 height 27
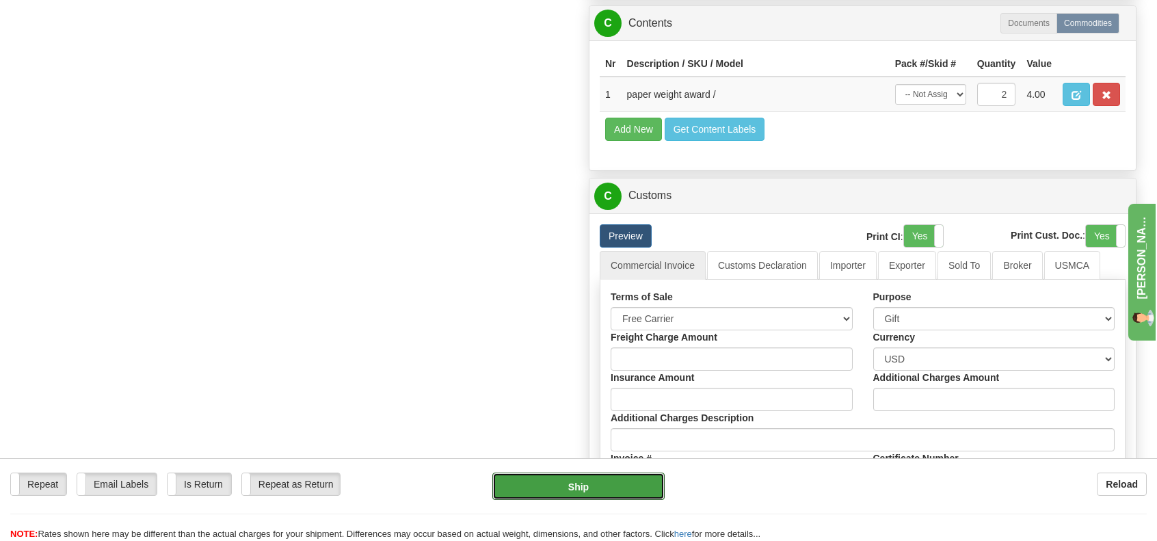
scroll to position [1231, 0]
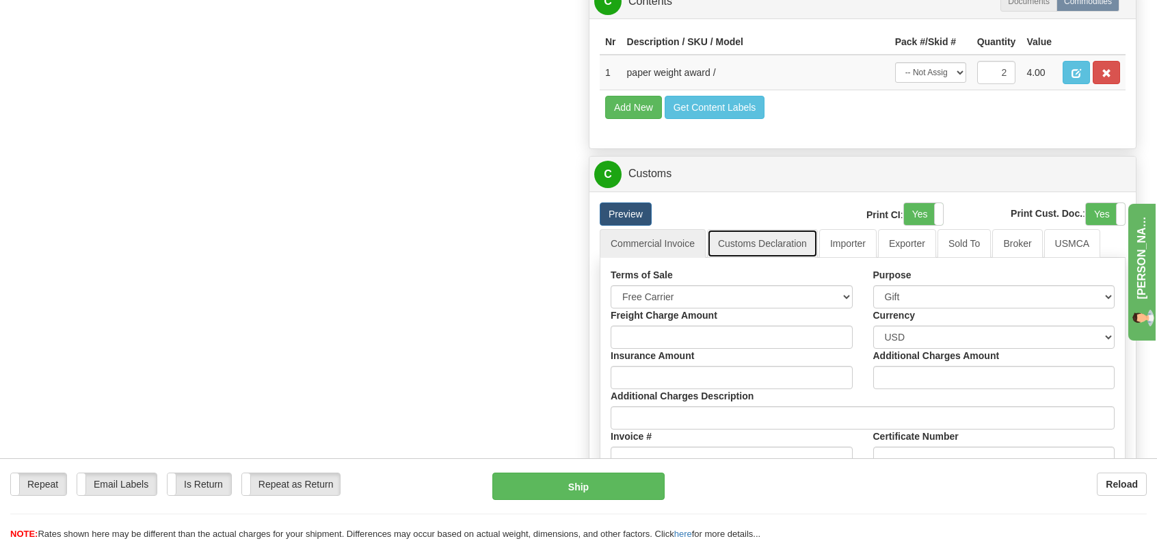
click at [748, 233] on link "Customs Declaration" at bounding box center [762, 243] width 111 height 29
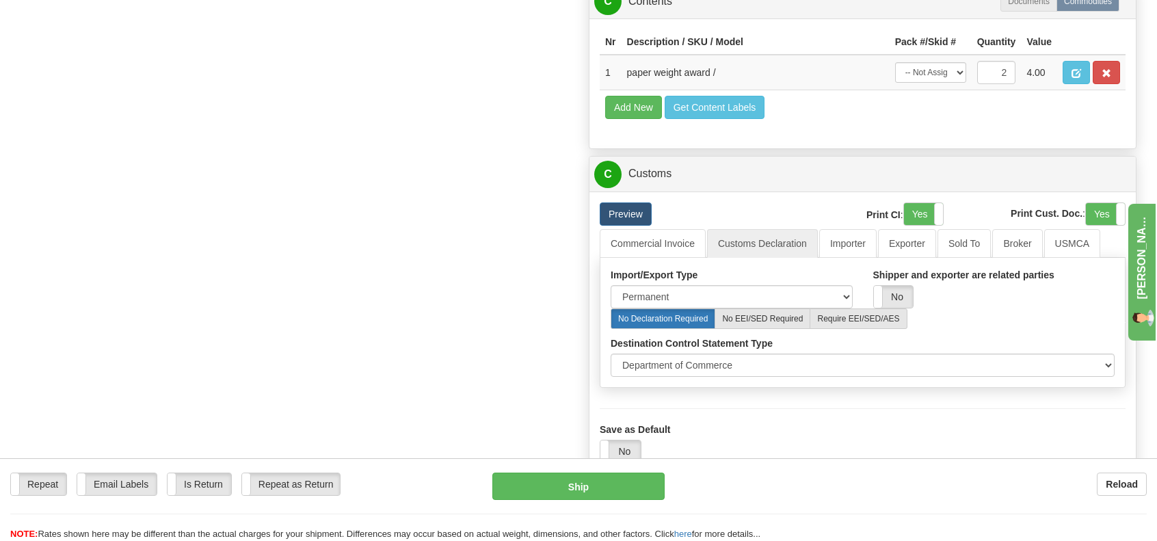
click at [684, 308] on label "No Declaration Required" at bounding box center [663, 318] width 105 height 21
click at [894, 286] on label "No" at bounding box center [893, 297] width 39 height 22
click at [847, 290] on select "Permanent Temporary Repair Return" at bounding box center [732, 296] width 242 height 23
select select "1"
click at [611, 285] on select "Permanent Temporary Repair Return" at bounding box center [732, 296] width 242 height 23
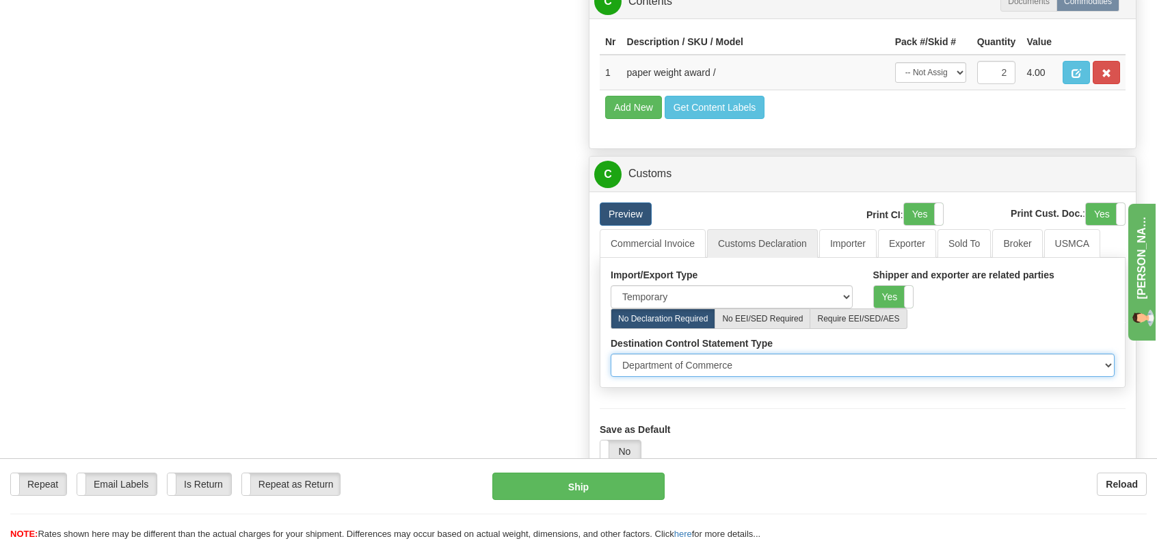
click at [734, 358] on select "Department of Commerce Department of State Department of Commerce and State" at bounding box center [863, 365] width 504 height 23
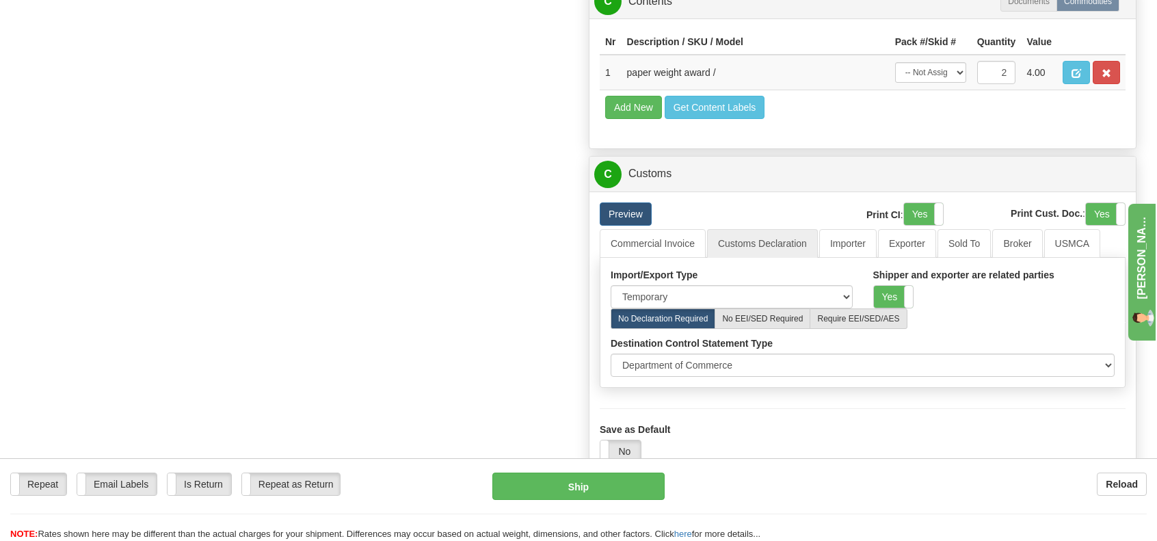
click at [970, 314] on div "No Declaration Required No EEI/SED Required Require EEI/SED/AES" at bounding box center [862, 318] width 524 height 21
click at [916, 205] on label "Yes" at bounding box center [923, 214] width 39 height 22
click at [633, 490] on button "Ship" at bounding box center [578, 485] width 172 height 27
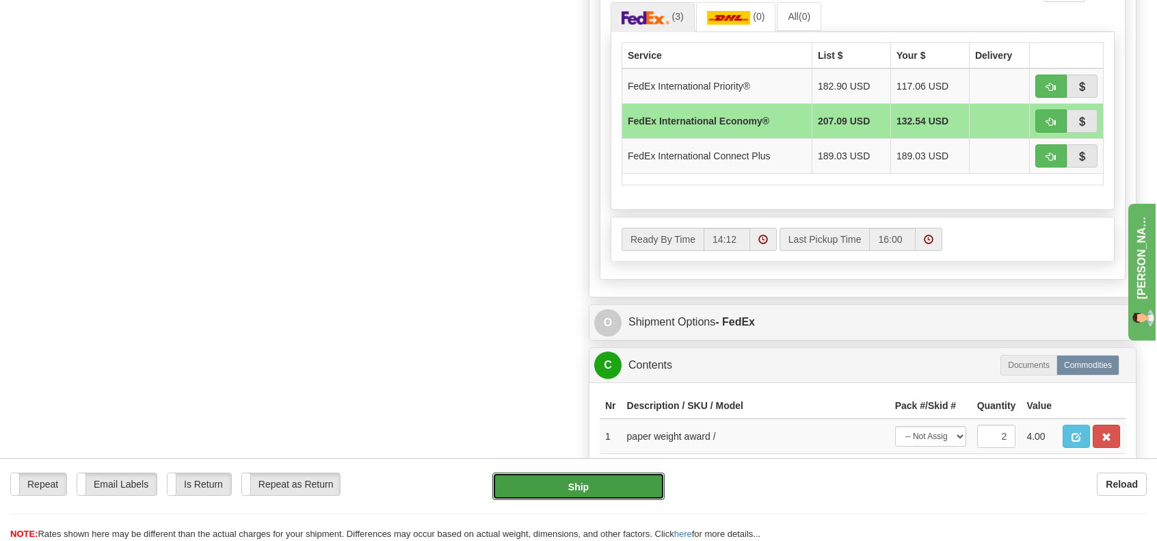
scroll to position [889, 0]
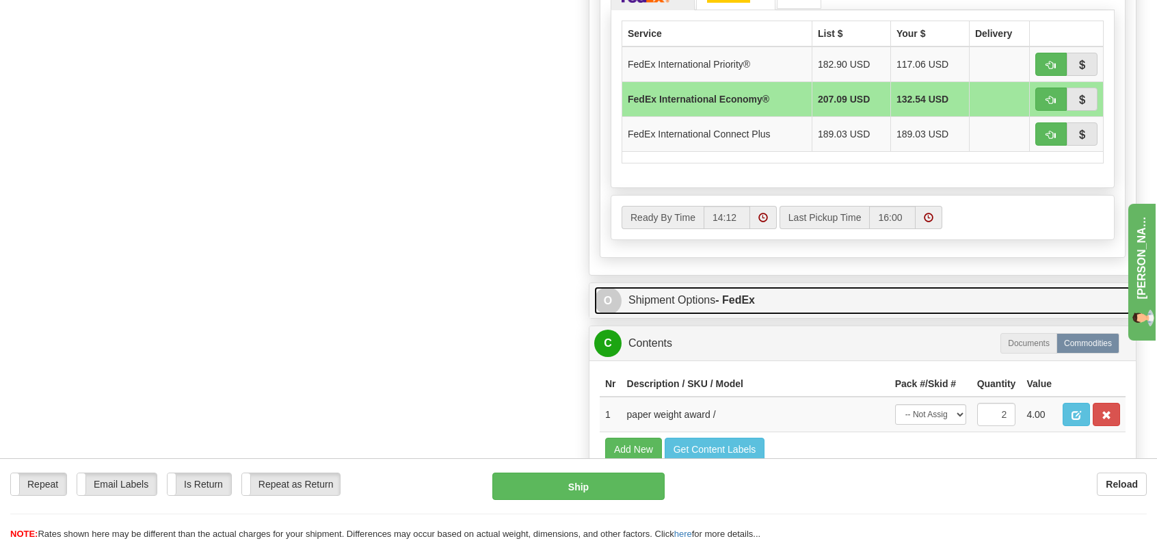
click at [684, 291] on link "O Shipment Options - FedEx" at bounding box center [862, 301] width 537 height 28
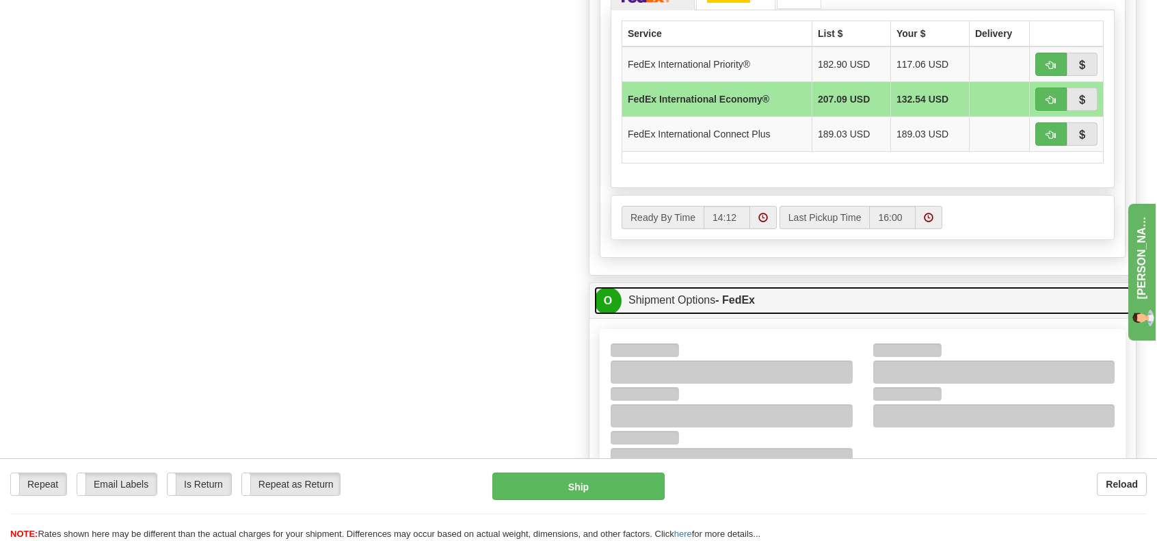
click at [681, 293] on link "O Shipment Options - FedEx" at bounding box center [862, 301] width 537 height 28
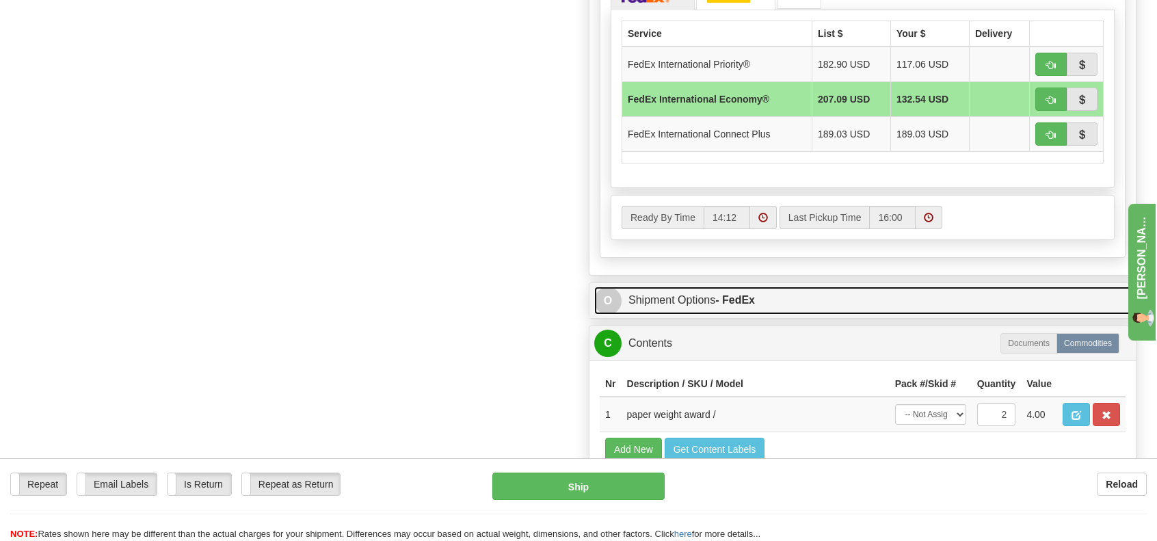
click at [681, 293] on link "O Shipment Options - FedEx" at bounding box center [862, 301] width 537 height 28
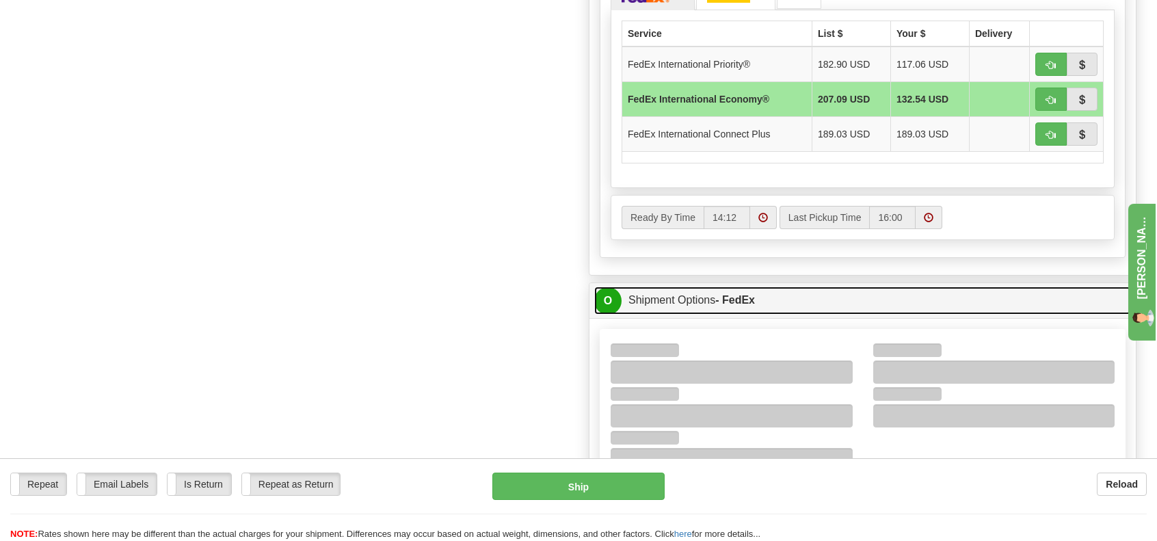
click at [664, 291] on link "O Shipment Options - FedEx" at bounding box center [862, 301] width 537 height 28
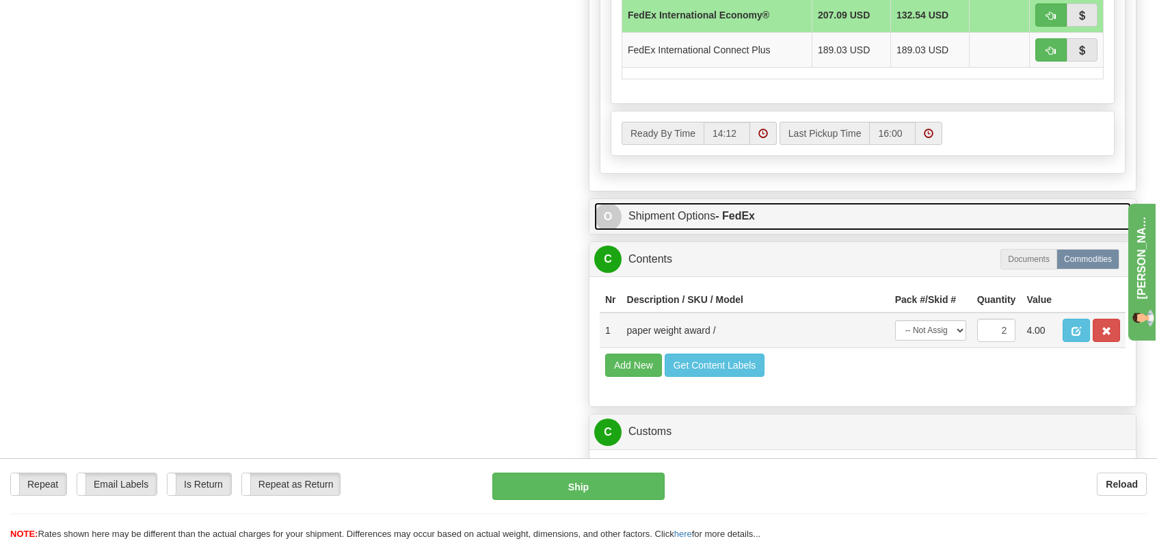
scroll to position [1026, 0]
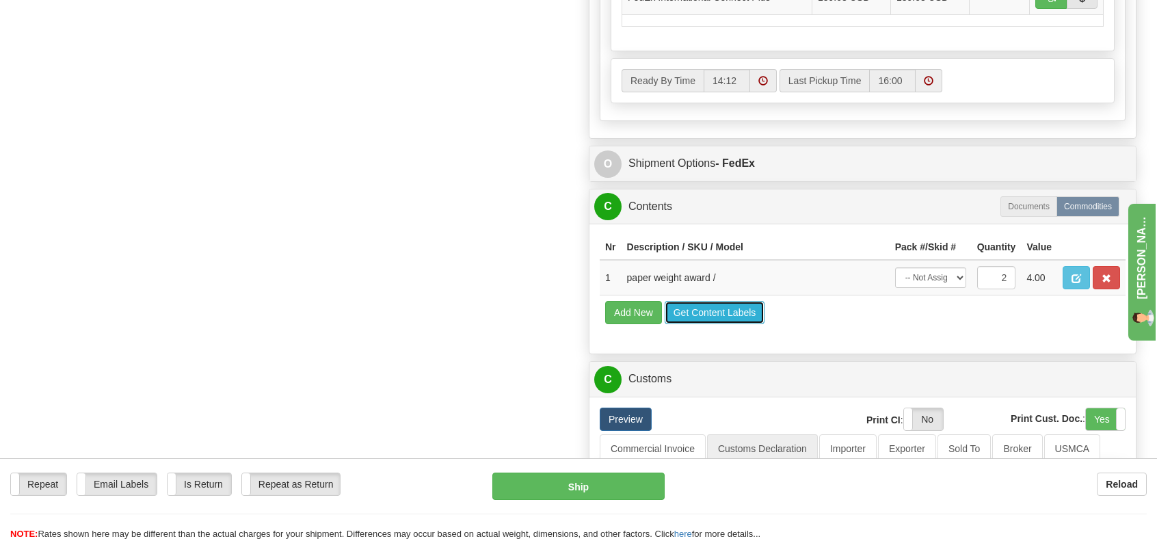
click at [713, 305] on button "Get Content Labels" at bounding box center [715, 312] width 101 height 23
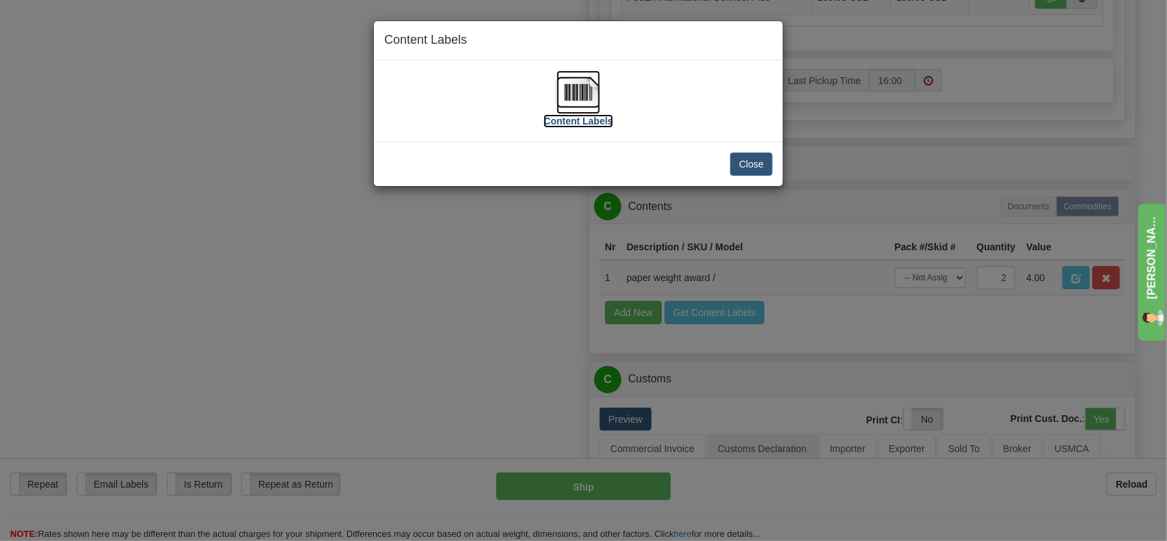
click at [594, 120] on label "Content Labels" at bounding box center [578, 121] width 69 height 14
click at [747, 166] on button "Close" at bounding box center [751, 163] width 42 height 23
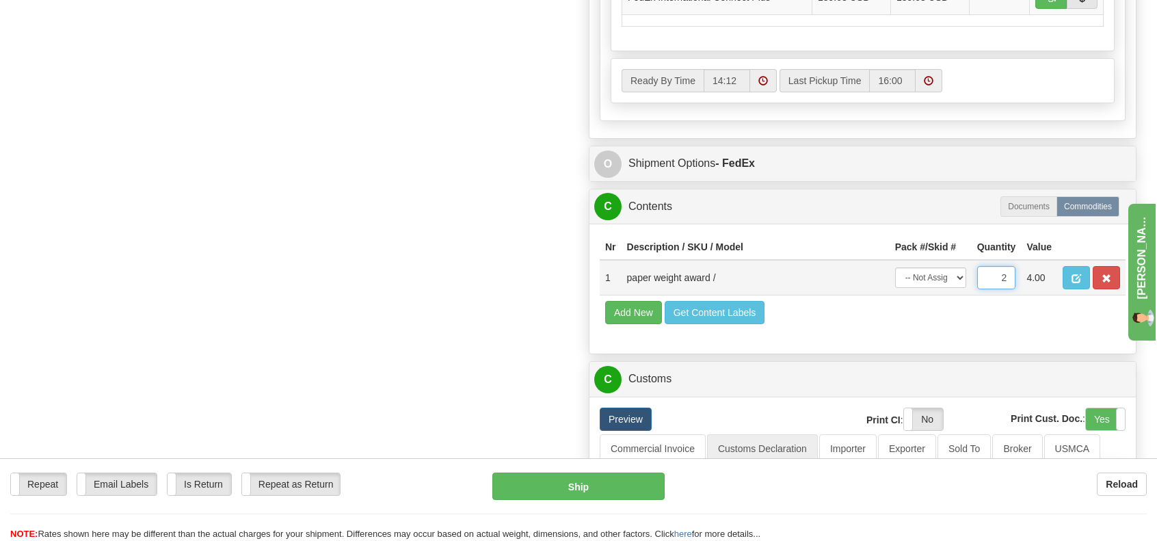
click at [997, 273] on input "2" at bounding box center [996, 277] width 39 height 23
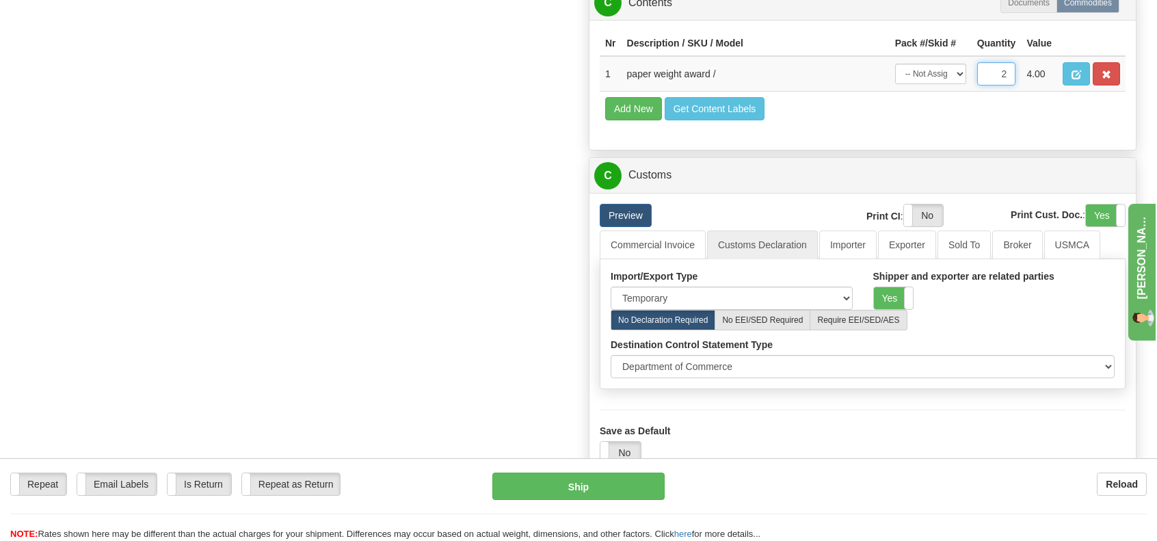
scroll to position [1231, 0]
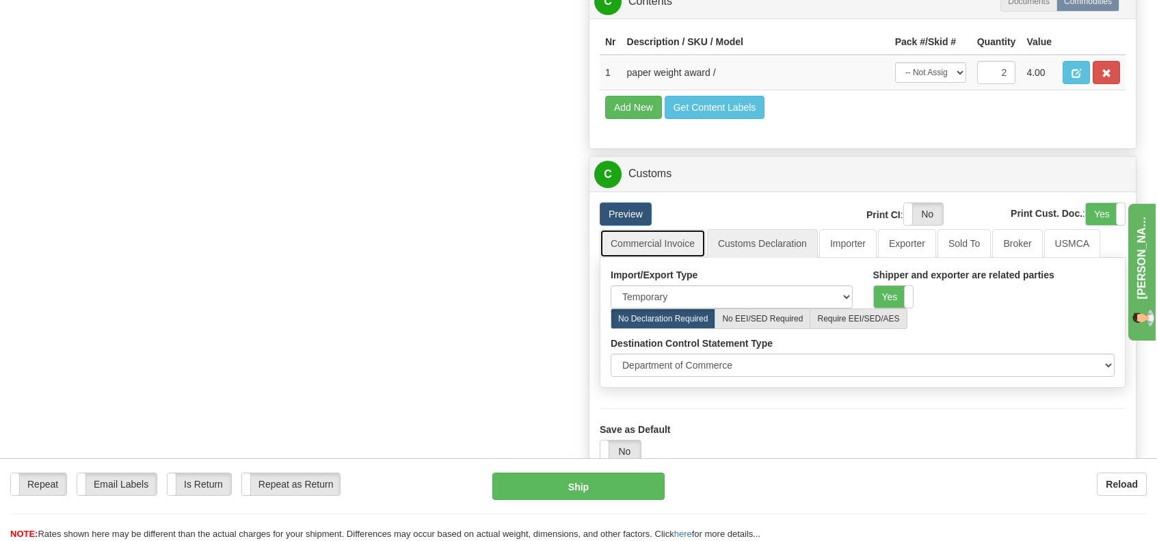
click at [659, 235] on link "Commercial Invoice" at bounding box center [653, 243] width 106 height 29
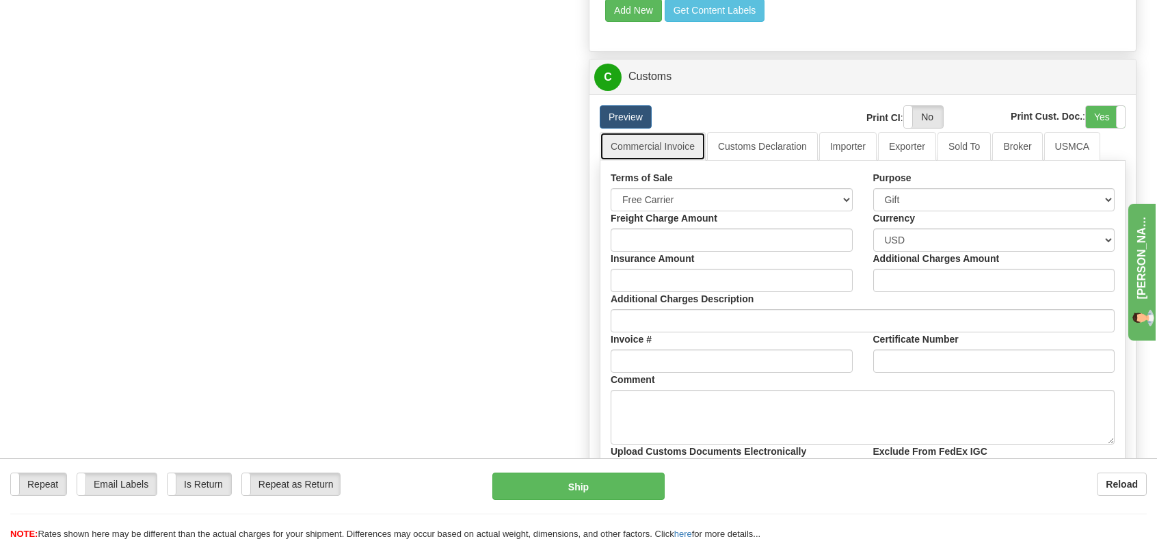
scroll to position [1299, 0]
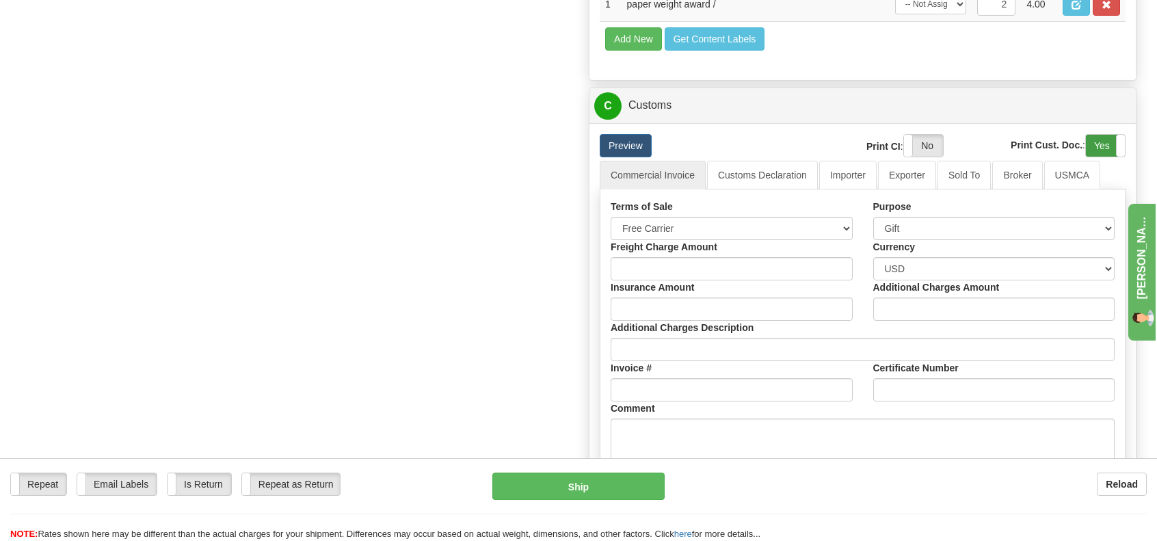
click at [1108, 135] on label "Yes" at bounding box center [1105, 146] width 39 height 22
click at [624, 484] on button "Ship" at bounding box center [578, 485] width 172 height 27
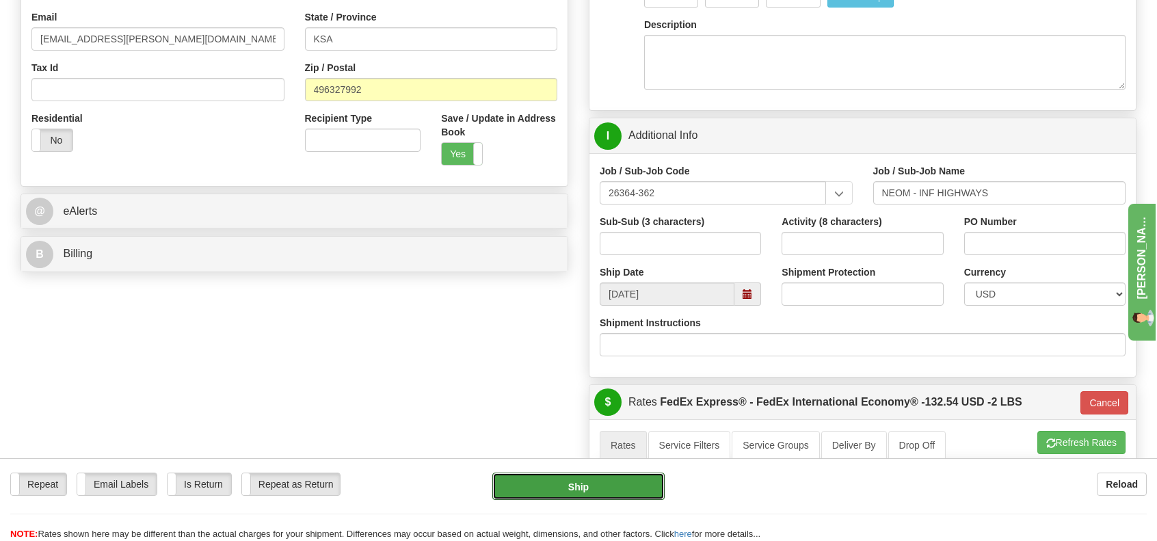
scroll to position [410, 0]
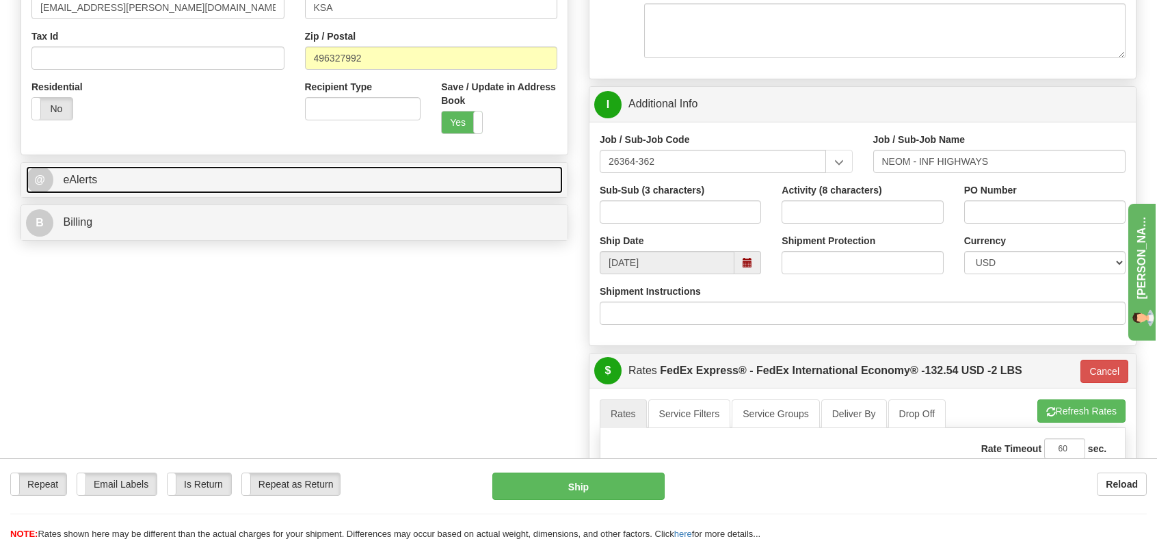
click at [51, 179] on span "@" at bounding box center [39, 179] width 27 height 27
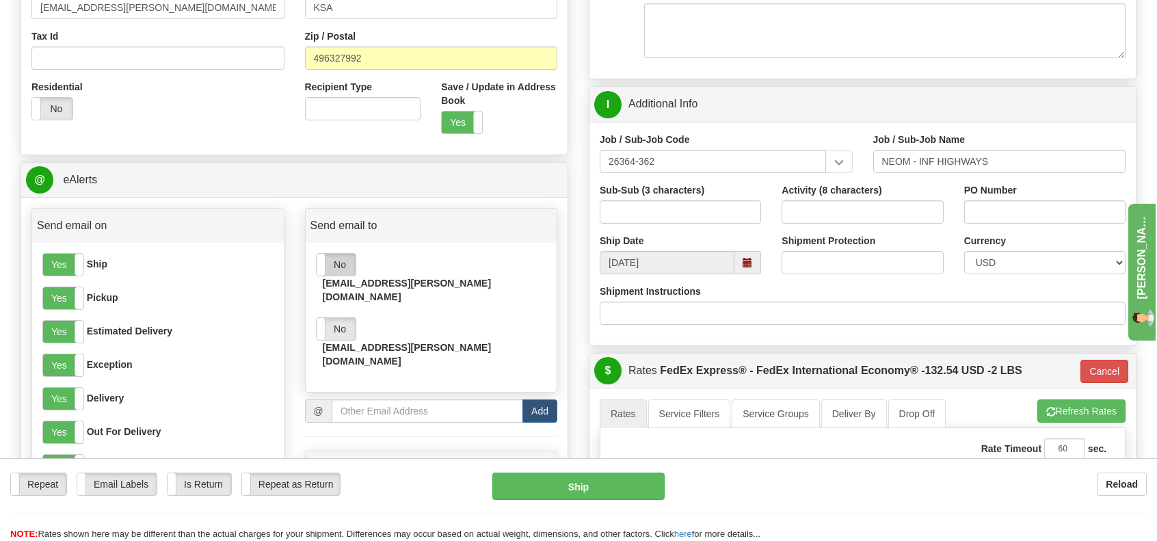
click at [345, 263] on label "No" at bounding box center [336, 265] width 39 height 22
click at [65, 265] on label "Yes" at bounding box center [63, 265] width 40 height 22
click at [64, 292] on label "Yes" at bounding box center [63, 298] width 40 height 22
click at [65, 333] on label "Yes" at bounding box center [63, 332] width 40 height 22
click at [59, 364] on label "Yes" at bounding box center [63, 365] width 40 height 22
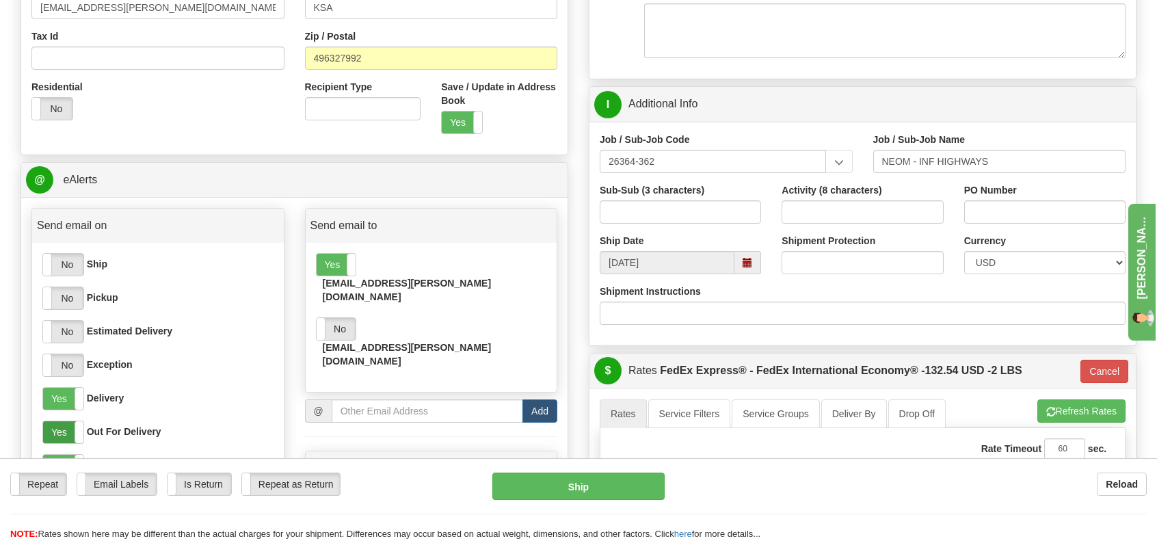
click at [61, 431] on label "Yes" at bounding box center [63, 432] width 40 height 22
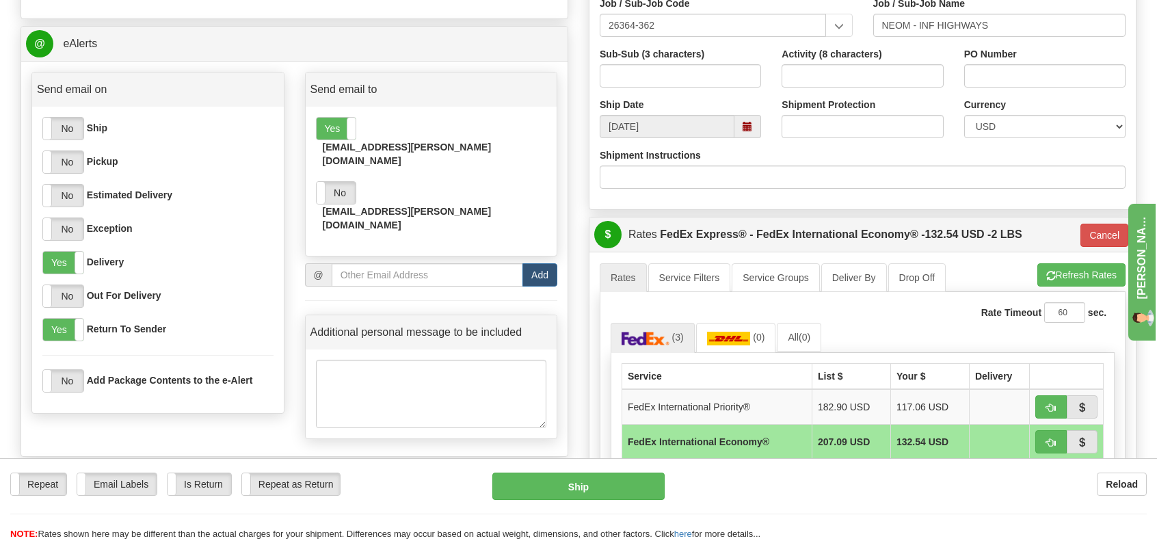
scroll to position [547, 0]
click at [56, 329] on label "Yes" at bounding box center [63, 329] width 40 height 22
click at [341, 181] on label "No" at bounding box center [336, 192] width 39 height 22
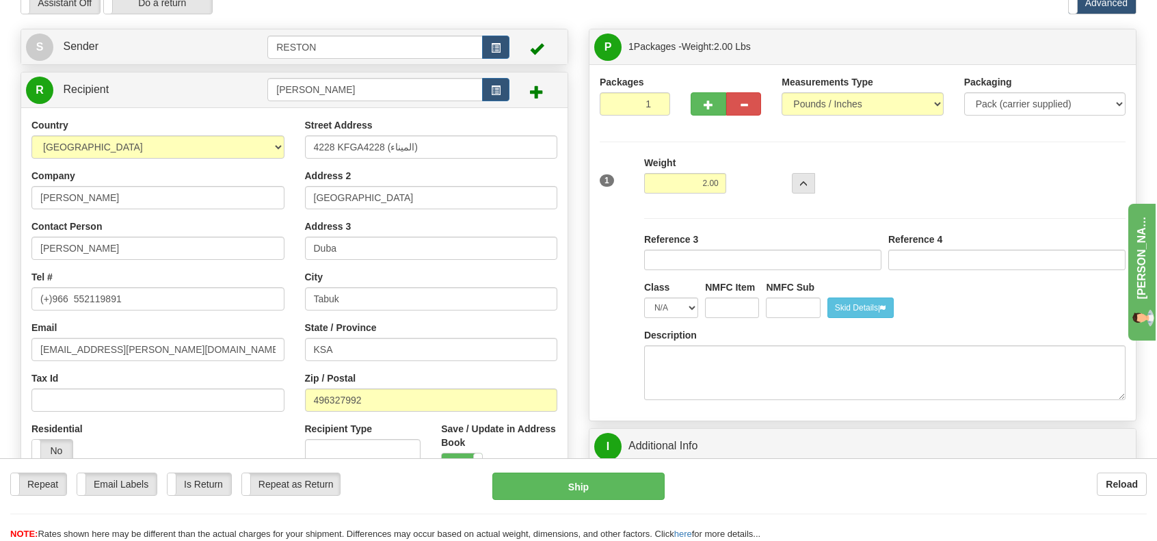
scroll to position [0, 0]
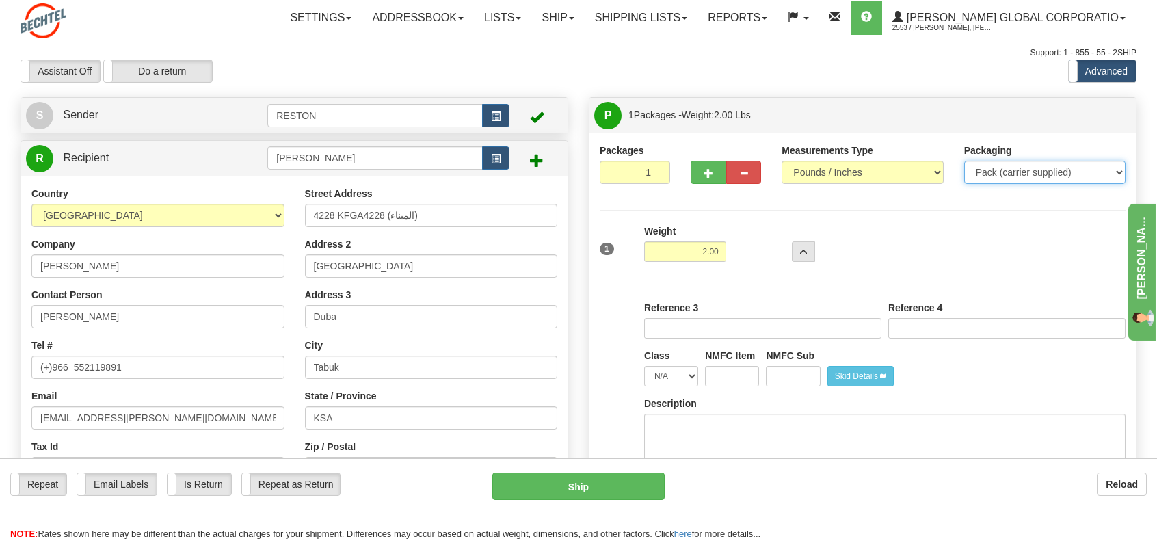
click at [1013, 169] on select "Your Packaging (customer supplied) Envelope (carrier supplied) Pack (carrier su…" at bounding box center [1044, 172] width 161 height 23
click at [863, 178] on select "Pounds / Inches Kilograms / Centimeters" at bounding box center [862, 172] width 161 height 23
click at [782, 161] on select "Pounds / Inches Kilograms / Centimeters" at bounding box center [862, 172] width 161 height 23
click at [1009, 172] on select "Your Packaging (customer supplied) Envelope (carrier supplied) Pack (carrier su…" at bounding box center [1044, 172] width 161 height 23
select select "1"
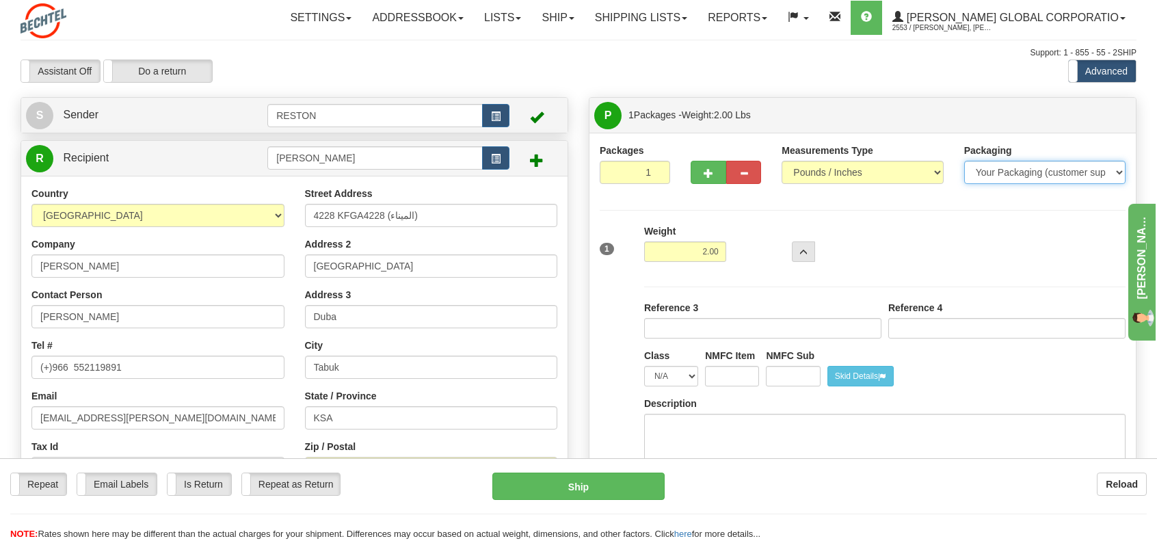
click at [964, 161] on select "Your Packaging (customer supplied) Envelope (carrier supplied) Pack (carrier su…" at bounding box center [1044, 172] width 161 height 23
type input "03"
click at [1041, 171] on select "Your Packaging (customer supplied) Envelope (carrier supplied) Pack (carrier su…" at bounding box center [1044, 172] width 161 height 23
select select "3"
click at [964, 161] on select "Your Packaging (customer supplied) Envelope (carrier supplied) Pack (carrier su…" at bounding box center [1044, 172] width 161 height 23
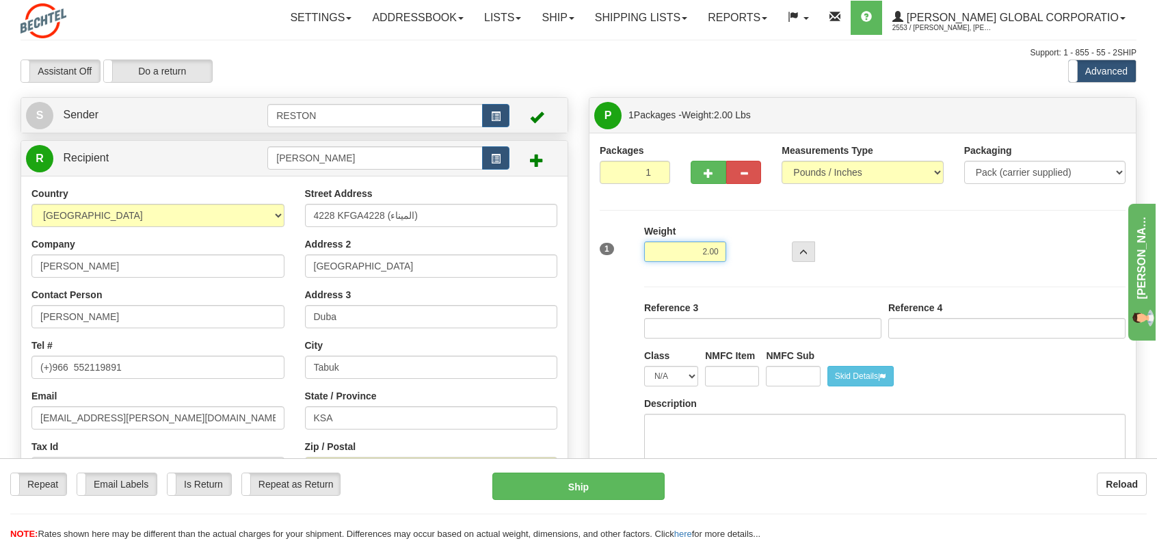
click at [700, 250] on input "2.00" at bounding box center [685, 251] width 82 height 21
click at [706, 252] on input "2.00" at bounding box center [685, 251] width 82 height 21
type input "4.00"
click at [762, 322] on input "Reference" at bounding box center [762, 328] width 237 height 21
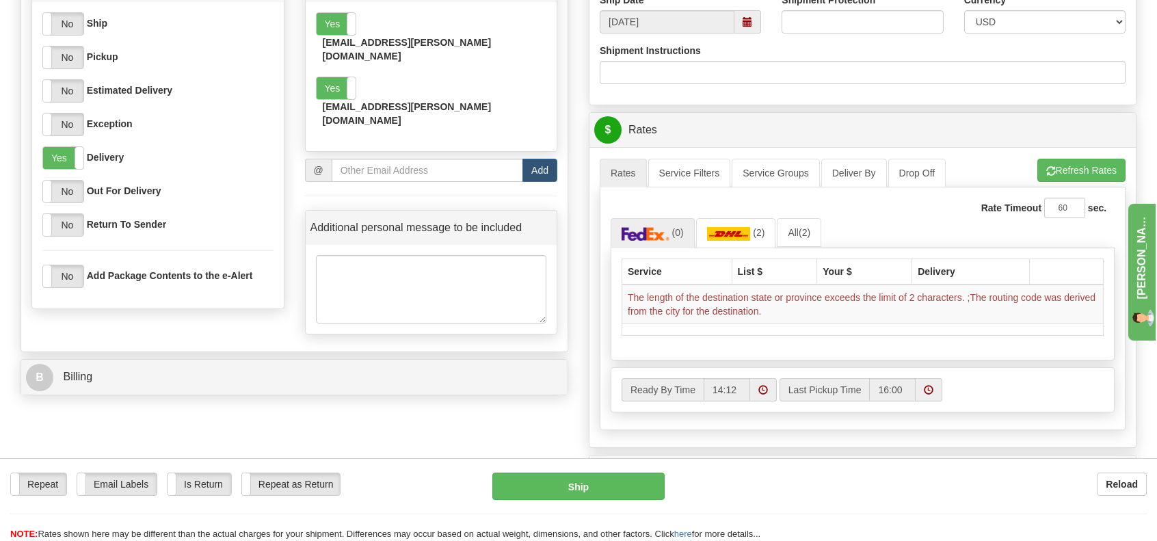
scroll to position [684, 0]
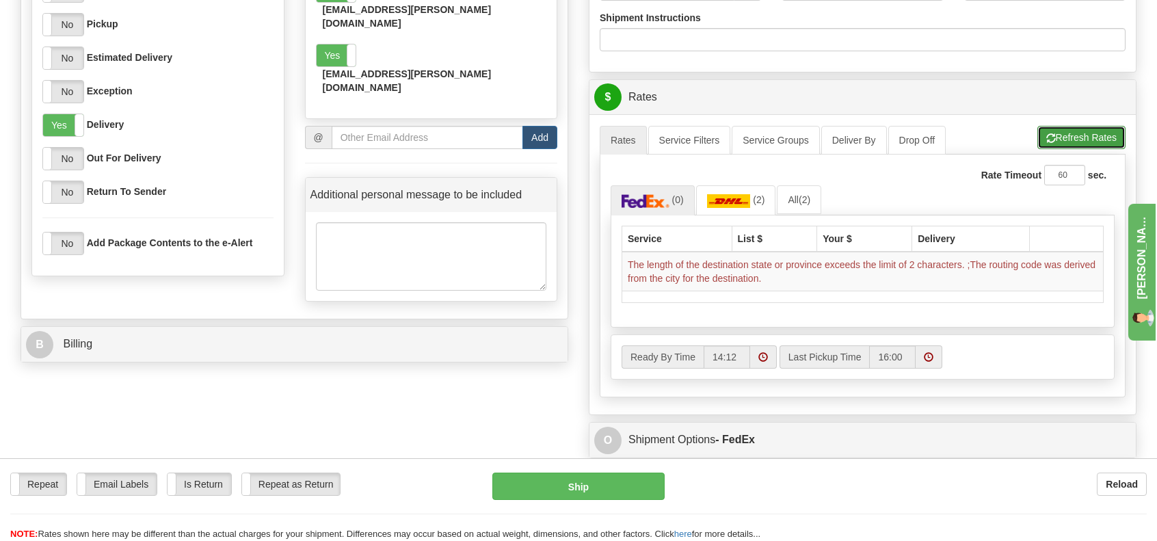
click at [1064, 138] on button "Refresh Rates" at bounding box center [1081, 137] width 88 height 23
click at [732, 200] on img at bounding box center [729, 201] width 44 height 14
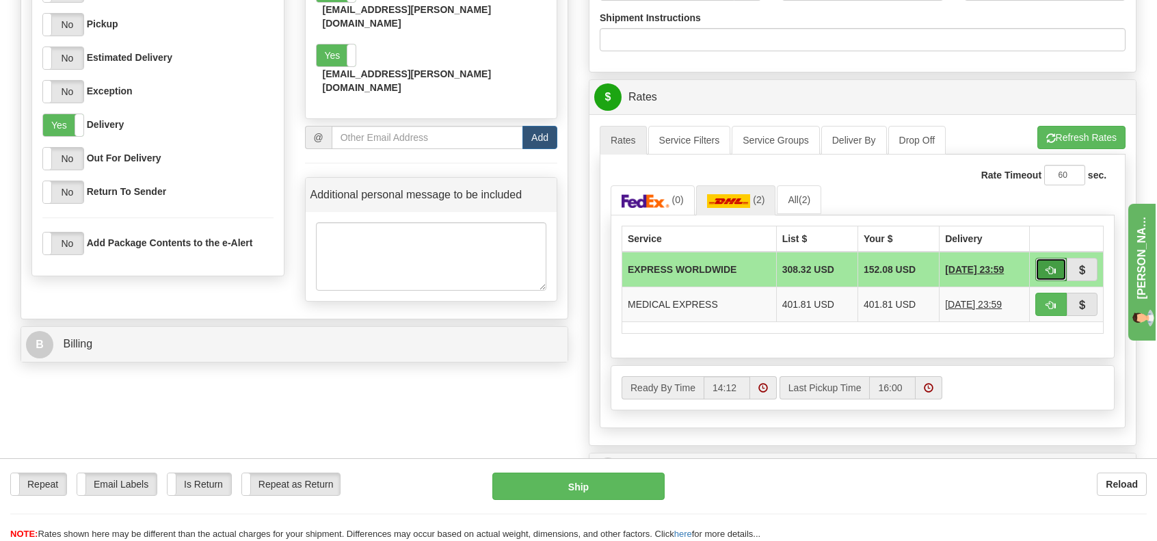
click at [1049, 266] on span "button" at bounding box center [1051, 270] width 10 height 9
type input "P"
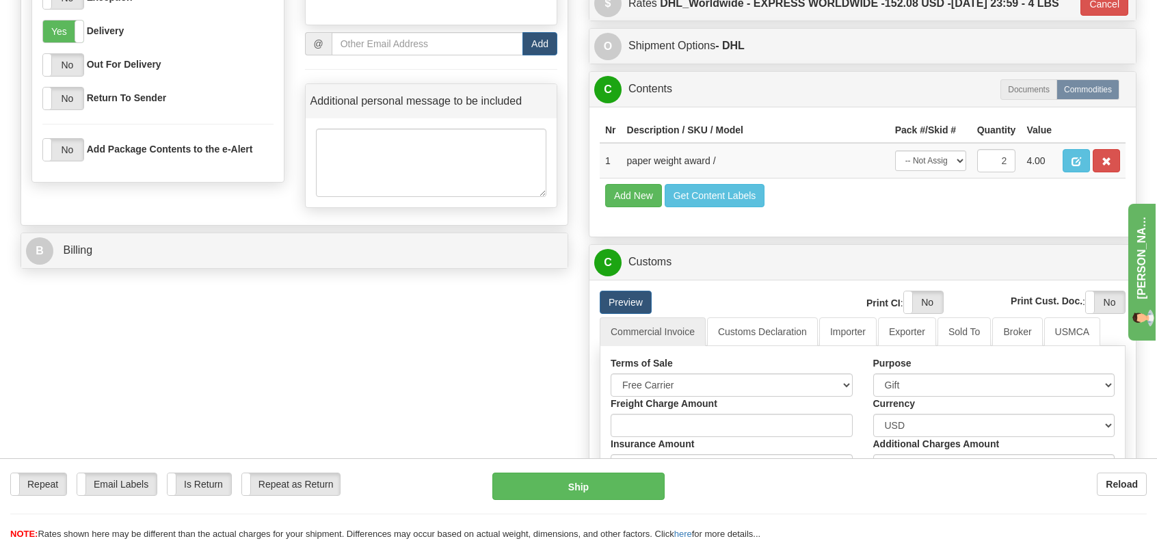
scroll to position [821, 0]
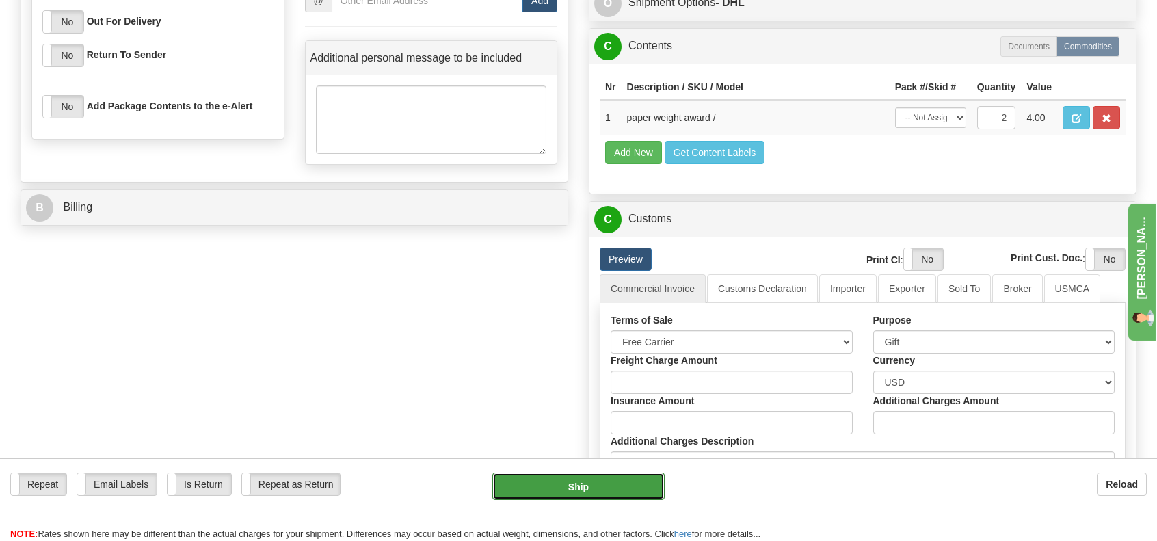
click at [587, 481] on button "Ship" at bounding box center [578, 485] width 172 height 27
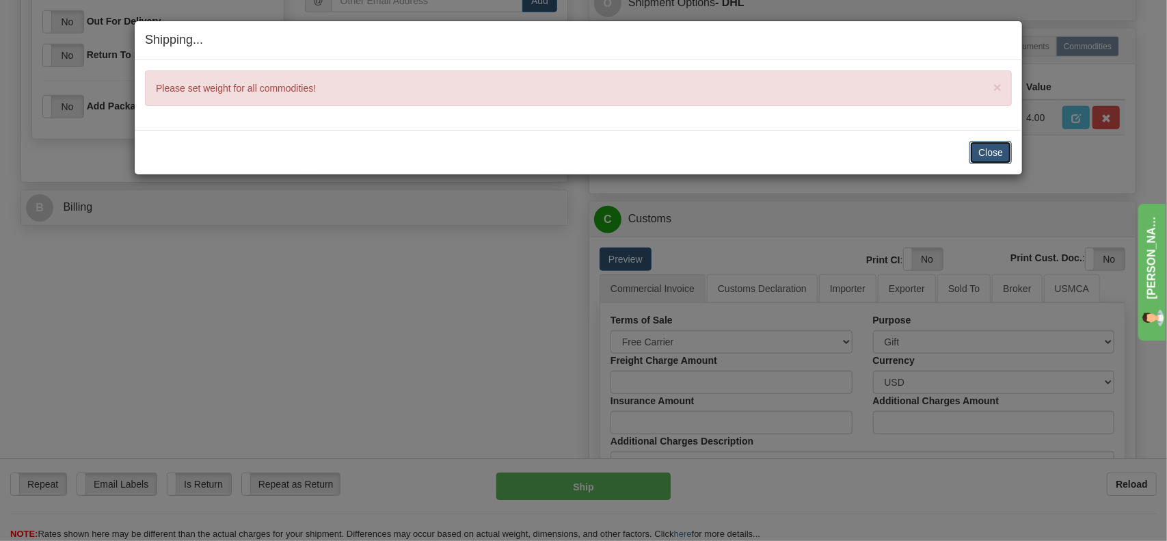
click at [986, 143] on button "Close" at bounding box center [991, 152] width 42 height 23
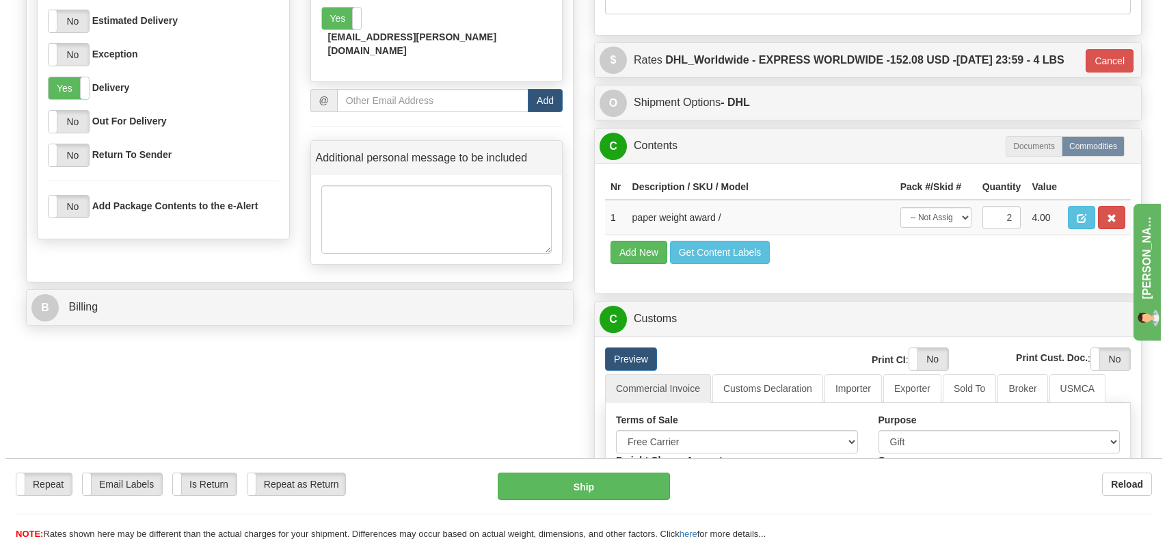
scroll to position [752, 0]
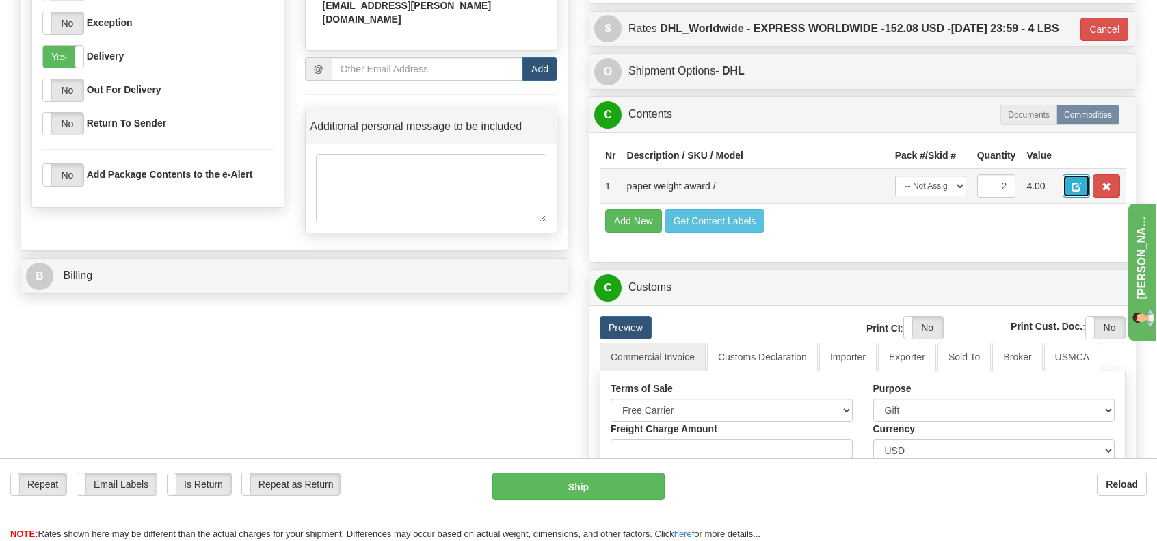
click at [1078, 191] on span "button" at bounding box center [1077, 187] width 10 height 9
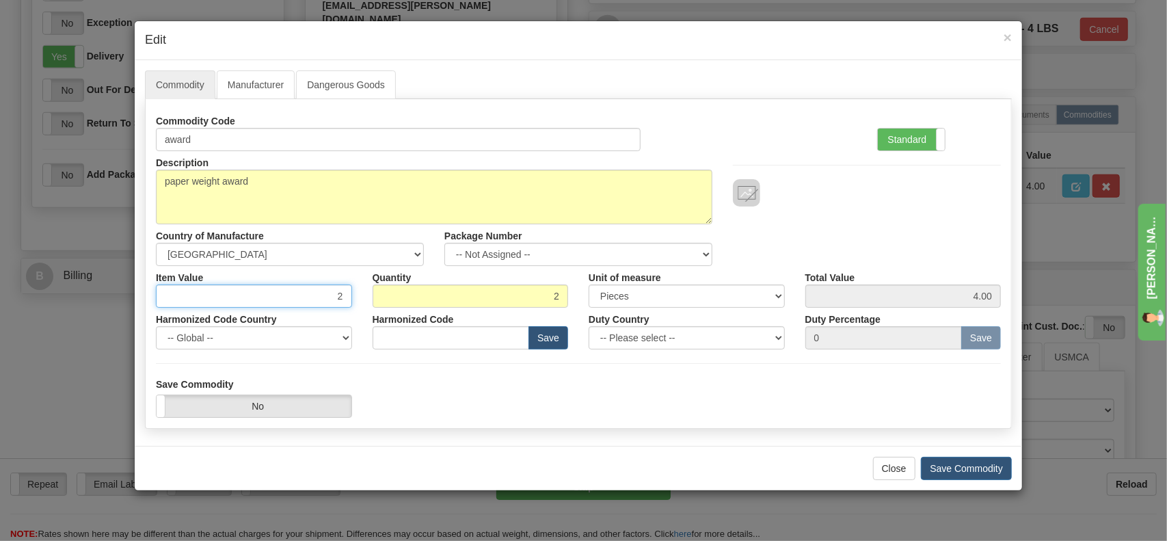
click at [345, 293] on input "2" at bounding box center [254, 295] width 196 height 23
type input "2.00"
click at [650, 291] on select "3 Thousand Square Inches Adjustments 56 Pound Bushel Bag Barrel Board Feet Box …" at bounding box center [687, 295] width 196 height 23
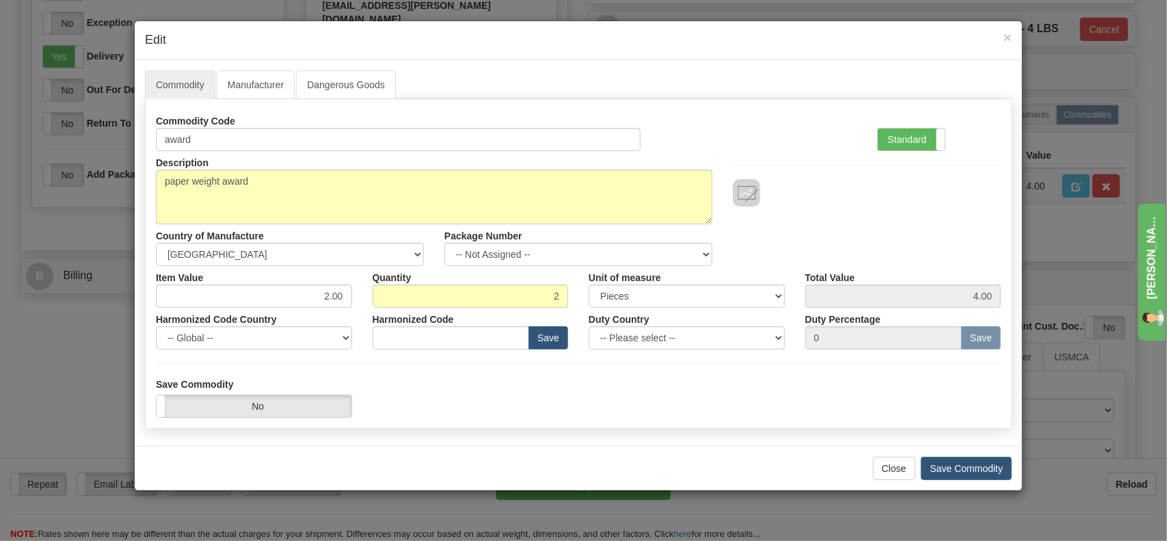
click at [844, 194] on div at bounding box center [867, 192] width 268 height 27
click at [655, 333] on select "-- Please select -- AFGHANISTAN ALAND ISLANDS ALBANIA ALGERIA AMERICAN SAMOA AN…" at bounding box center [687, 337] width 196 height 23
select select "SA"
click at [589, 326] on select "-- Please select -- AFGHANISTAN ALAND ISLANDS ALBANIA ALGERIA AMERICAN SAMOA AN…" at bounding box center [687, 337] width 196 height 23
type input "0"
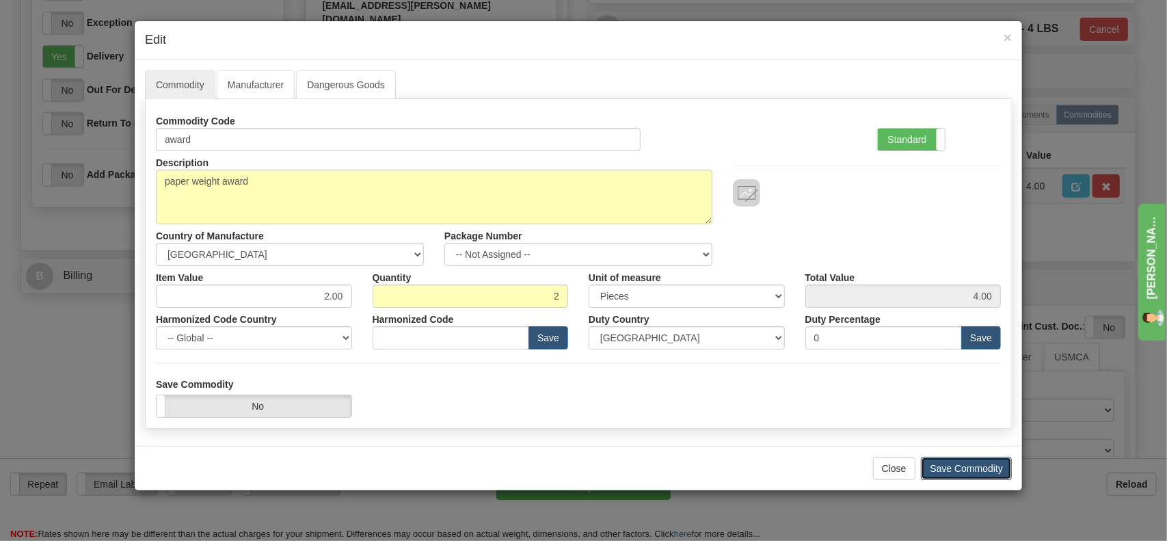
click at [963, 467] on button "Save Commodity" at bounding box center [966, 468] width 91 height 23
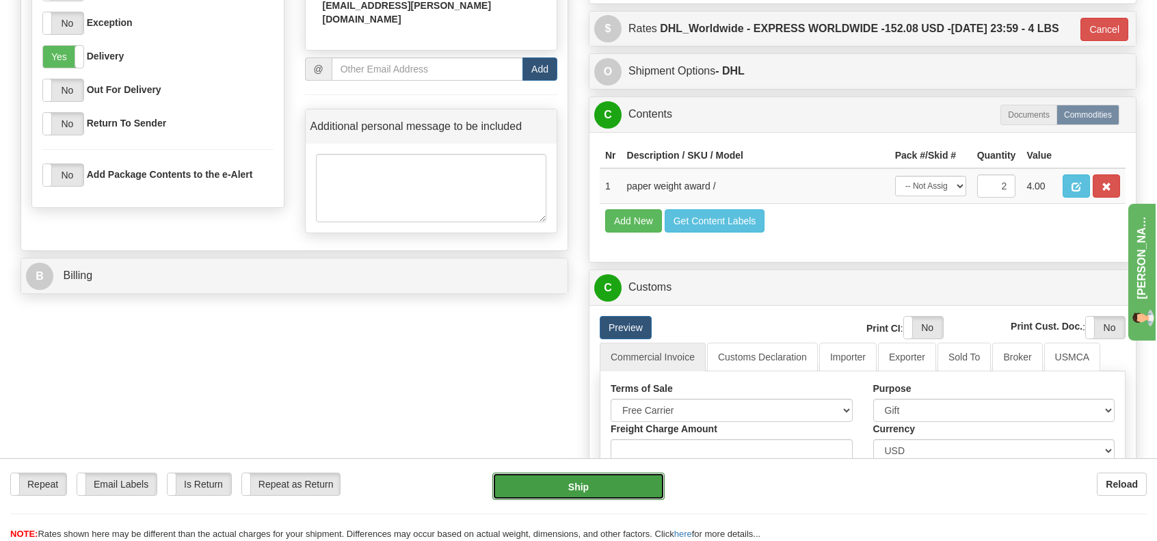
click at [589, 489] on button "Ship" at bounding box center [578, 485] width 172 height 27
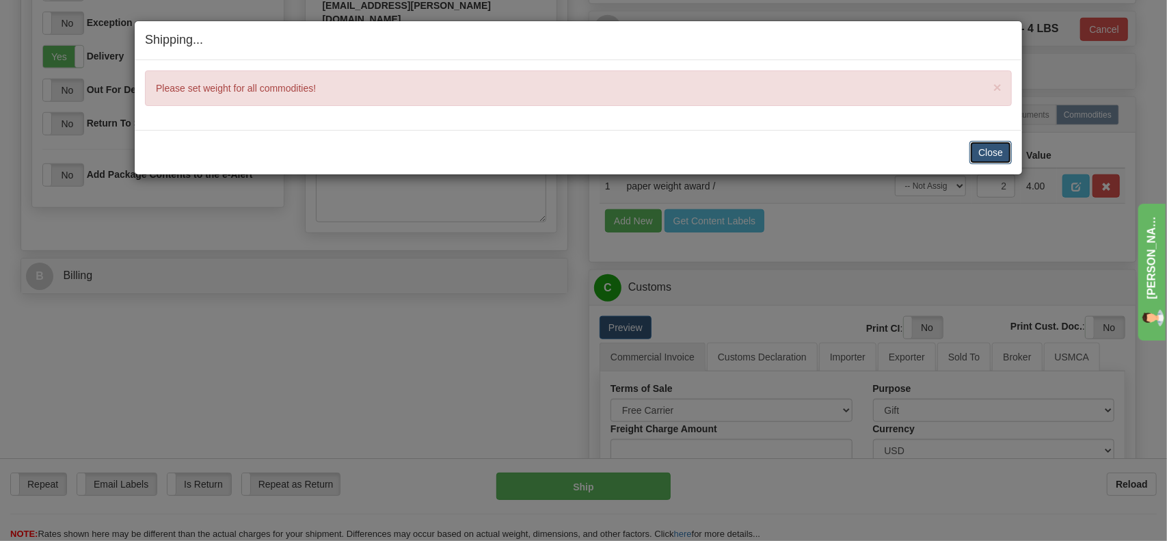
click at [982, 146] on button "Close" at bounding box center [991, 152] width 42 height 23
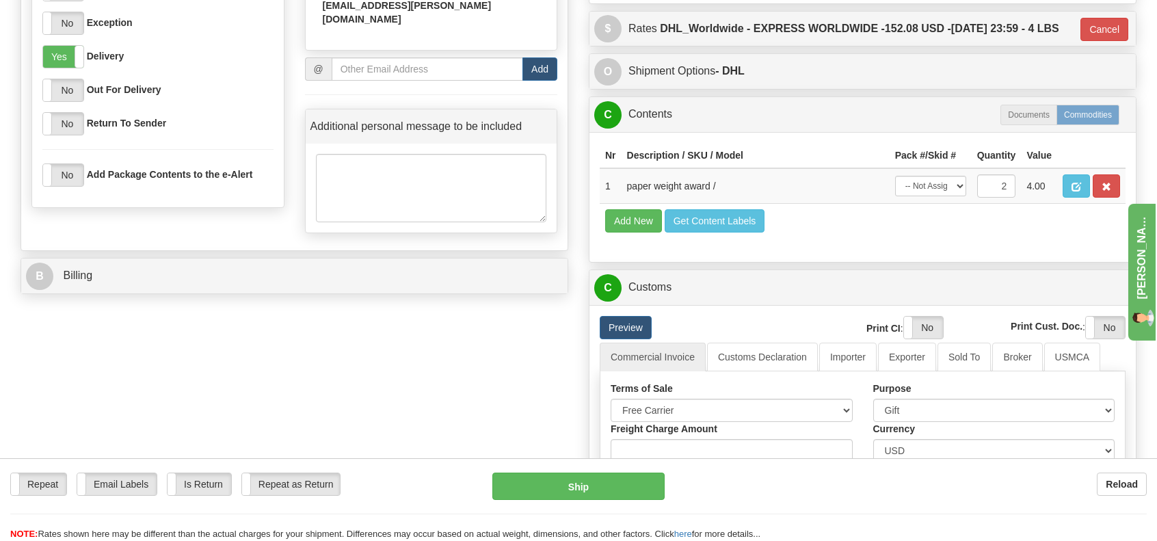
click at [1080, 125] on label "Commodities" at bounding box center [1087, 115] width 63 height 21
click at [1071, 198] on button "button" at bounding box center [1076, 185] width 27 height 23
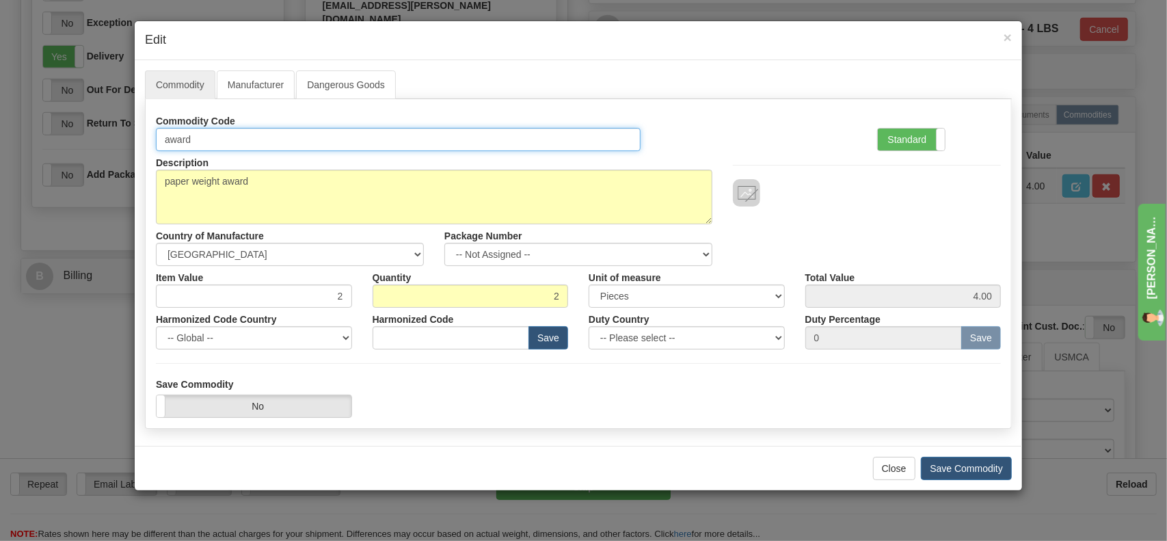
click at [230, 133] on input "award" at bounding box center [398, 139] width 485 height 23
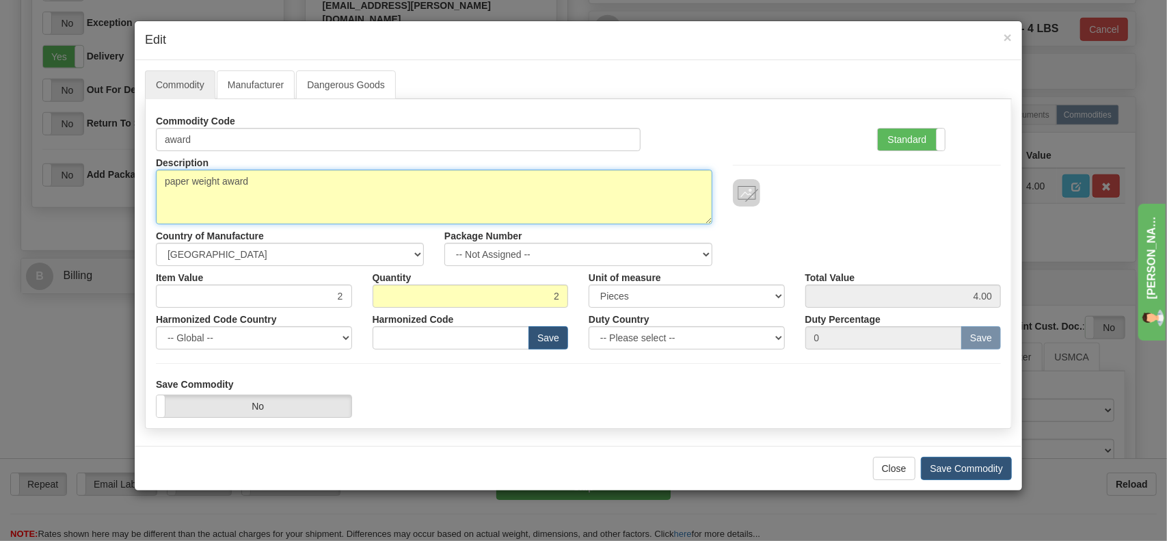
click at [248, 213] on textarea "paper weight award" at bounding box center [434, 197] width 557 height 55
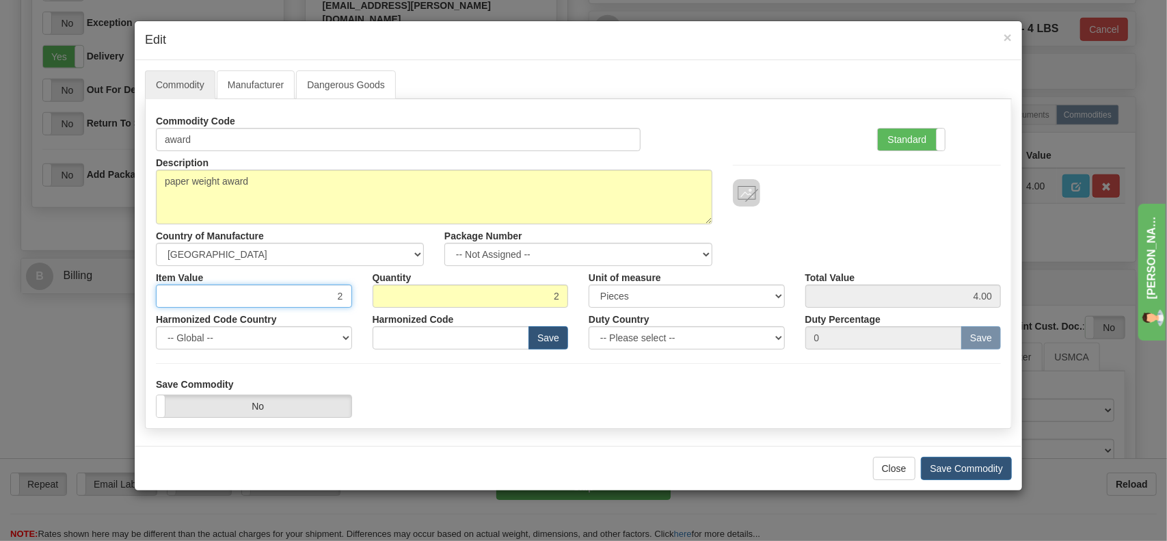
click at [246, 298] on input "2" at bounding box center [254, 295] width 196 height 23
type input "2.00"
click at [906, 140] on label "Standard" at bounding box center [911, 140] width 67 height 22
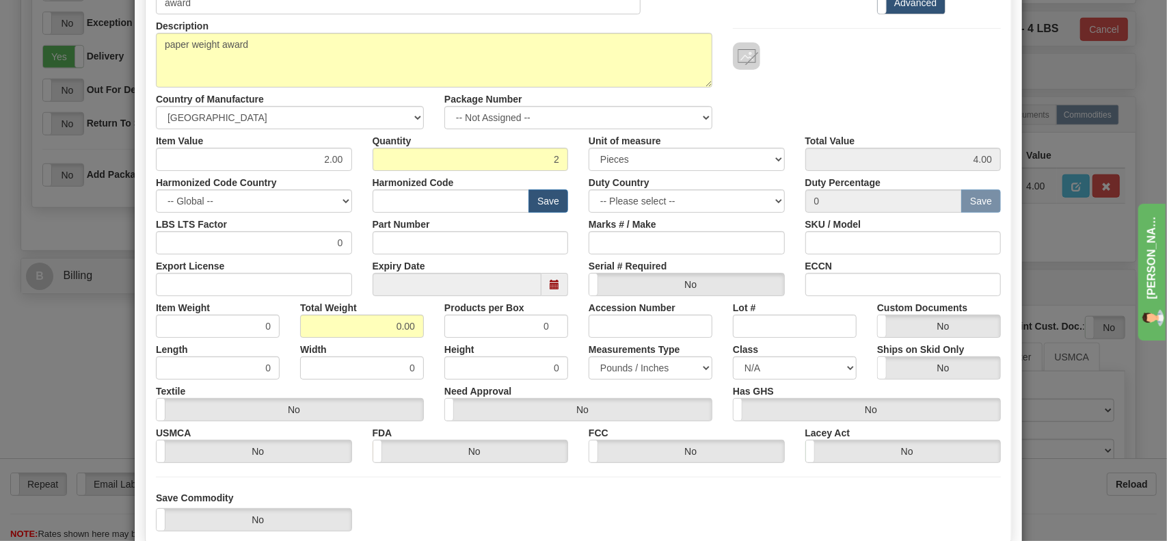
scroll to position [205, 0]
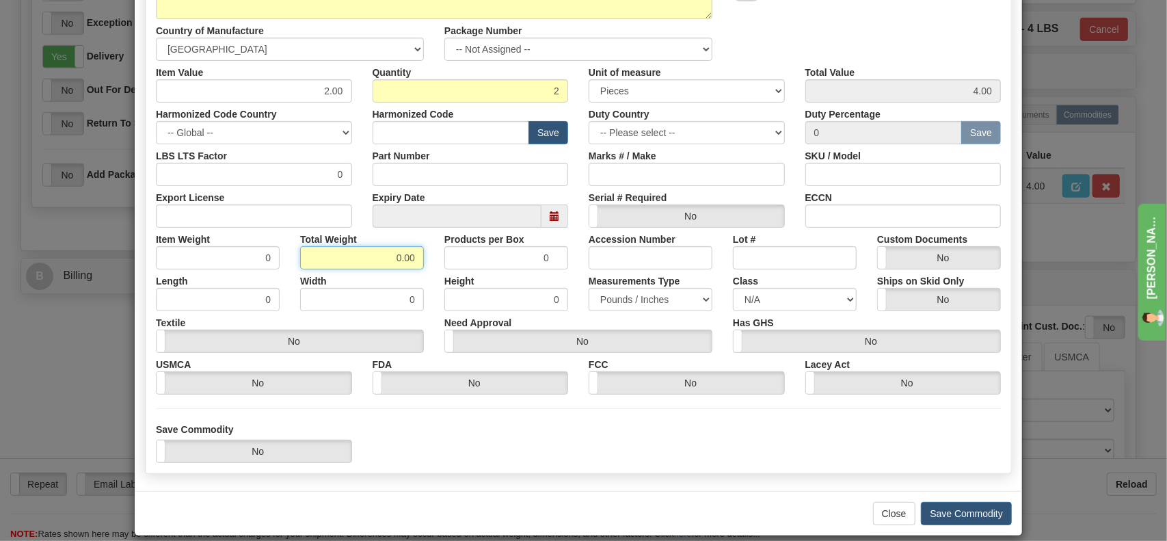
click at [397, 255] on input "0.00" at bounding box center [362, 257] width 124 height 23
type input "2.00"
type input "1.0000"
click at [959, 509] on button "Save Commodity" at bounding box center [966, 513] width 91 height 23
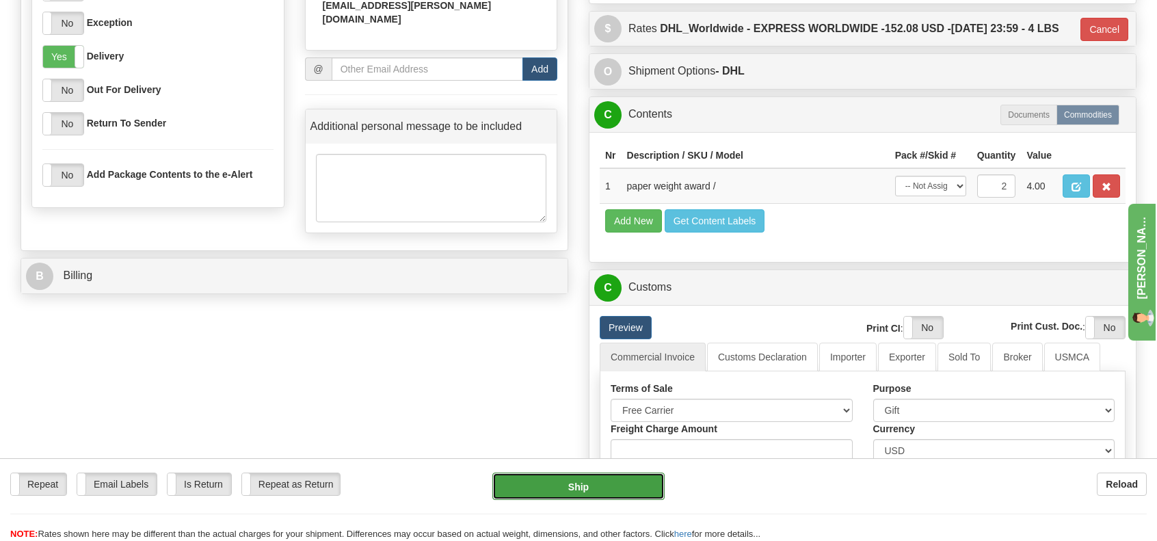
click at [574, 482] on button "Ship" at bounding box center [578, 485] width 172 height 27
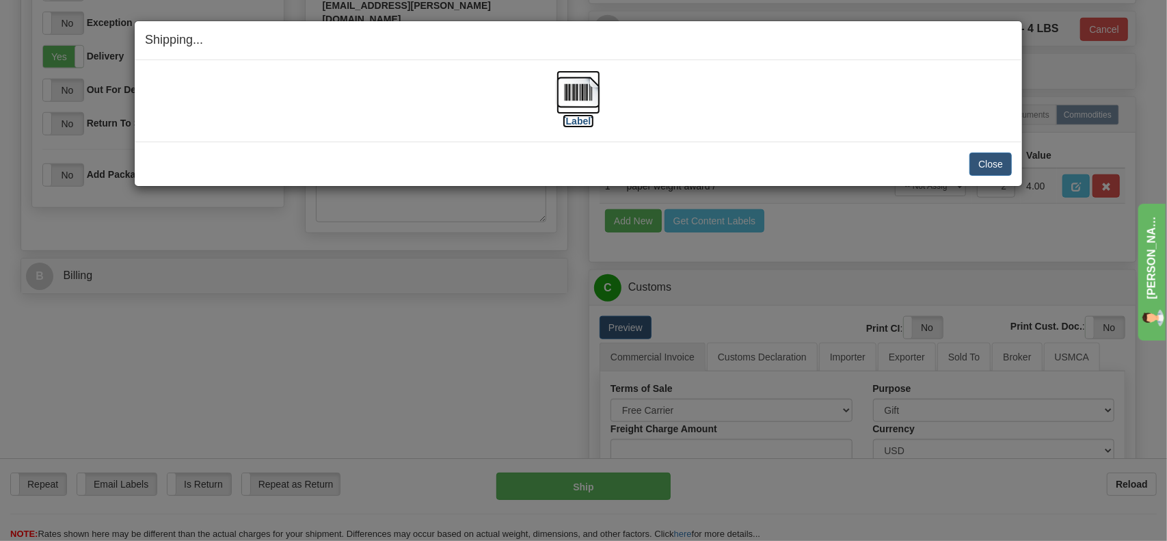
click at [576, 118] on label "[Label]" at bounding box center [578, 121] width 31 height 14
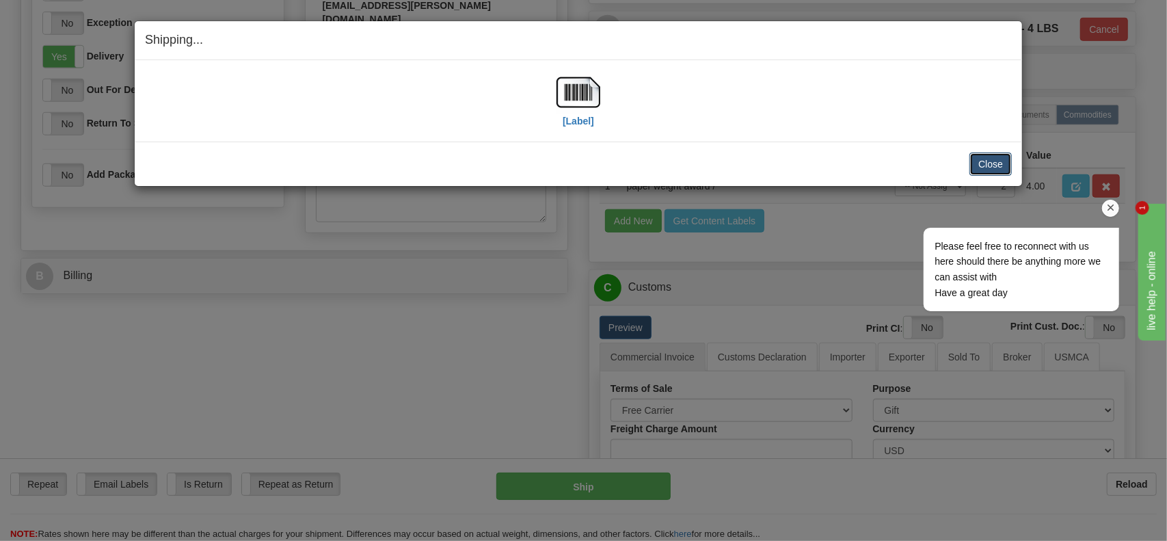
click at [985, 159] on button "Close" at bounding box center [991, 163] width 42 height 23
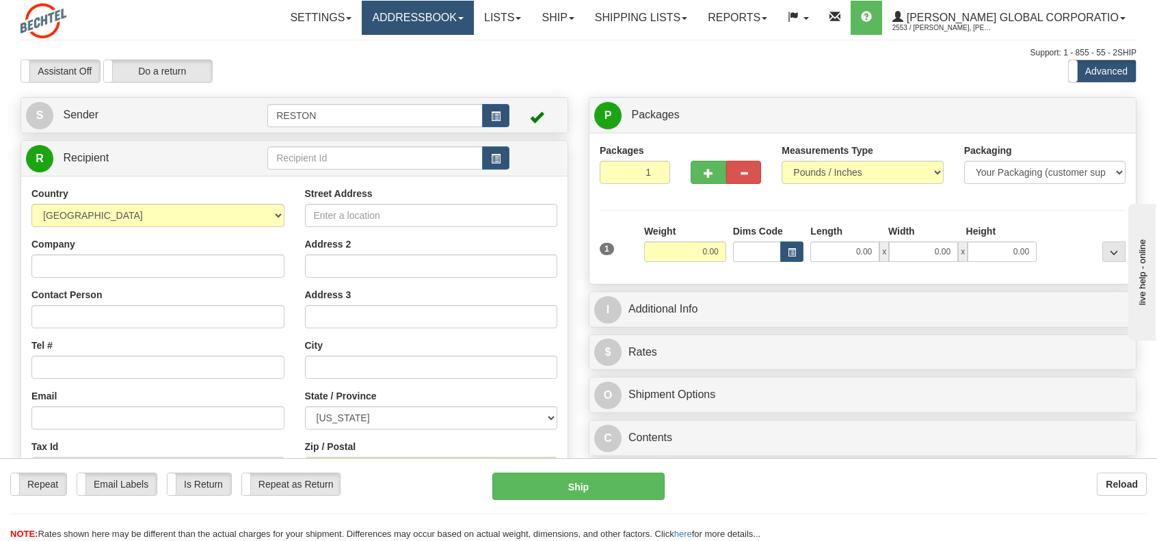
click at [460, 29] on link "Addressbook" at bounding box center [418, 18] width 112 height 34
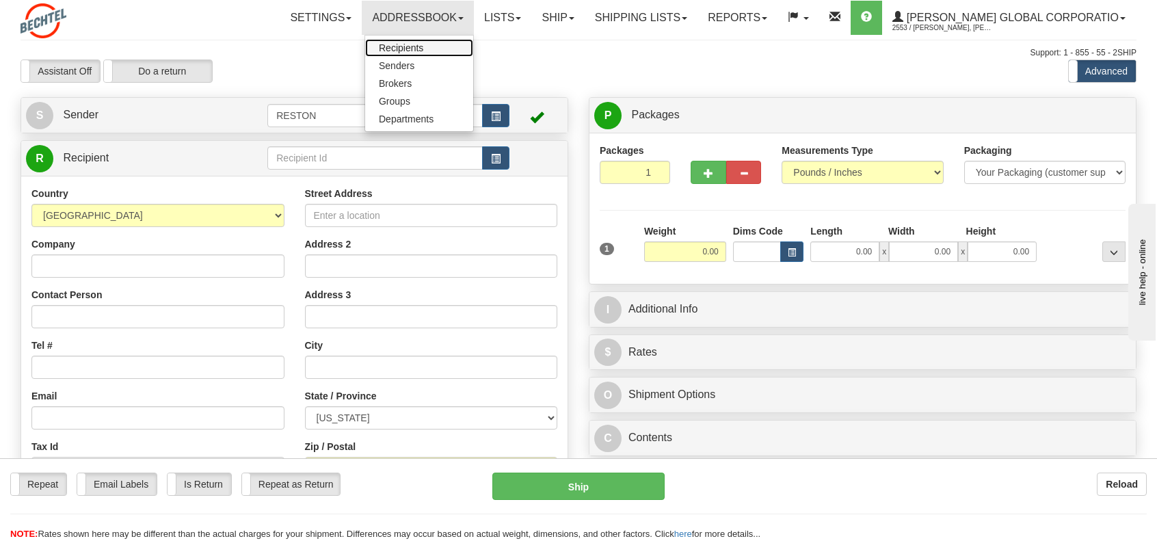
click at [423, 43] on span "Recipients" at bounding box center [401, 47] width 44 height 11
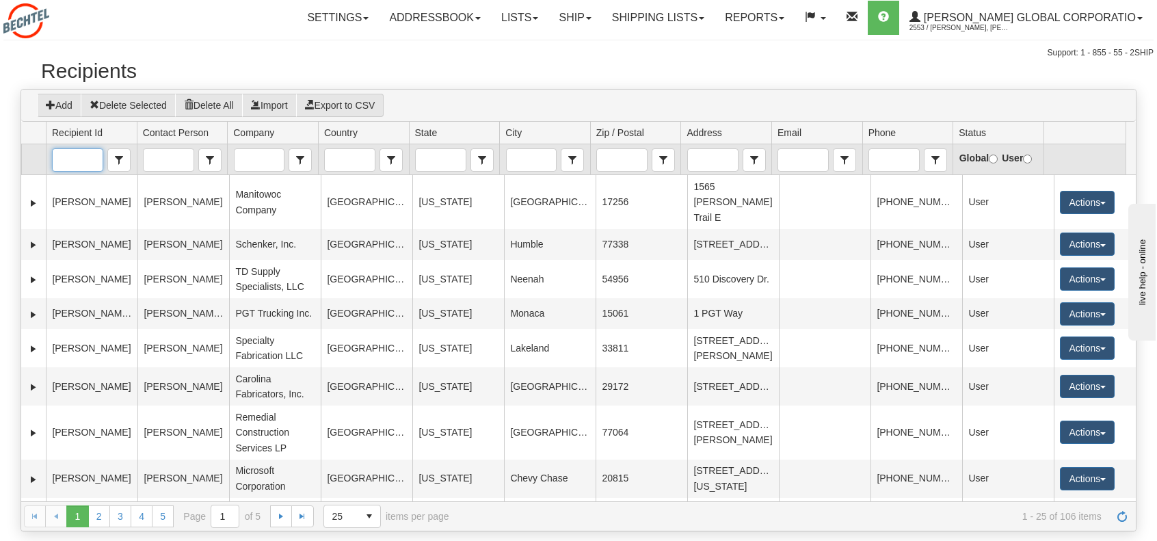
click at [86, 155] on input "Recipient Id" at bounding box center [78, 160] width 50 height 22
click at [83, 244] on span "JOHN MORETTO" at bounding box center [97, 237] width 79 height 14
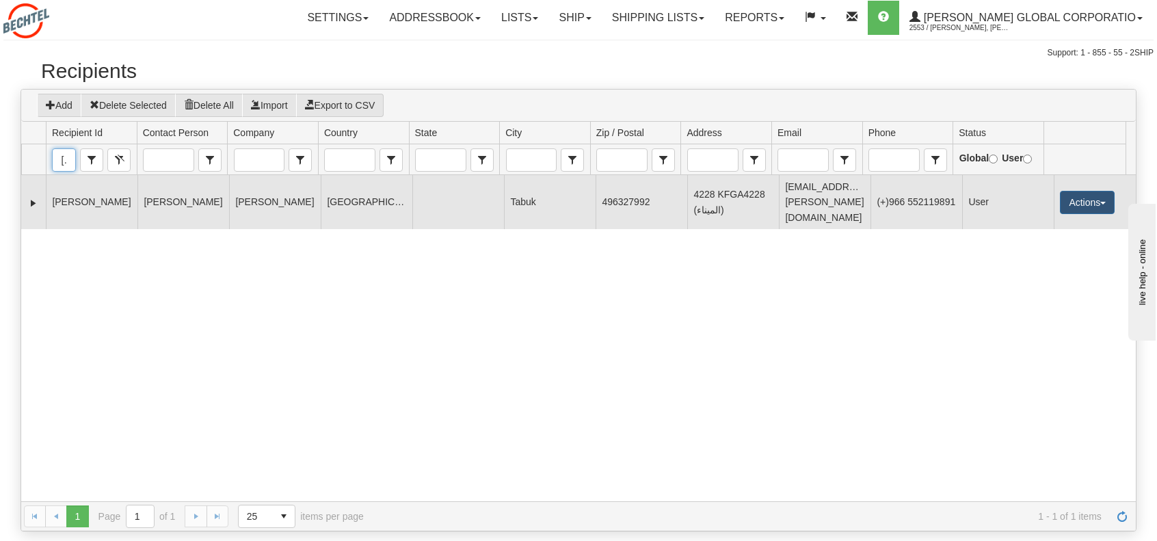
click at [171, 194] on td "[PERSON_NAME]" at bounding box center [183, 201] width 92 height 53
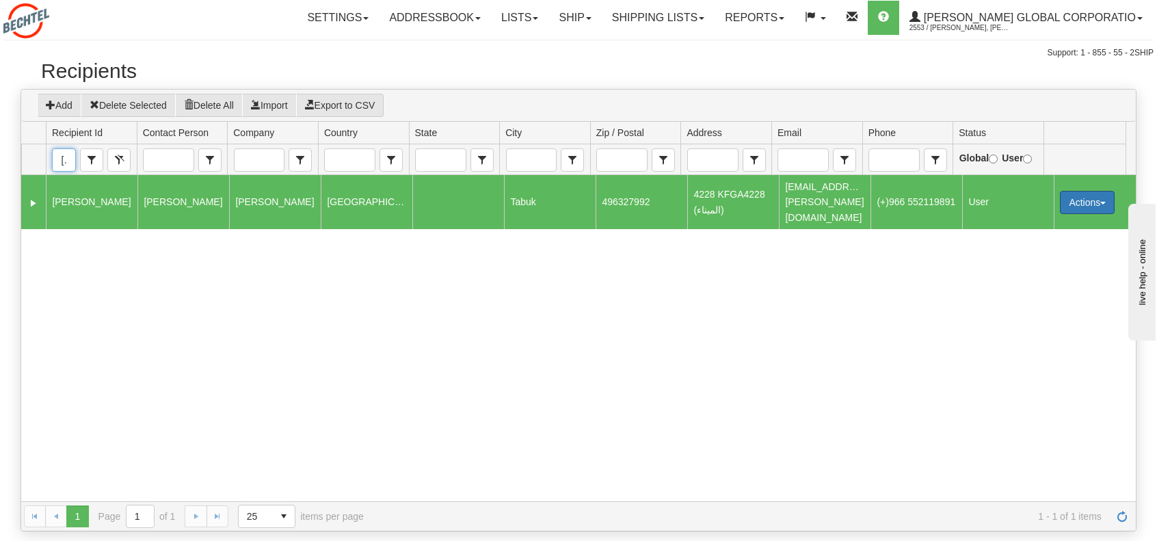
type input "JOHN MORETTO"
click at [1061, 191] on button "Actions" at bounding box center [1087, 202] width 55 height 23
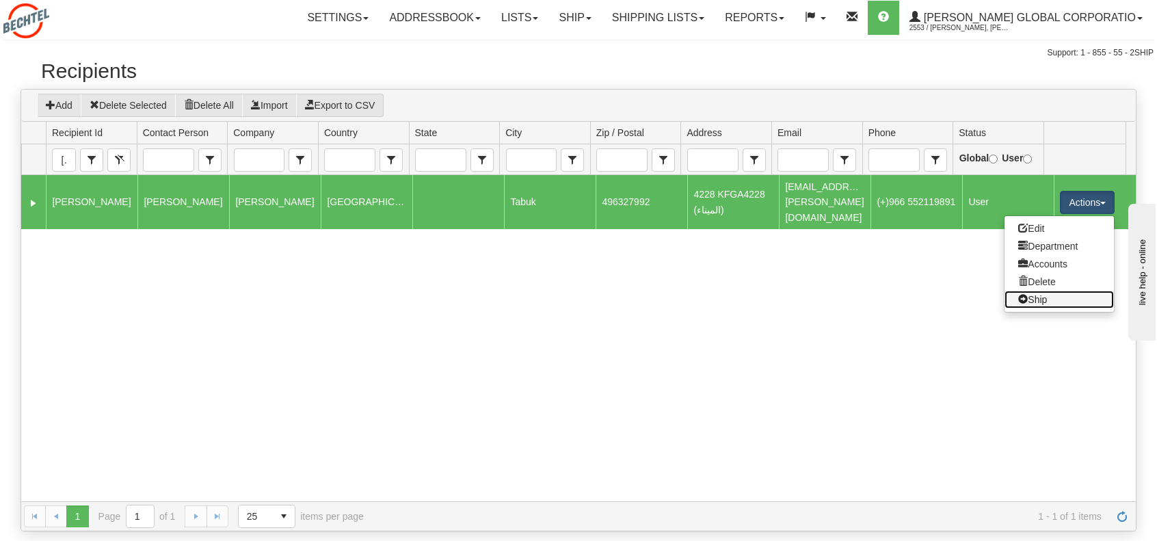
click at [1030, 291] on link "Ship" at bounding box center [1058, 300] width 109 height 18
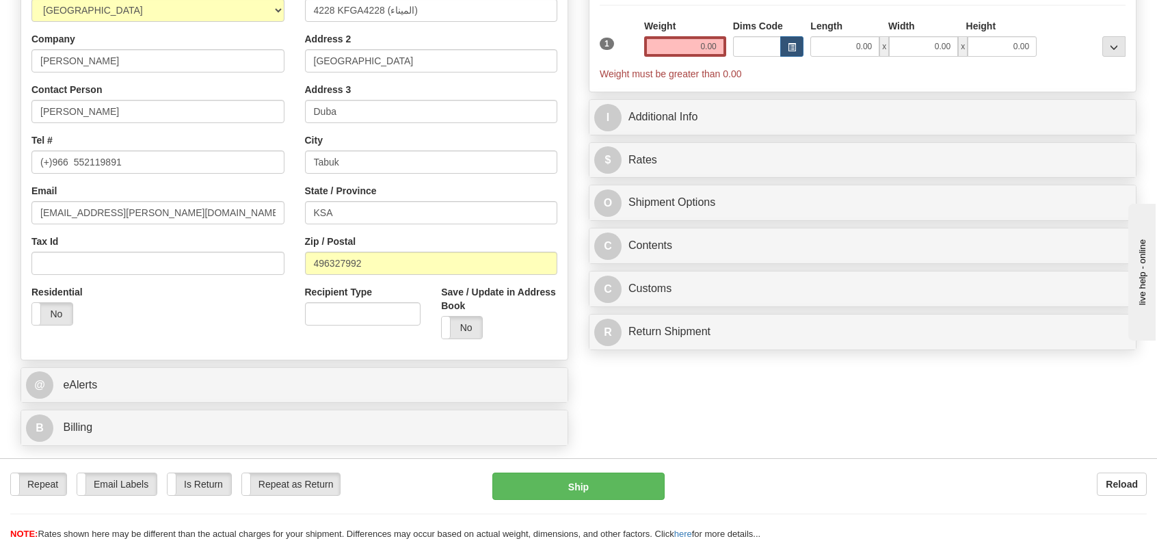
scroll to position [68, 0]
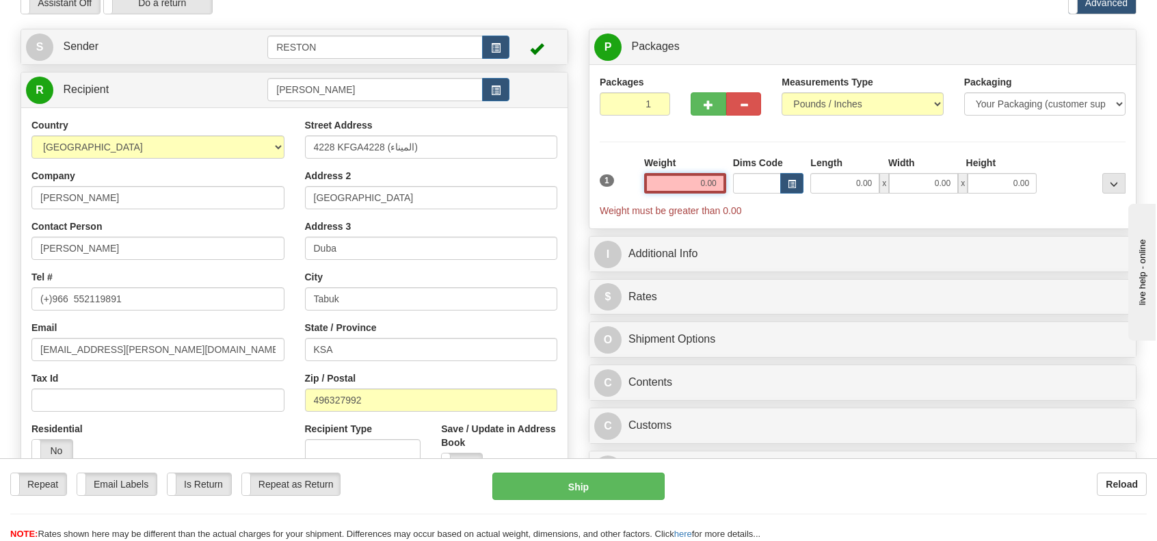
click at [704, 185] on input "0.00" at bounding box center [685, 183] width 82 height 21
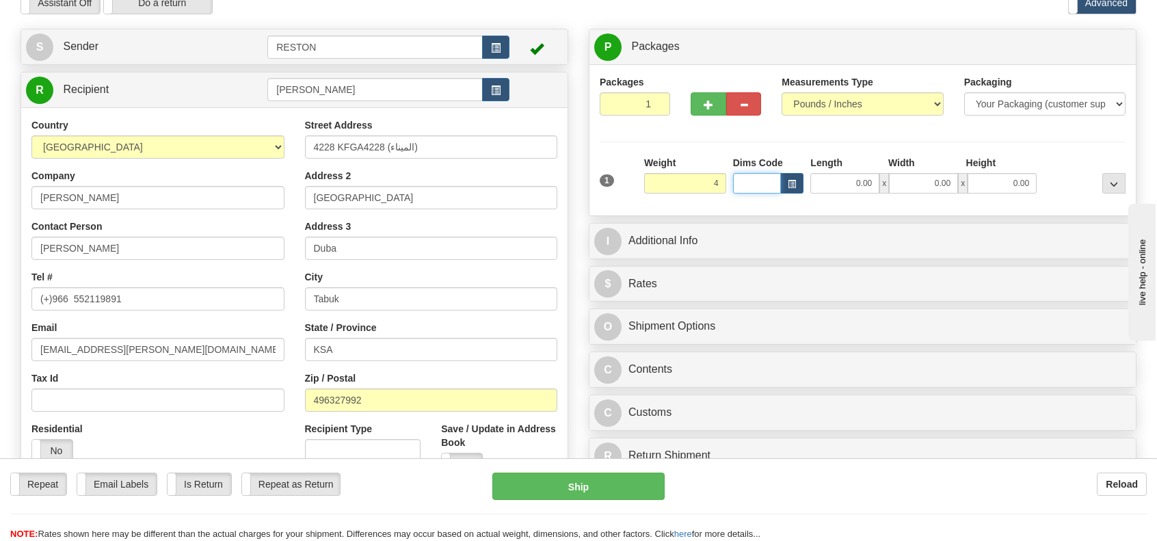
type input "4.00"
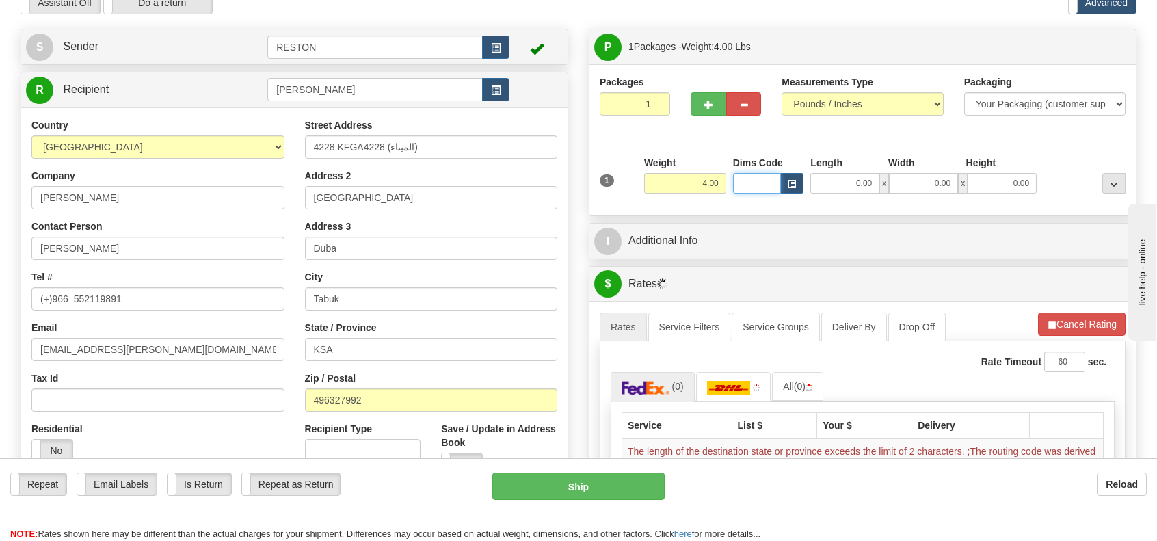
scroll to position [0, 0]
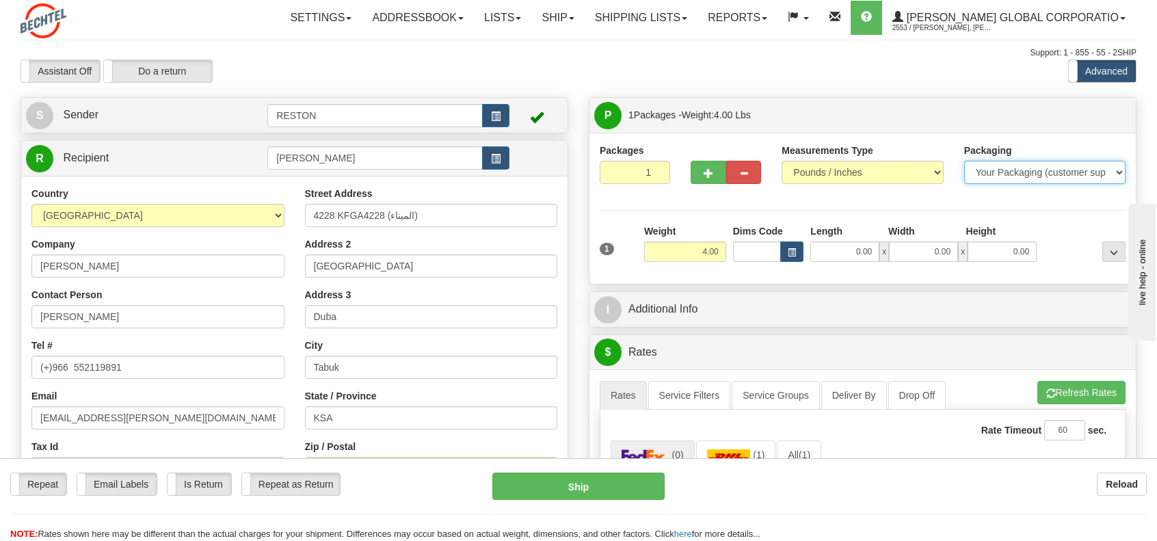
click at [1120, 170] on select "Your Packaging (customer supplied) Envelope (carrier supplied) Pack (carrier su…" at bounding box center [1044, 172] width 161 height 23
select select "3"
click at [964, 161] on select "Your Packaging (customer supplied) Envelope (carrier supplied) Pack (carrier su…" at bounding box center [1044, 172] width 161 height 23
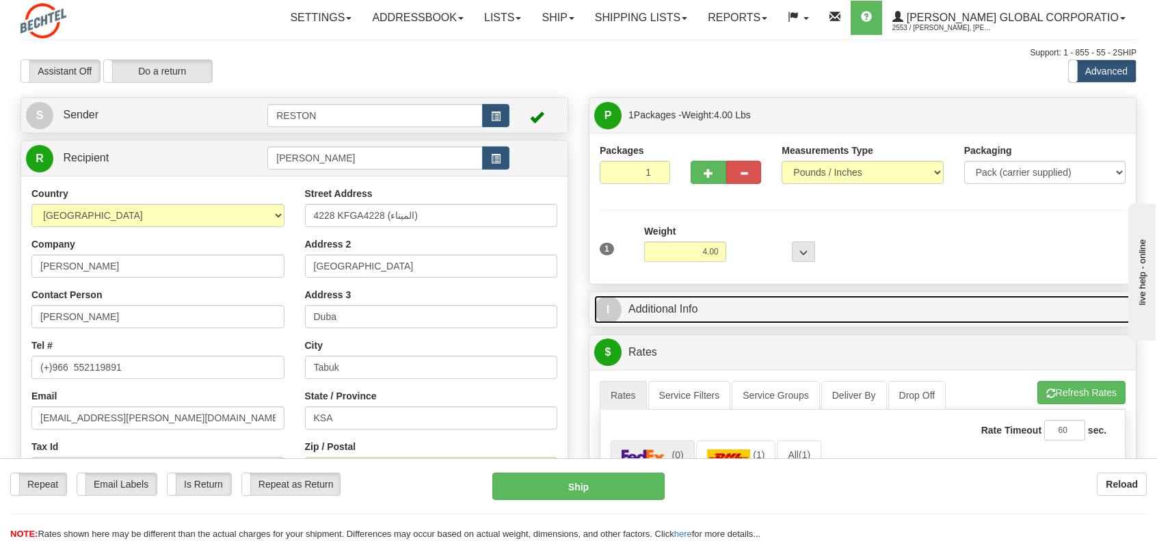
click at [658, 306] on link "I Additional Info" at bounding box center [862, 309] width 537 height 28
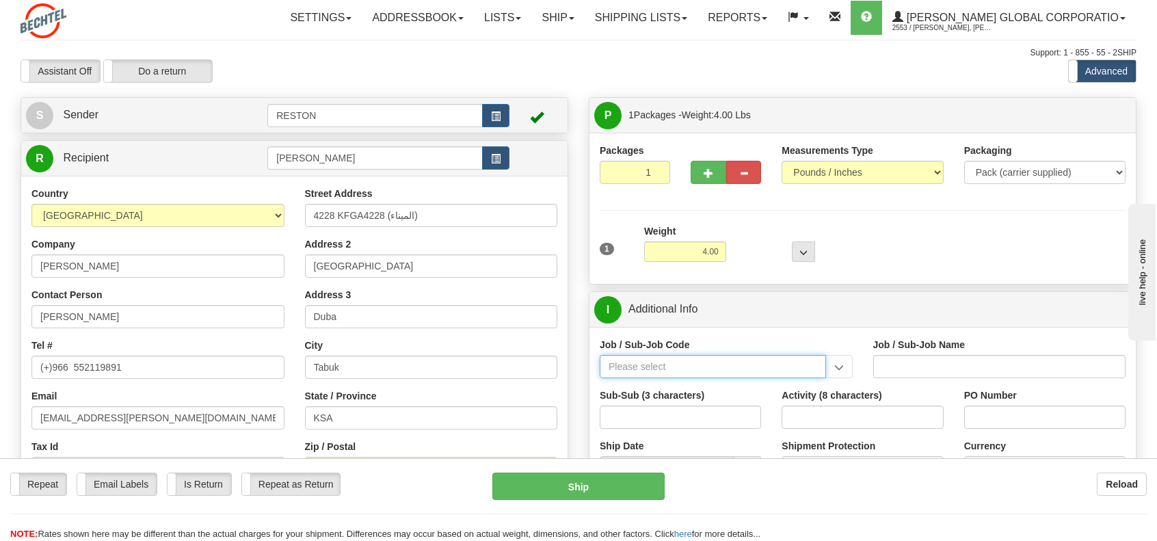
click at [667, 367] on input "Job / Sub-Job Code" at bounding box center [713, 366] width 226 height 23
paste input "26364362"
click at [635, 364] on input "26364362" at bounding box center [713, 366] width 226 height 23
type input "26364-362"
click at [637, 380] on div "26364-362" at bounding box center [710, 387] width 213 height 15
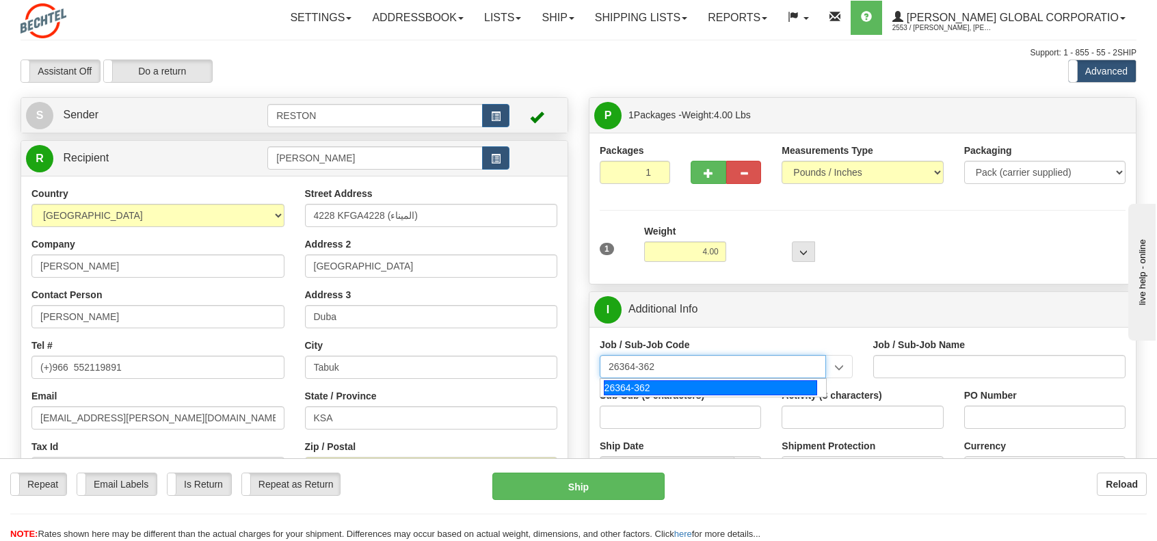
type input "NEOM - INF HIGHWAYS"
type input "26364-362"
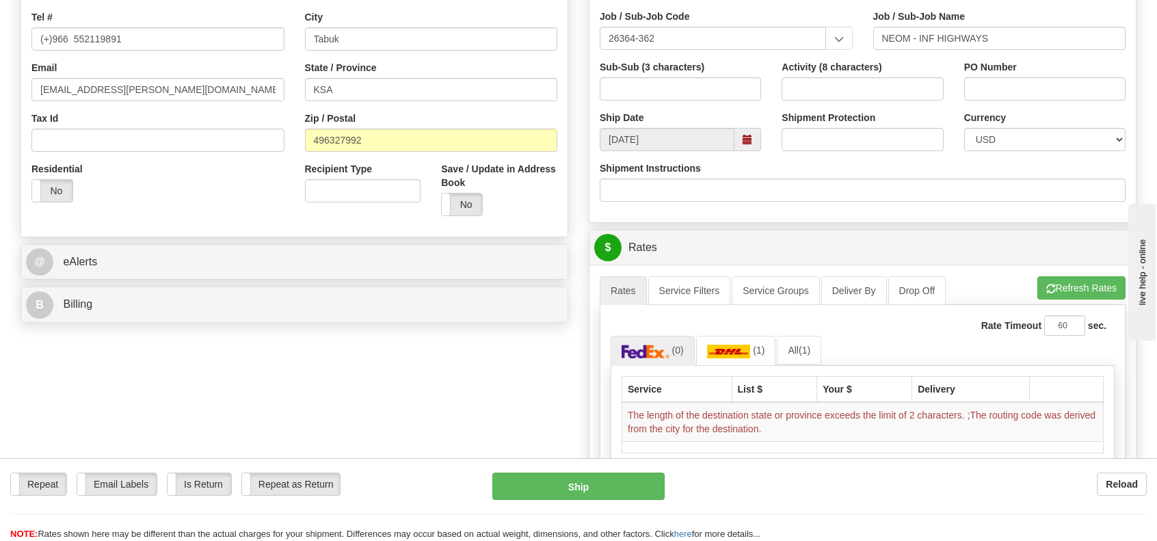
scroll to position [342, 0]
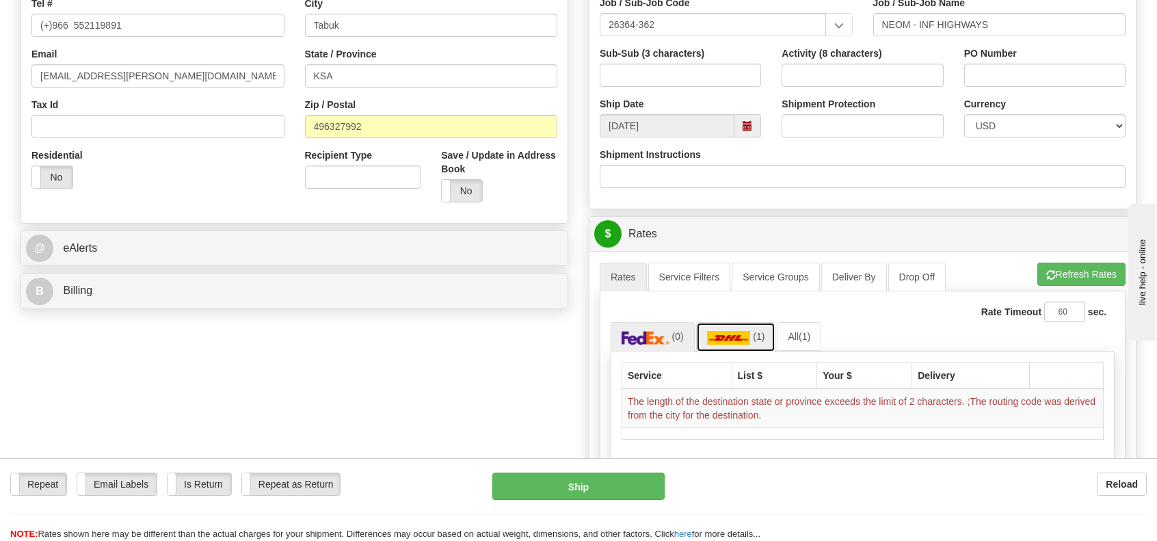
click at [751, 339] on link "(1)" at bounding box center [736, 336] width 80 height 29
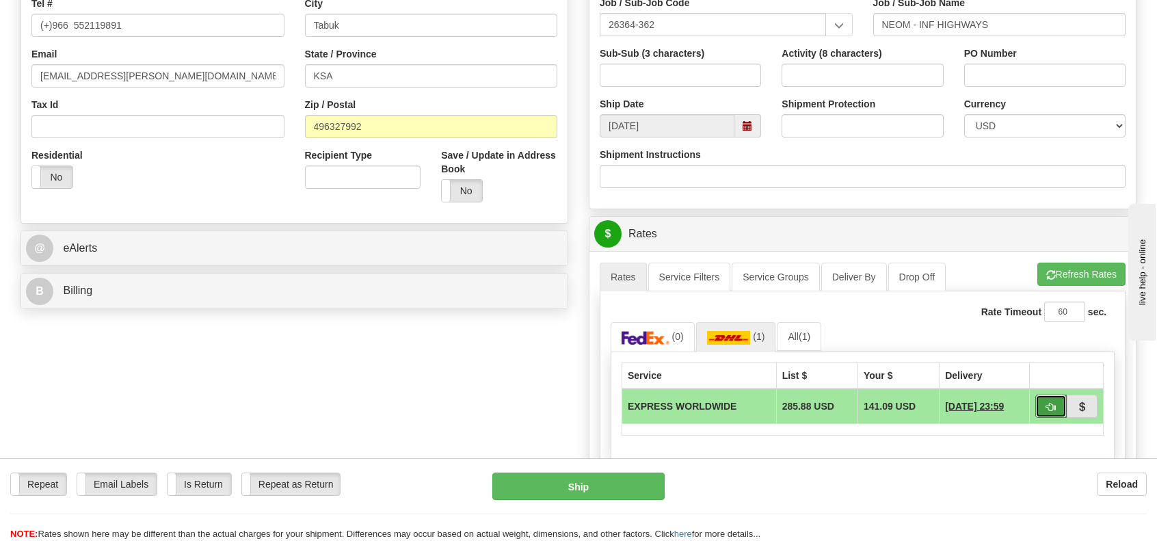
click at [1052, 405] on span "button" at bounding box center [1051, 407] width 10 height 9
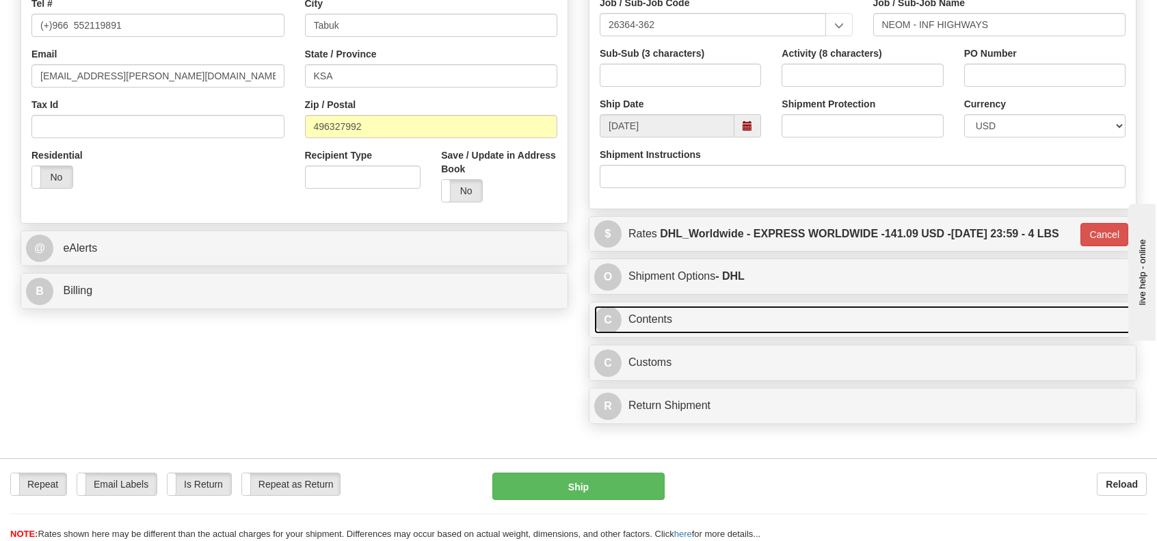
click at [609, 334] on span "C" at bounding box center [607, 319] width 27 height 27
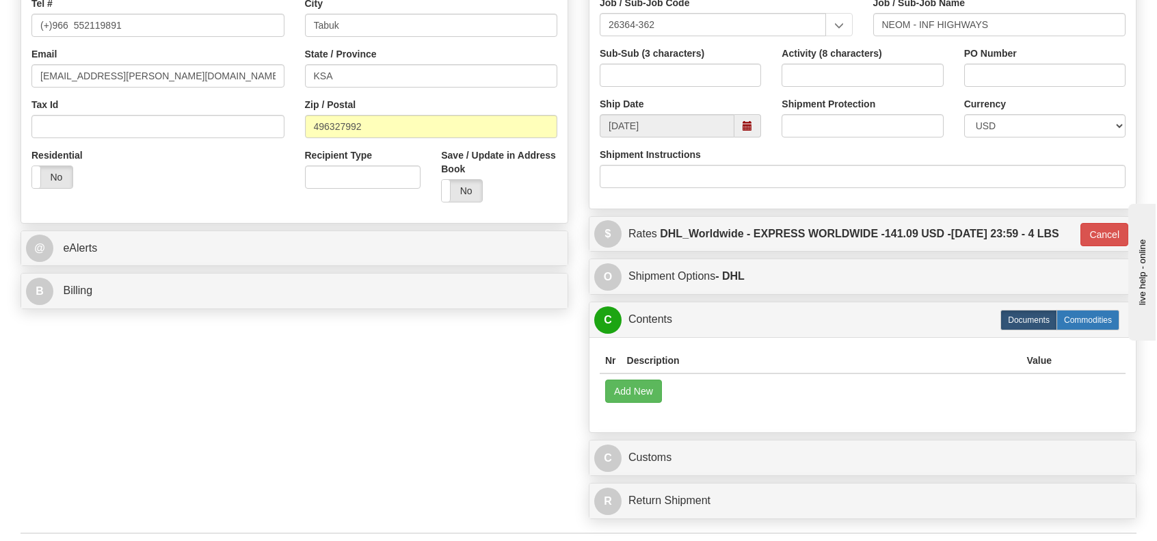
click at [1080, 330] on label "Commodities" at bounding box center [1087, 320] width 63 height 21
type input "D"
radio input "true"
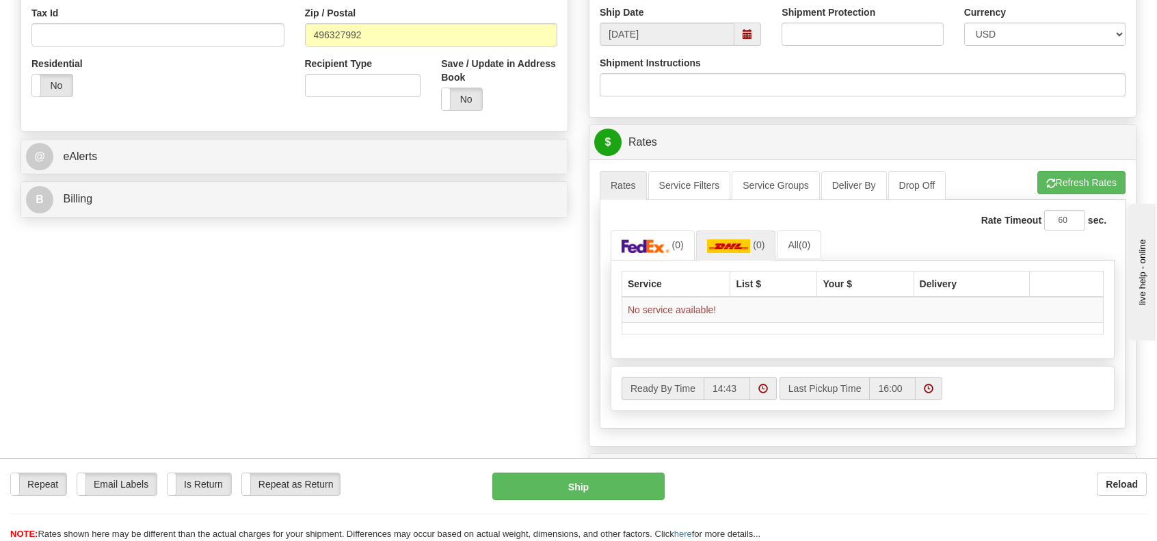
scroll to position [547, 0]
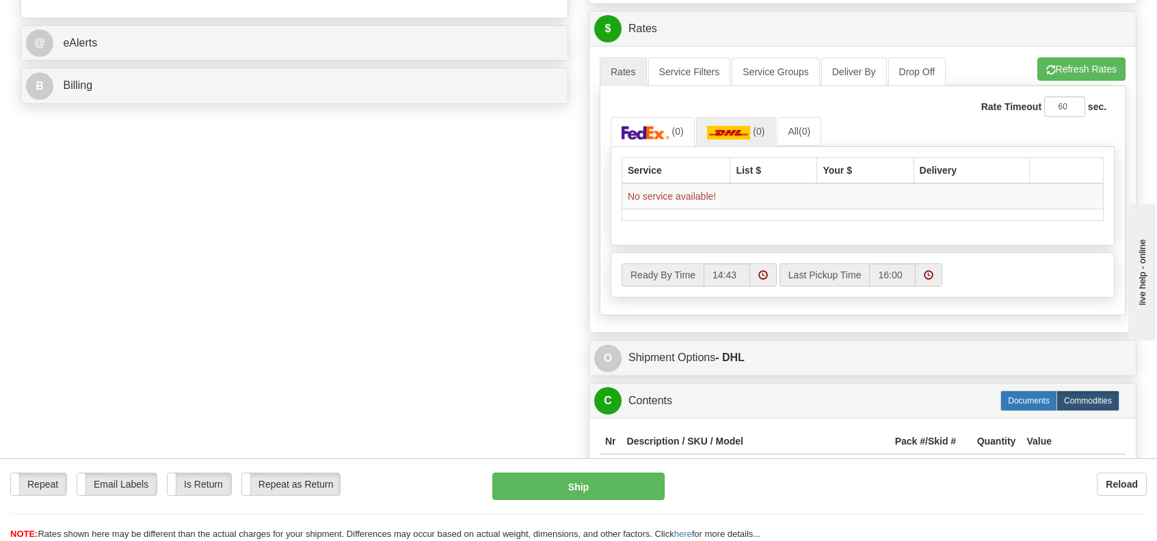
click at [1039, 392] on label "Documents" at bounding box center [1028, 400] width 57 height 21
radio input "true"
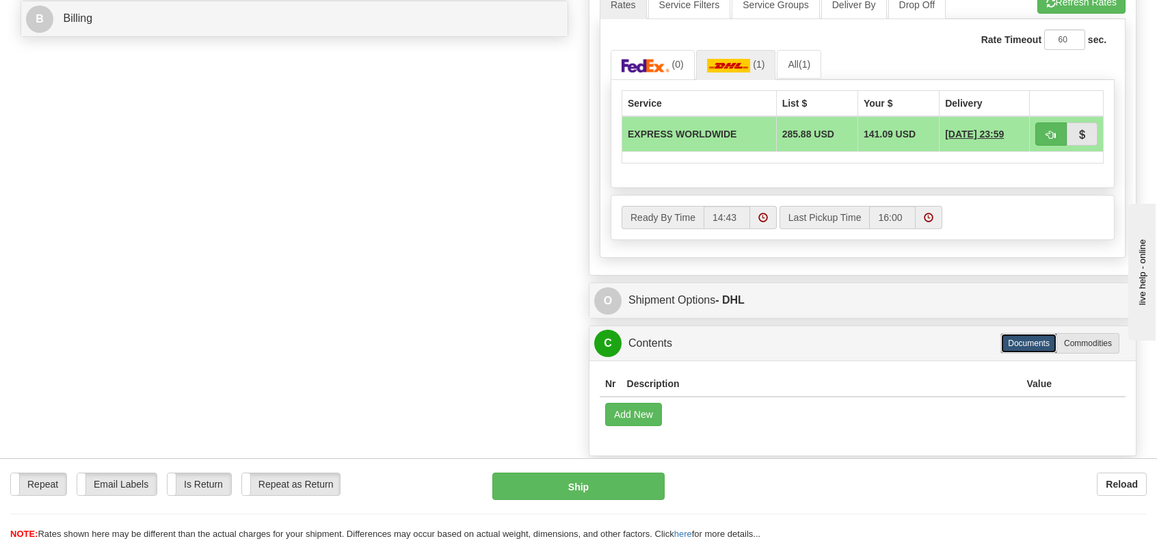
scroll to position [615, 0]
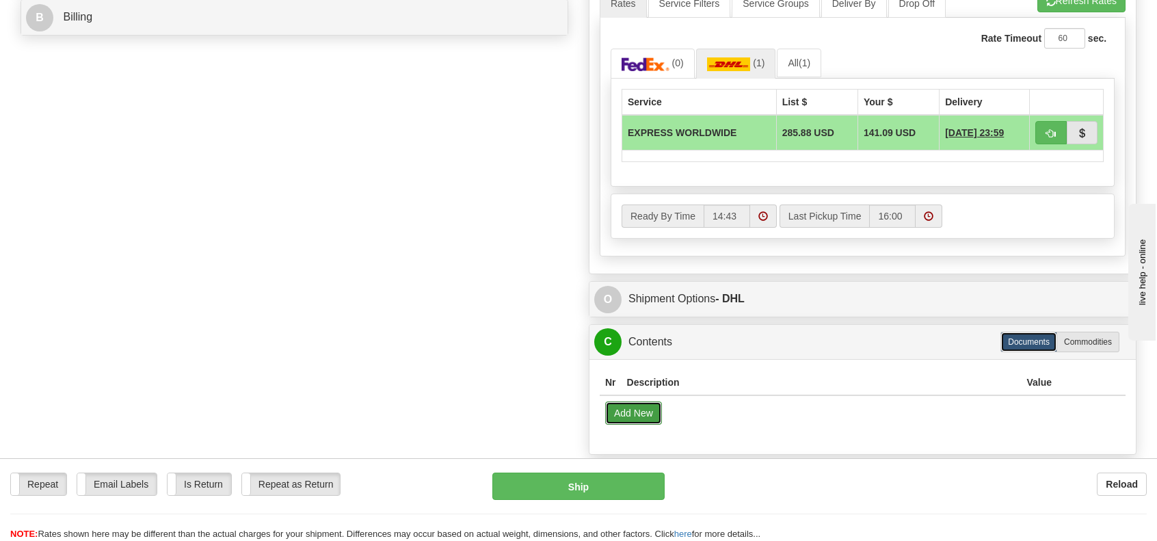
click at [639, 410] on button "Add New" at bounding box center [633, 412] width 57 height 23
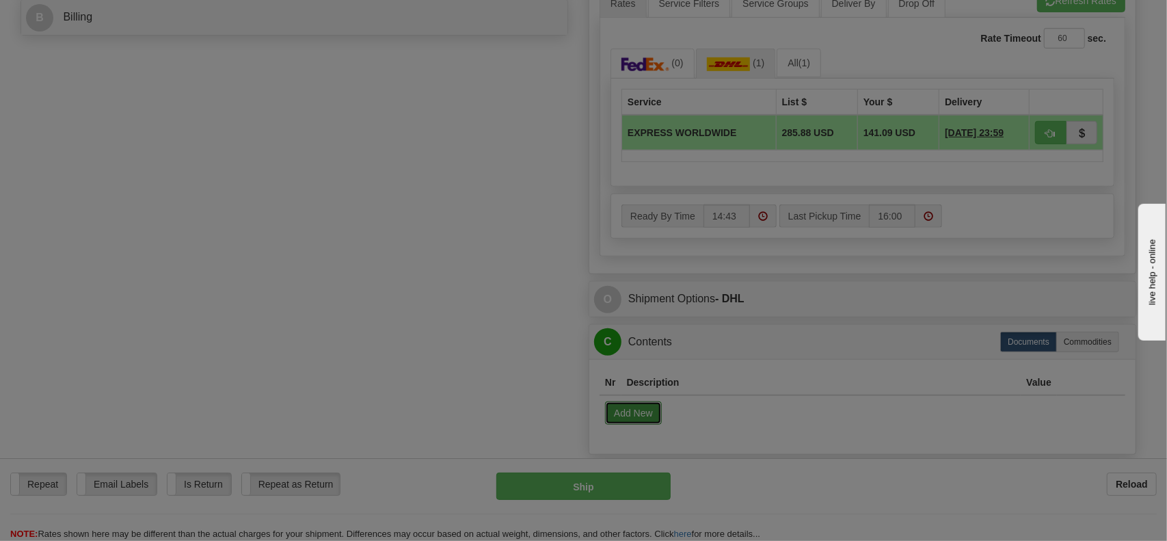
select select "US"
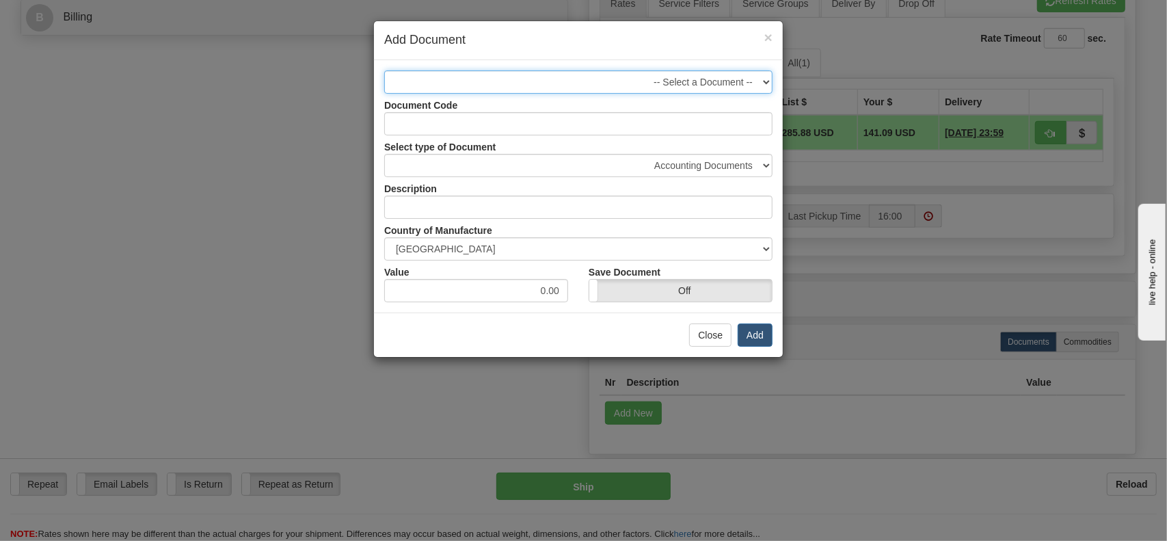
click at [768, 80] on select "-- Select a Document -- 4414.00.0000 - Framed Certificate and Lapel Pin Framed …" at bounding box center [578, 81] width 388 height 23
select select "2593"
click at [384, 70] on select "-- Select a Document -- 4414.00.0000 - Framed Certificate and Lapel Pin Framed …" at bounding box center [578, 81] width 388 height 23
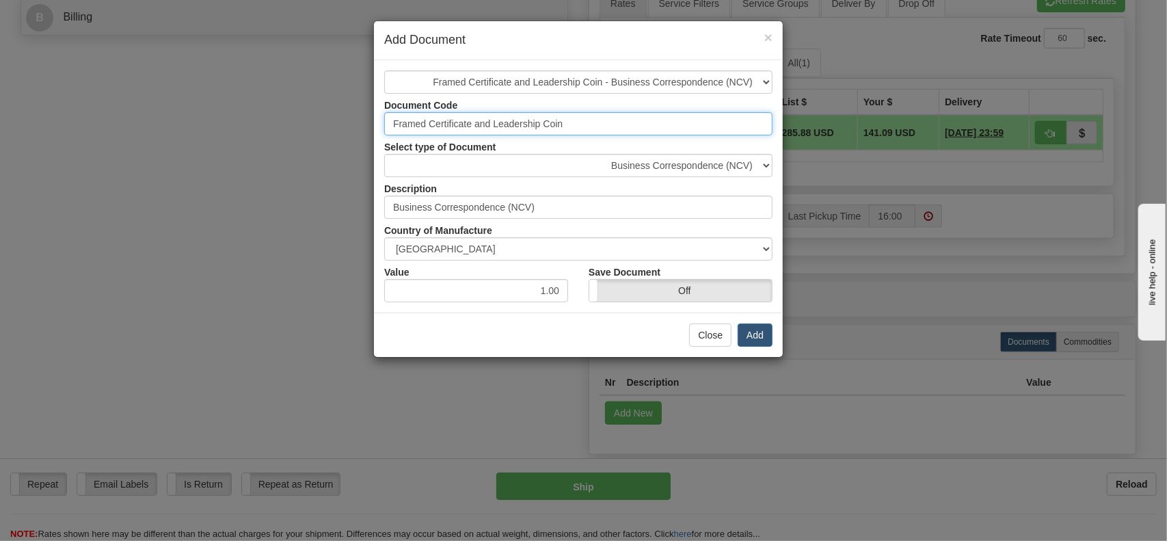
click at [576, 120] on input "Framed Certificate and Leadership Coin" at bounding box center [578, 123] width 388 height 23
type input "F"
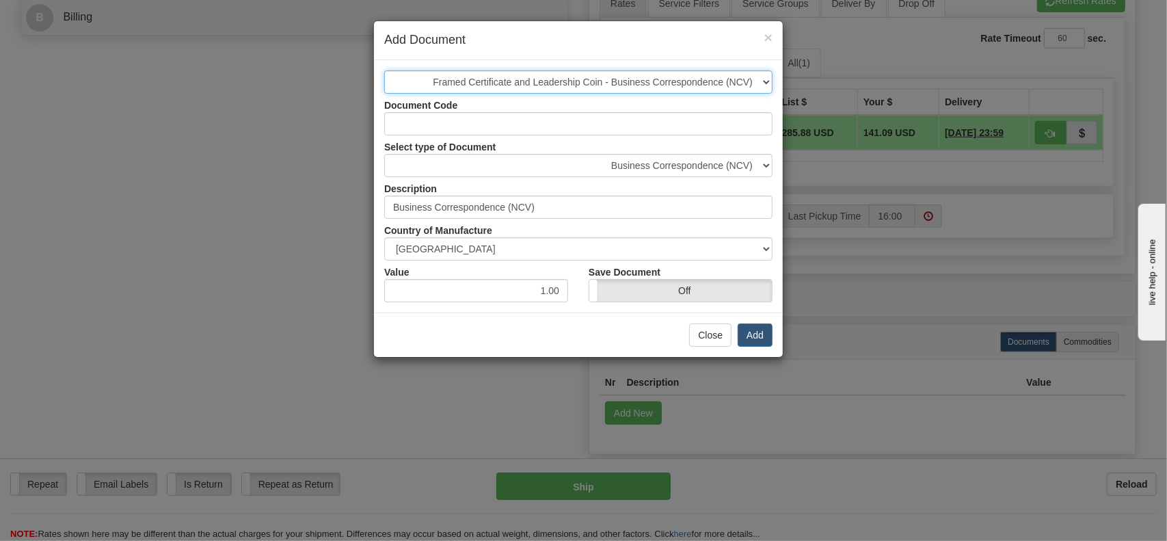
click at [771, 80] on select "-- Select a Document -- 4414.00.0000 - Framed Certificate and Lapel Pin Framed …" at bounding box center [578, 81] width 388 height 23
select select
click at [384, 70] on select "-- Select a Document -- 4414.00.0000 - Framed Certificate and Lapel Pin Framed …" at bounding box center [578, 81] width 388 height 23
click at [502, 72] on select "-- Select a Document -- 4414.00.0000 - Framed Certificate and Lapel Pin Framed …" at bounding box center [578, 81] width 388 height 23
click at [765, 81] on select "-- Select a Document -- 4414.00.0000 - Framed Certificate and Lapel Pin Framed …" at bounding box center [578, 81] width 388 height 23
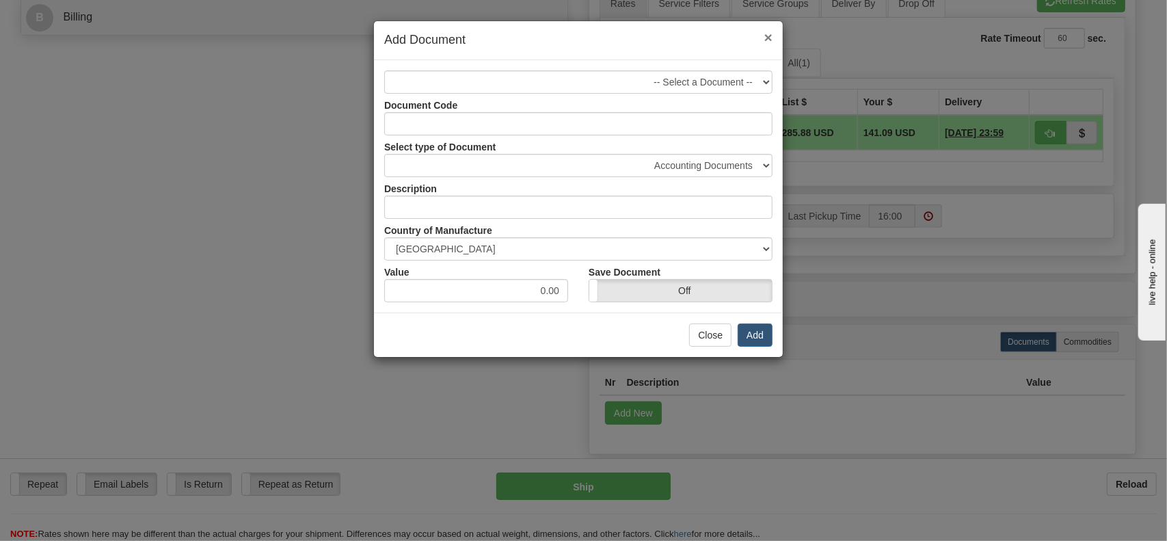
click at [769, 34] on span "×" at bounding box center [768, 37] width 8 height 16
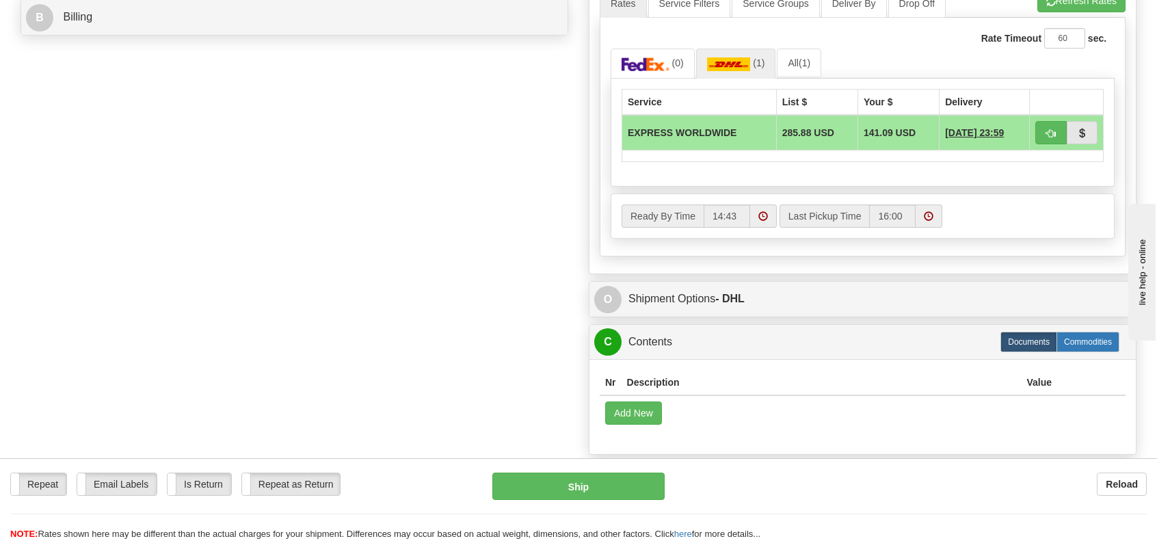
click at [1095, 336] on label "Commodities" at bounding box center [1087, 342] width 63 height 21
radio input "true"
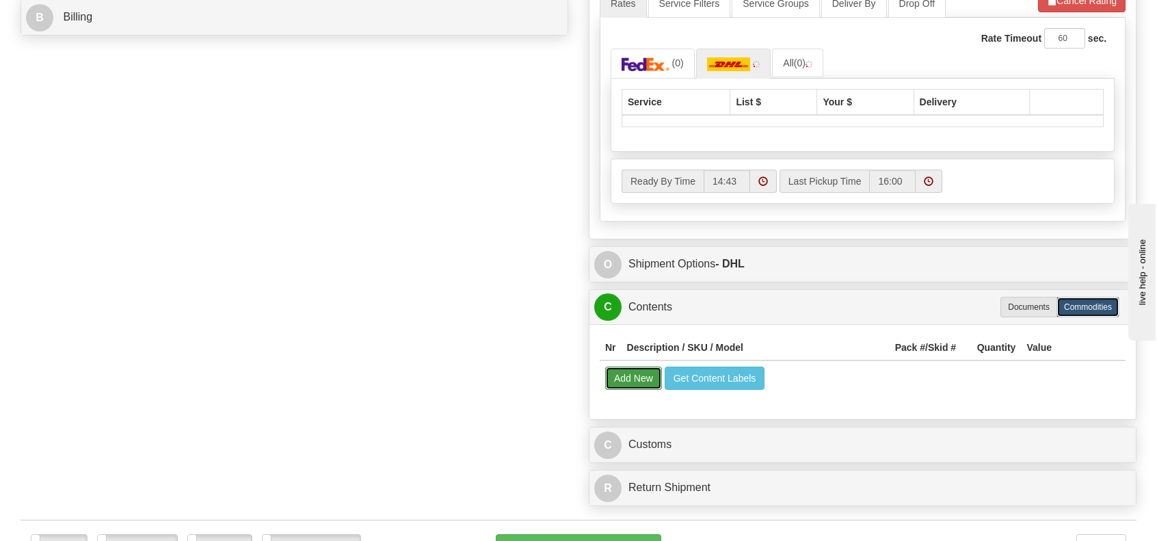
click at [640, 370] on button "Add New" at bounding box center [633, 378] width 57 height 23
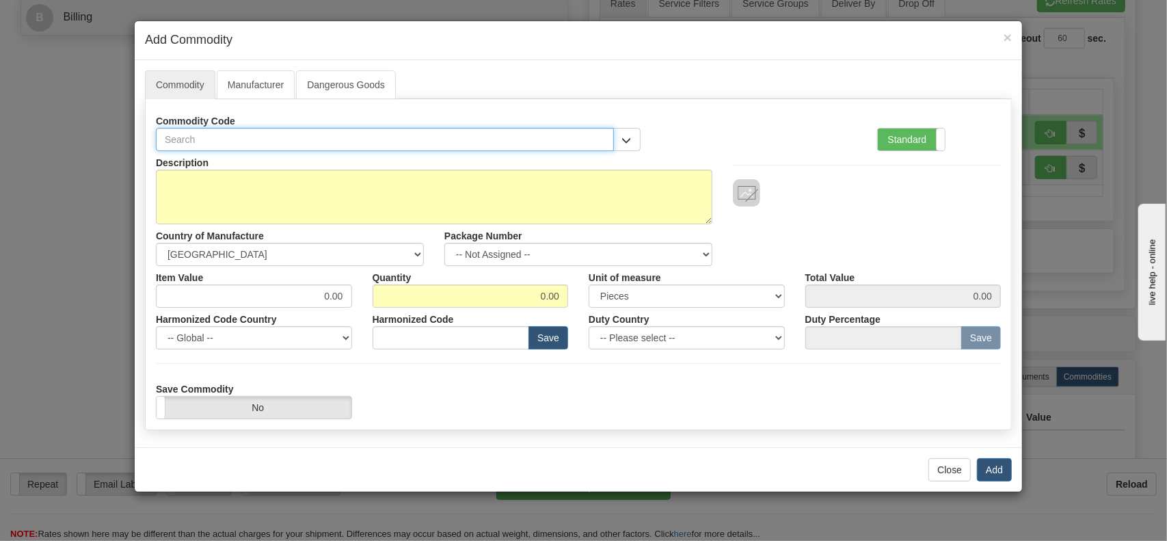
click at [258, 138] on input "text" at bounding box center [385, 139] width 458 height 23
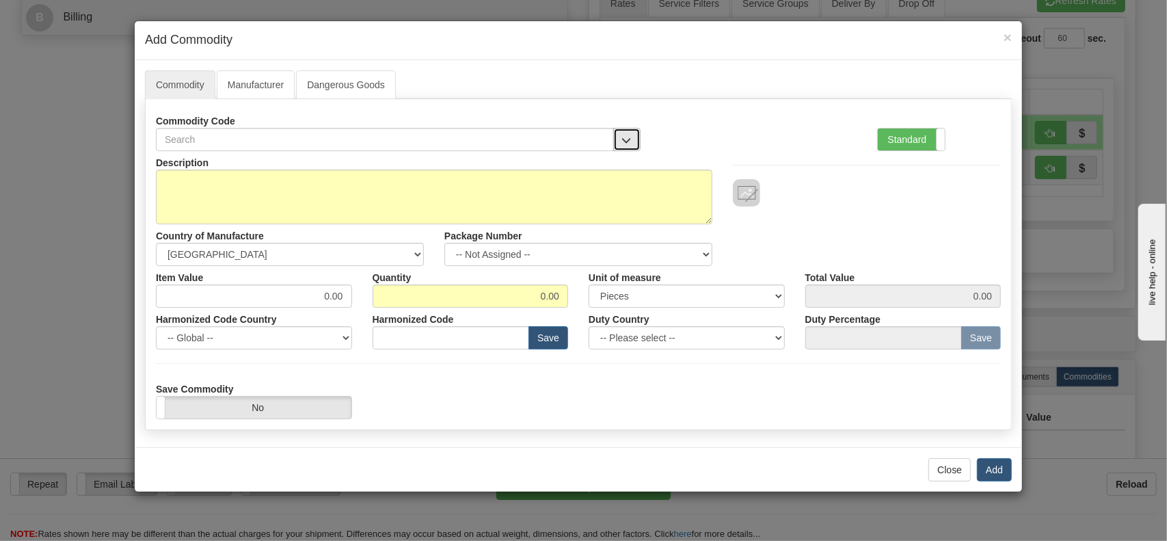
click at [623, 144] on span "button" at bounding box center [627, 140] width 10 height 9
click at [216, 139] on input "text" at bounding box center [385, 139] width 458 height 23
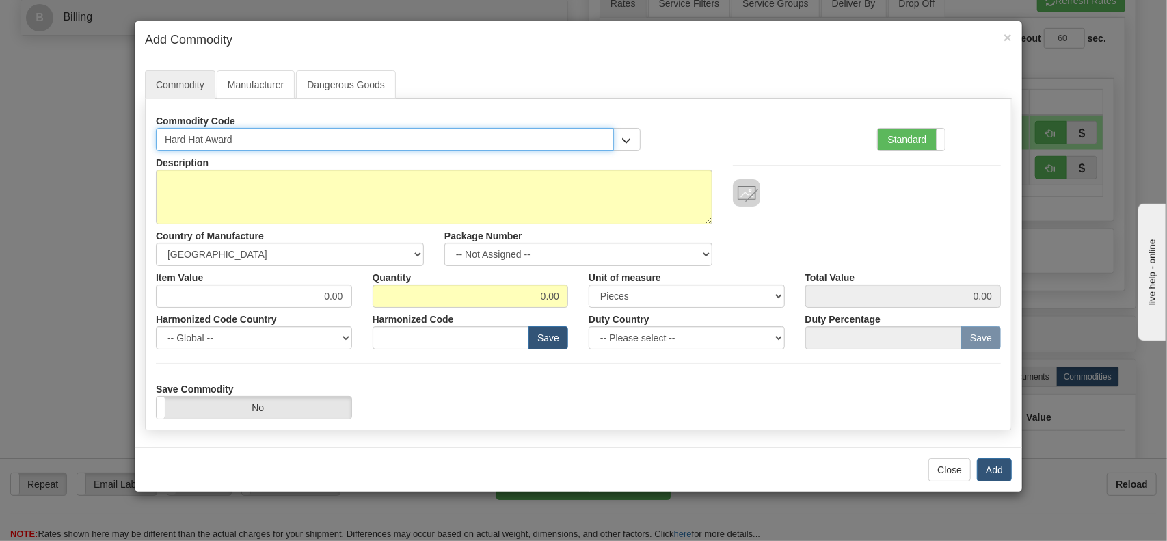
type input "Hard Hat Award"
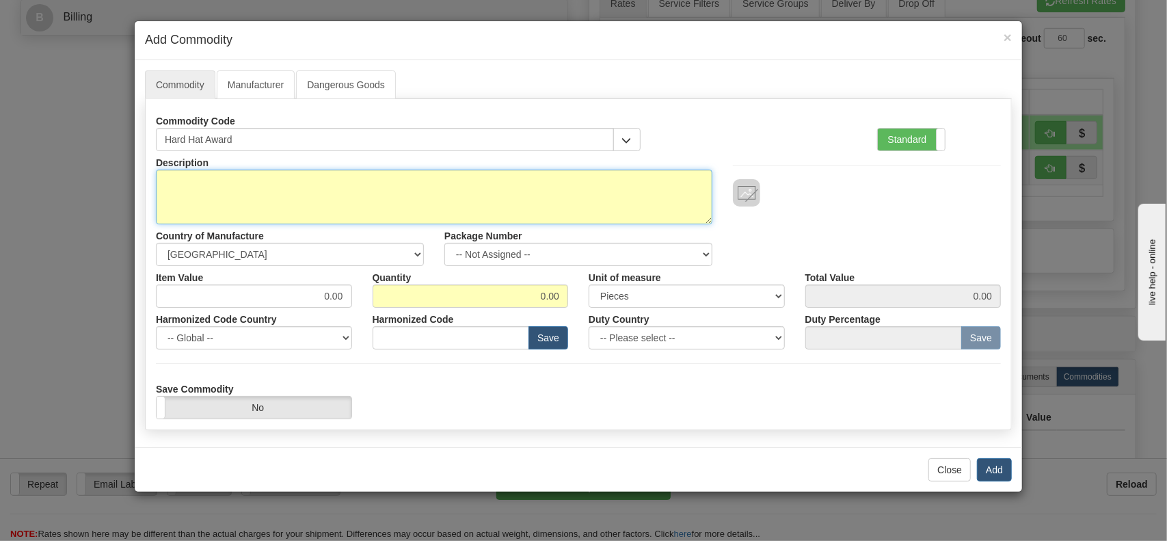
click at [312, 186] on textarea "Description" at bounding box center [434, 197] width 557 height 55
type textarea "G"
type textarea "h"
type textarea "hard hat award"
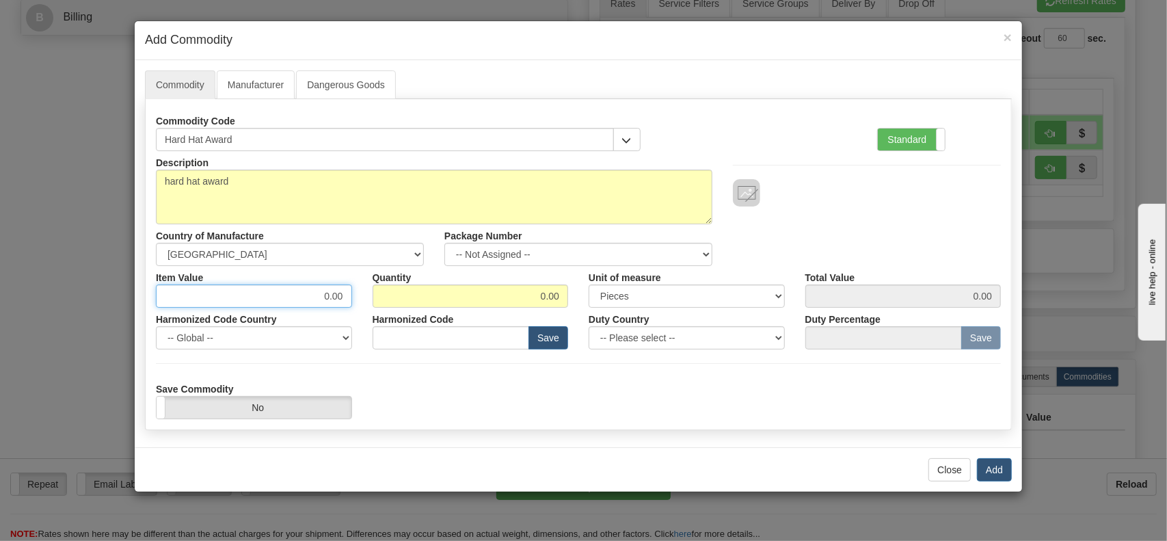
click at [324, 297] on input "0.00" at bounding box center [254, 295] width 196 height 23
type input "4.00"
type input "2"
type input "8.00"
click at [1002, 468] on button "Add" at bounding box center [994, 469] width 35 height 23
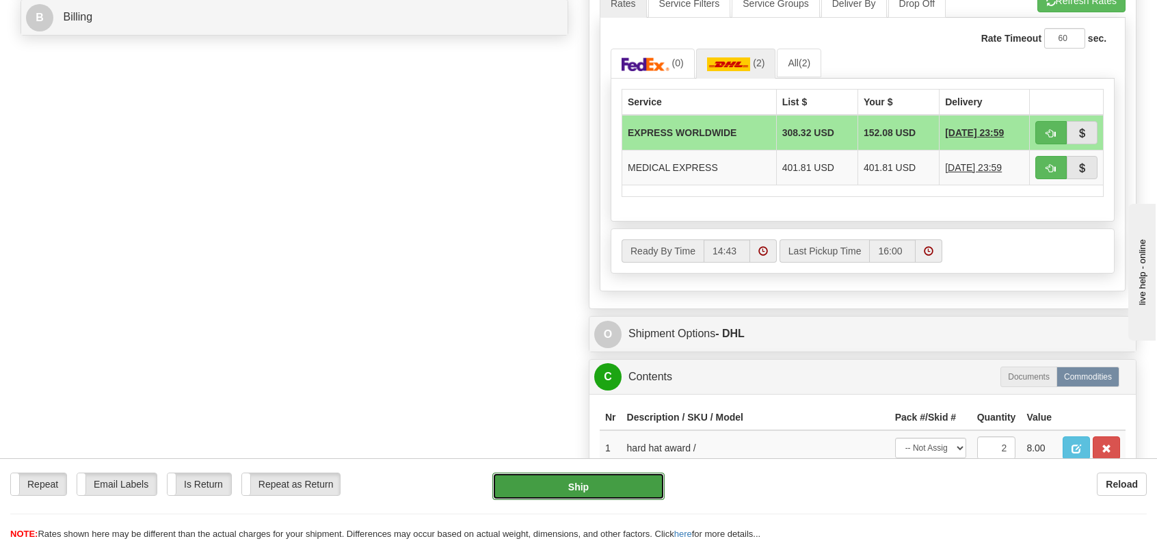
click at [614, 486] on button "Ship" at bounding box center [578, 485] width 172 height 27
type input "P"
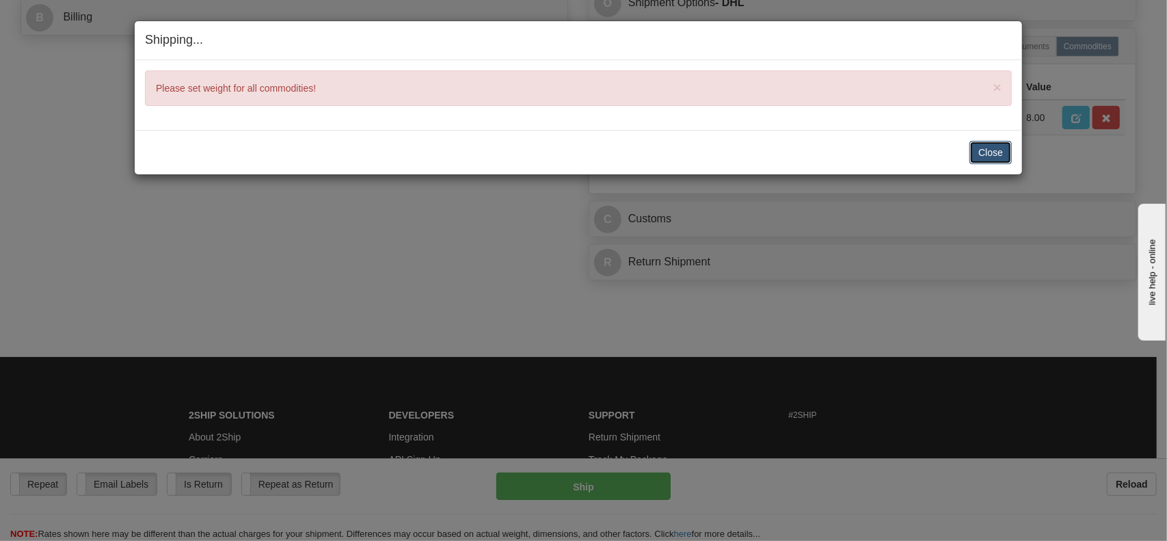
click at [993, 154] on button "Close" at bounding box center [991, 152] width 42 height 23
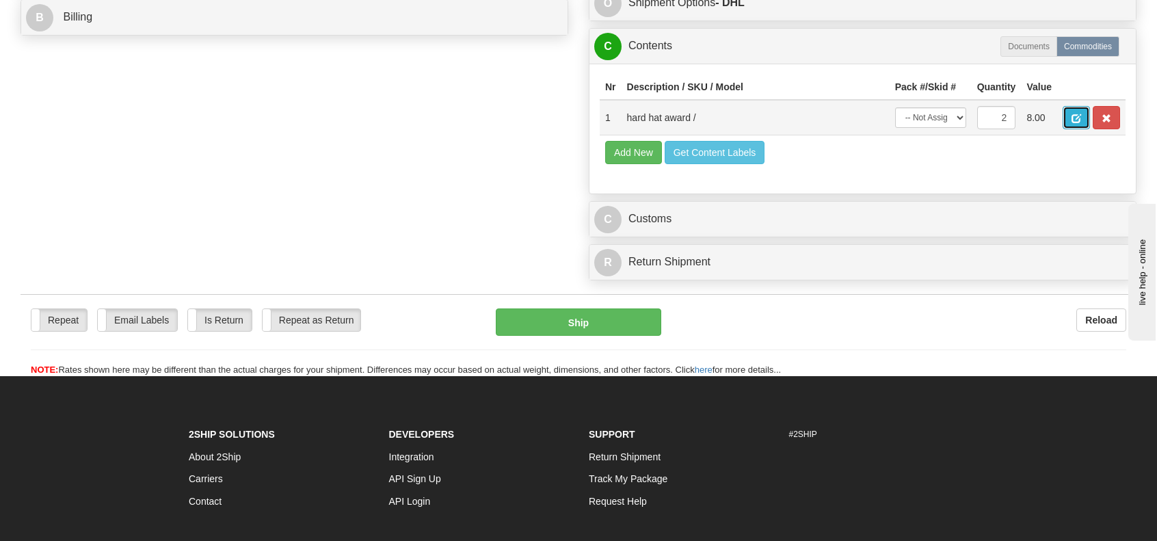
click at [1075, 123] on span "button" at bounding box center [1077, 118] width 10 height 9
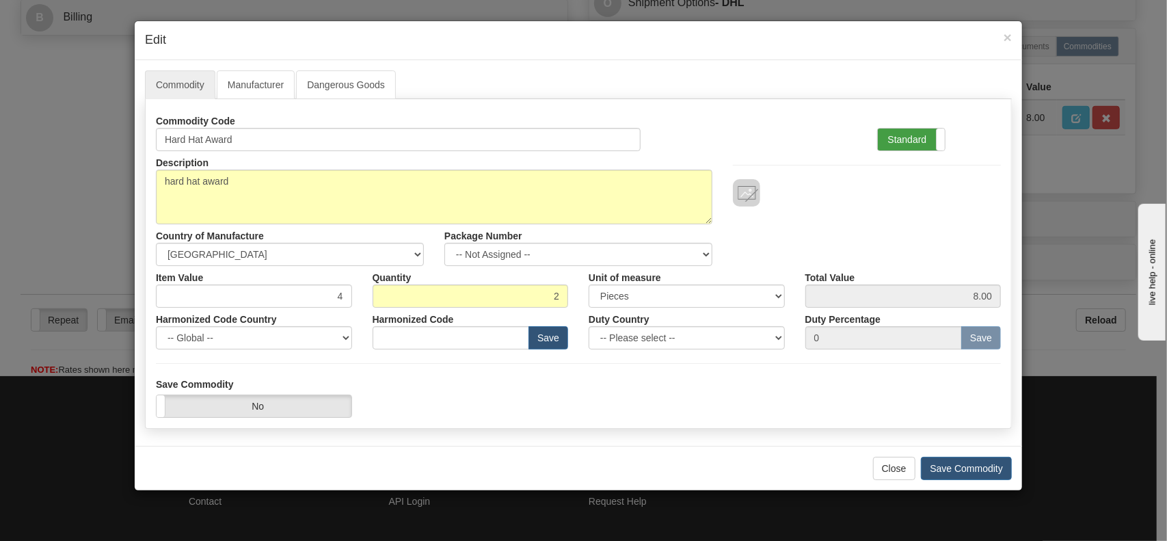
click at [930, 143] on label "Standard" at bounding box center [911, 140] width 67 height 22
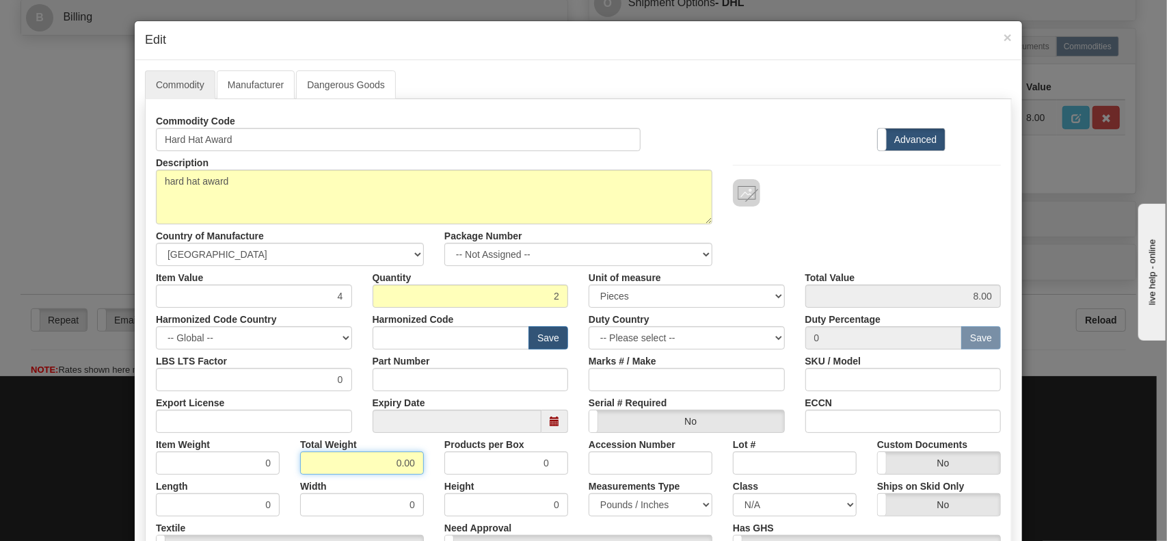
click at [401, 462] on input "0.00" at bounding box center [362, 462] width 124 height 23
click at [397, 453] on input "0.00" at bounding box center [362, 462] width 124 height 23
type input "2.00"
type input "1.0000"
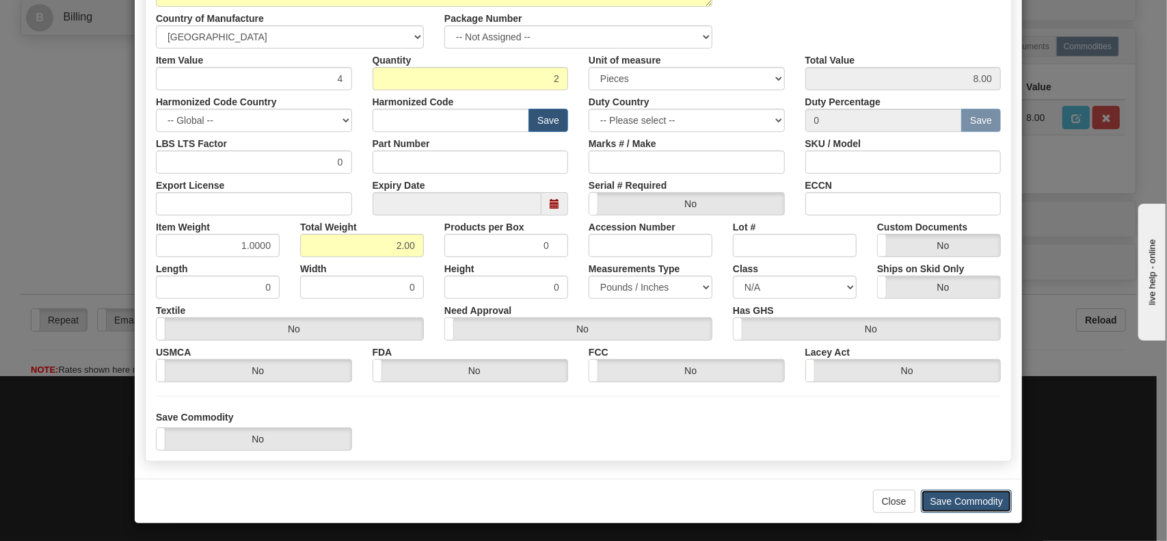
click at [979, 498] on button "Save Commodity" at bounding box center [966, 501] width 91 height 23
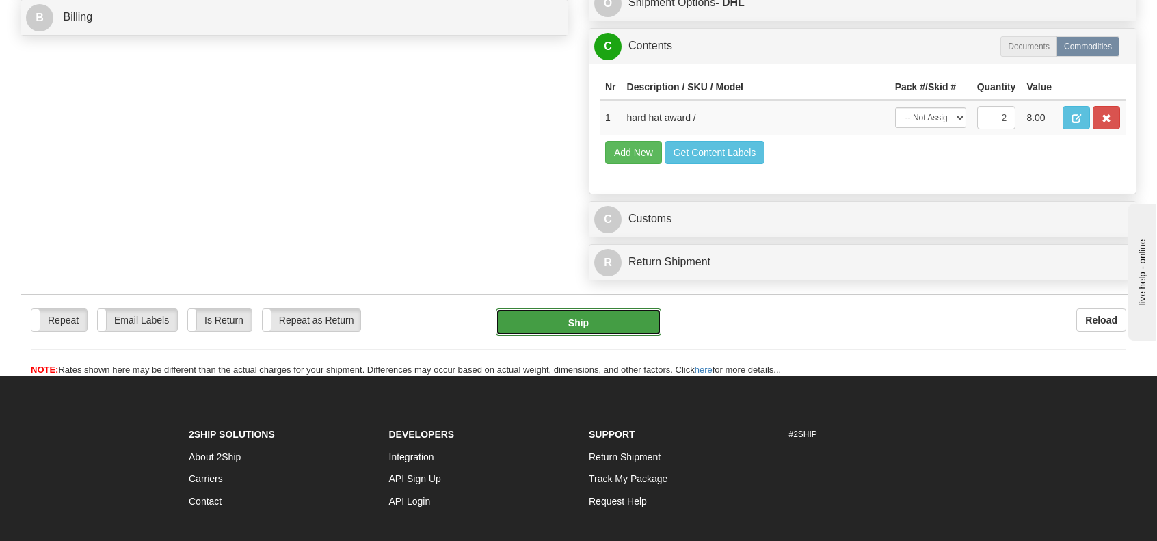
click at [613, 336] on button "Ship" at bounding box center [578, 321] width 165 height 27
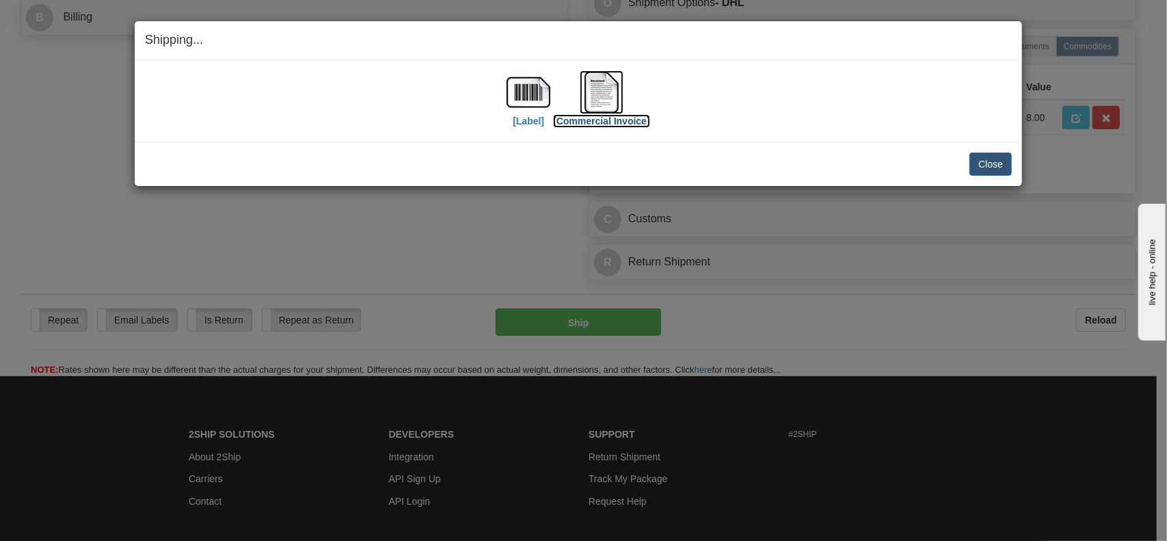
click at [603, 75] on img at bounding box center [602, 92] width 44 height 44
click at [518, 82] on img at bounding box center [529, 92] width 44 height 44
click at [1007, 159] on button "Close" at bounding box center [991, 163] width 42 height 23
